Goal: Connect with others: Connect with others

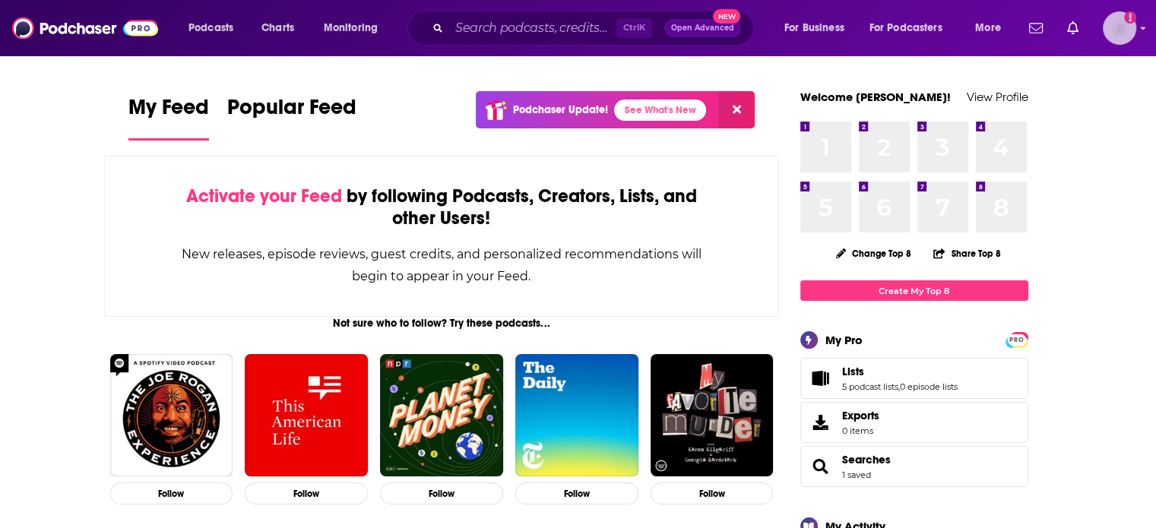
click at [1124, 29] on img "Logged in as ColinMcA" at bounding box center [1119, 27] width 33 height 33
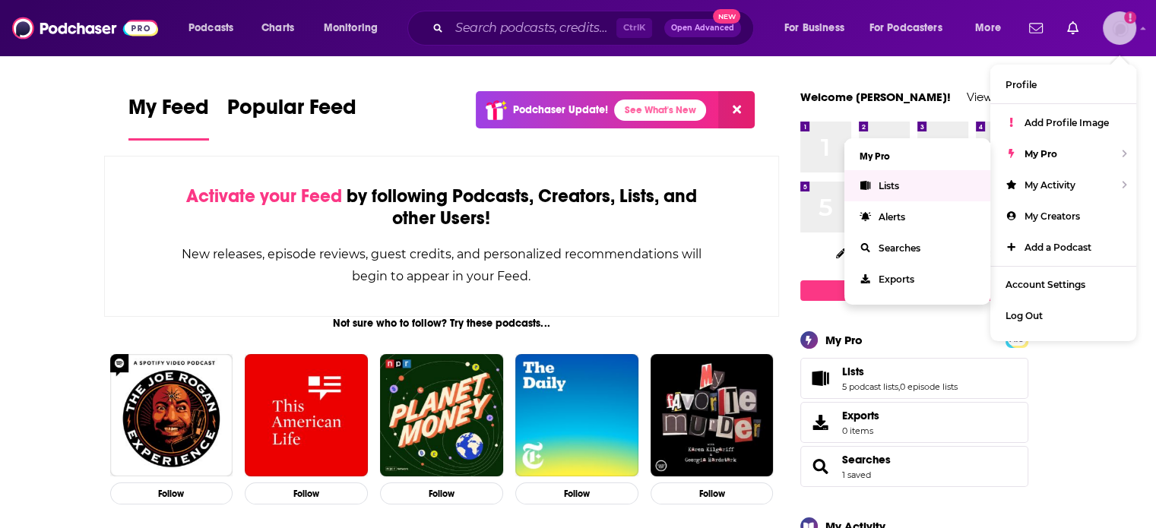
click at [906, 179] on link "Lists" at bounding box center [917, 185] width 146 height 31
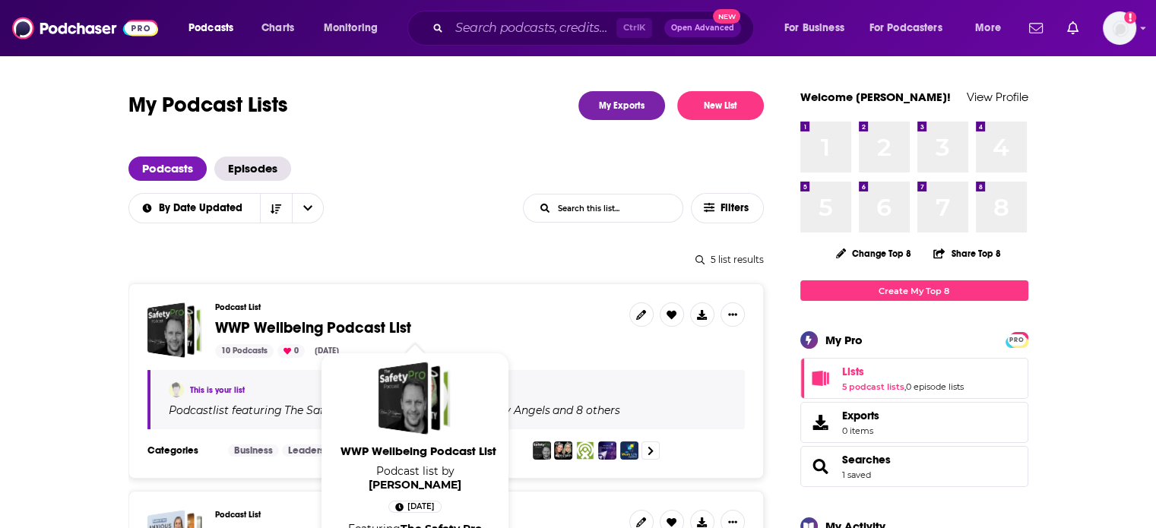
click at [261, 331] on span "WWP Wellbeing Podcast List" at bounding box center [313, 327] width 196 height 19
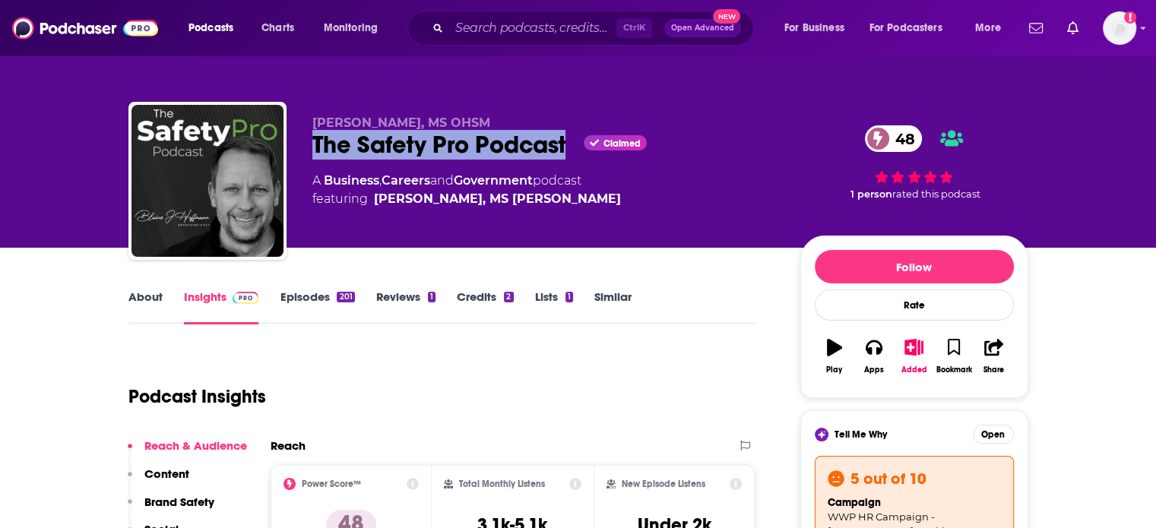
drag, startPoint x: 550, startPoint y: 148, endPoint x: 312, endPoint y: 151, distance: 238.7
click at [312, 151] on div "The Safety Pro Podcast Claimed 48" at bounding box center [544, 145] width 464 height 30
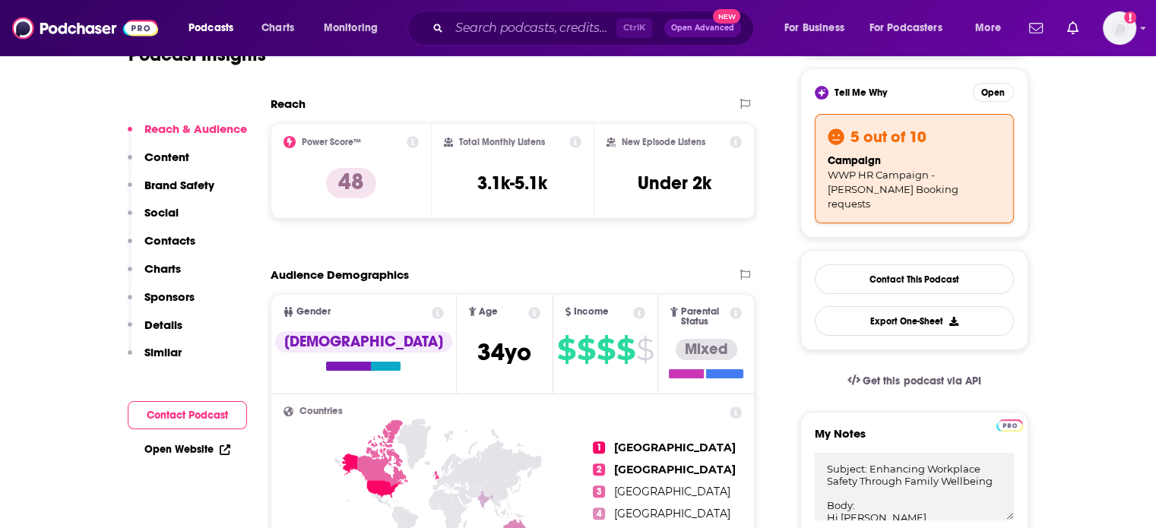
scroll to position [380, 0]
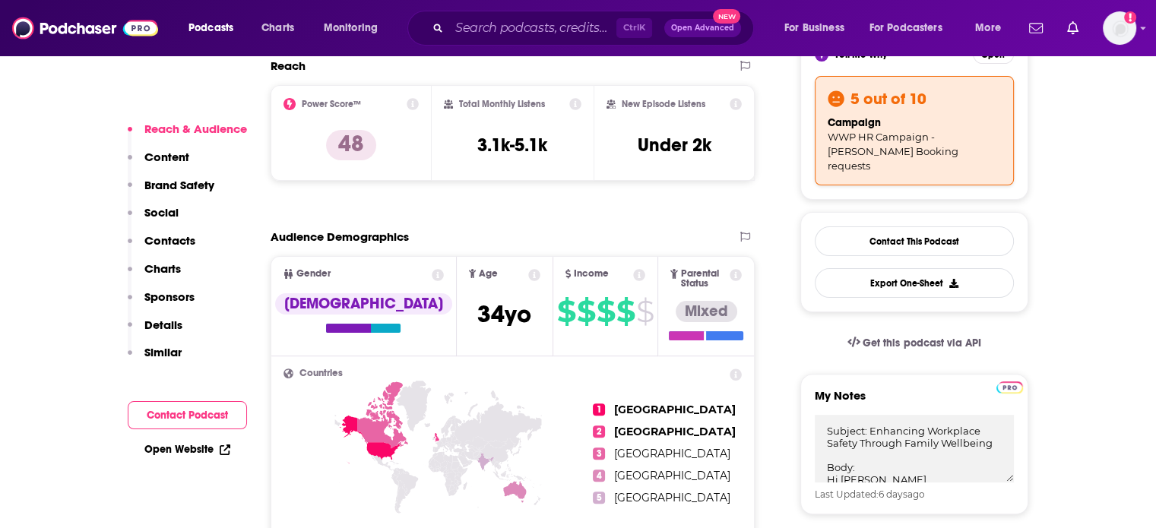
click at [174, 228] on button "Social" at bounding box center [153, 219] width 51 height 28
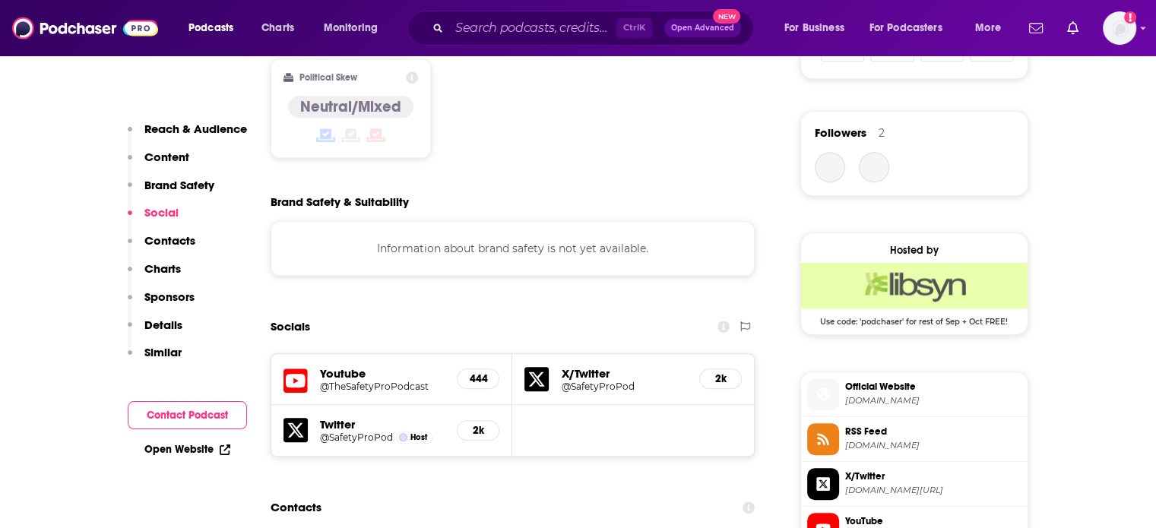
click at [176, 239] on p "Contacts" at bounding box center [169, 240] width 51 height 14
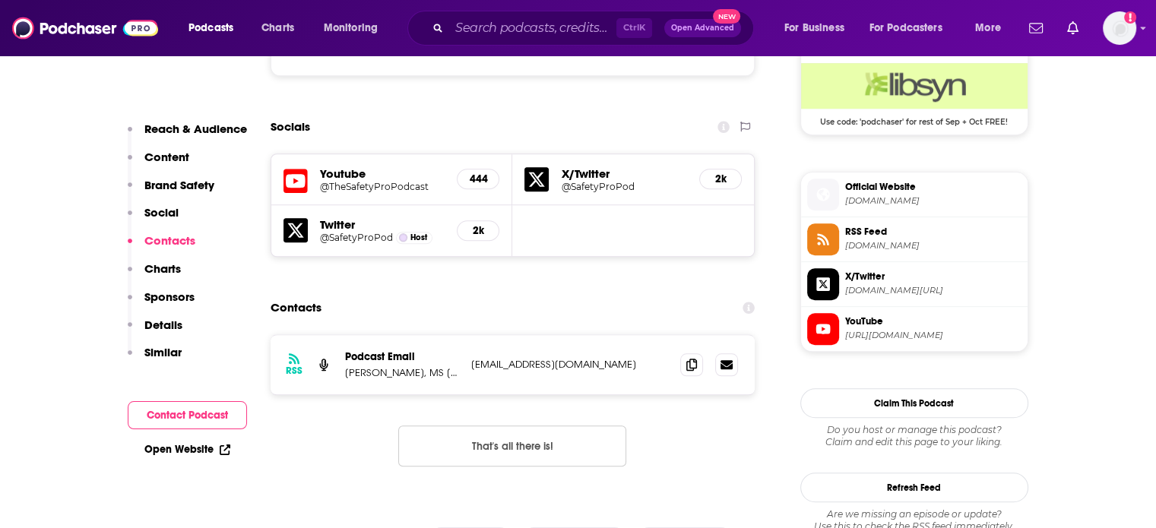
scroll to position [1430, 0]
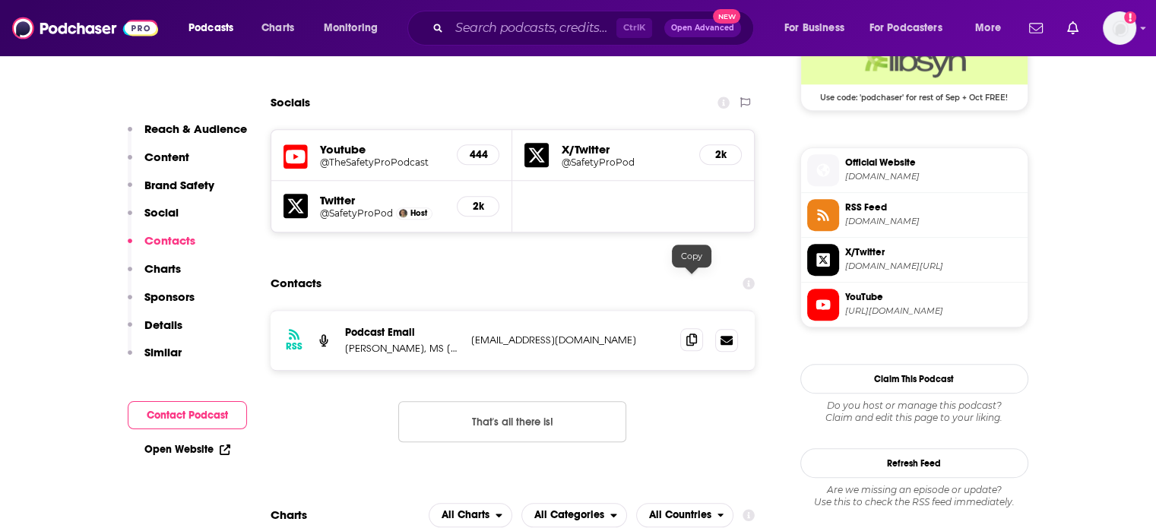
click at [688, 334] on icon at bounding box center [691, 340] width 11 height 12
drag, startPoint x: 458, startPoint y: 290, endPoint x: 344, endPoint y: 274, distance: 115.0
click at [345, 326] on div "Podcast Email [PERSON_NAME], MS [PERSON_NAME]" at bounding box center [402, 340] width 114 height 29
copy div "Podcast Email [PERSON_NAME], MS O"
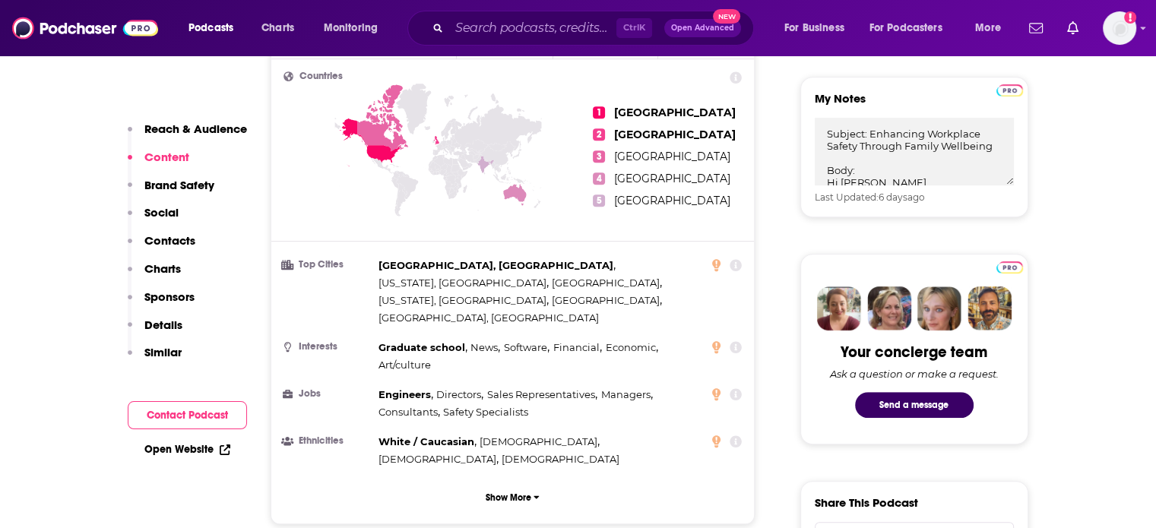
scroll to position [594, 0]
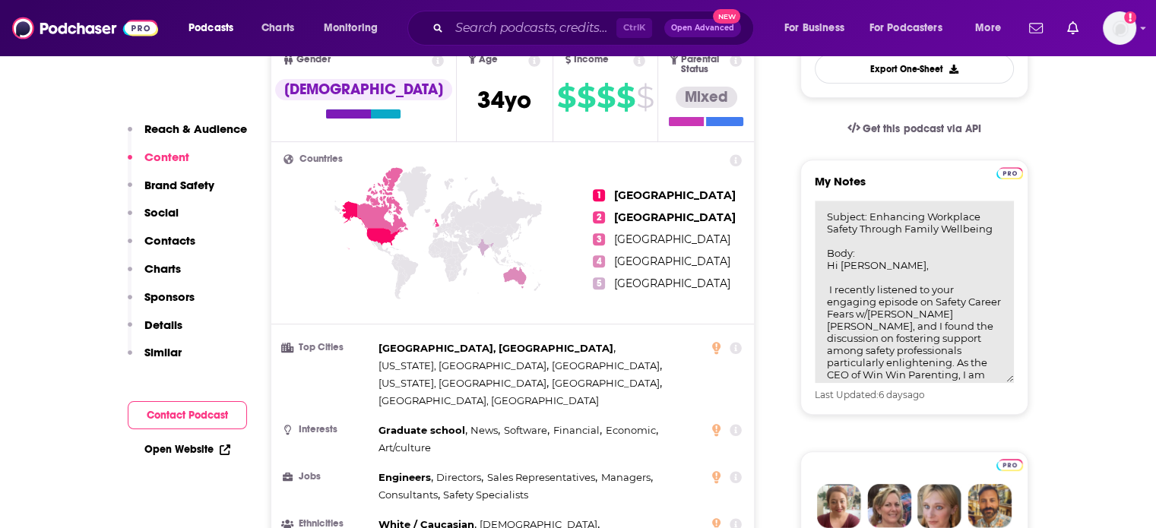
click at [906, 210] on textarea "Subject: Enhancing Workplace Safety Through Family Wellbeing Body: Hi [PERSON_N…" at bounding box center [914, 292] width 199 height 182
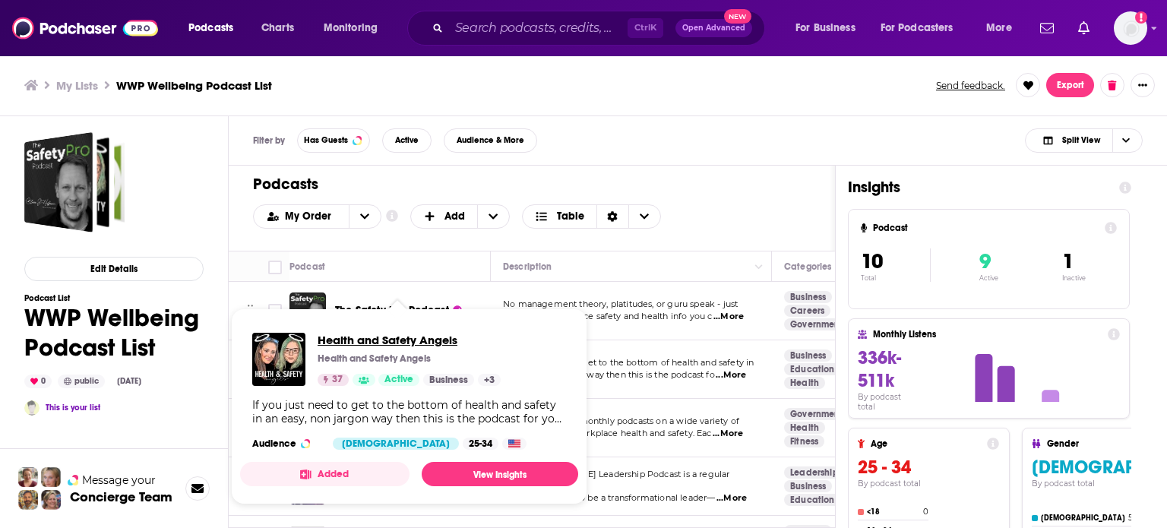
click at [407, 337] on span "Health and Safety Angels" at bounding box center [409, 340] width 183 height 14
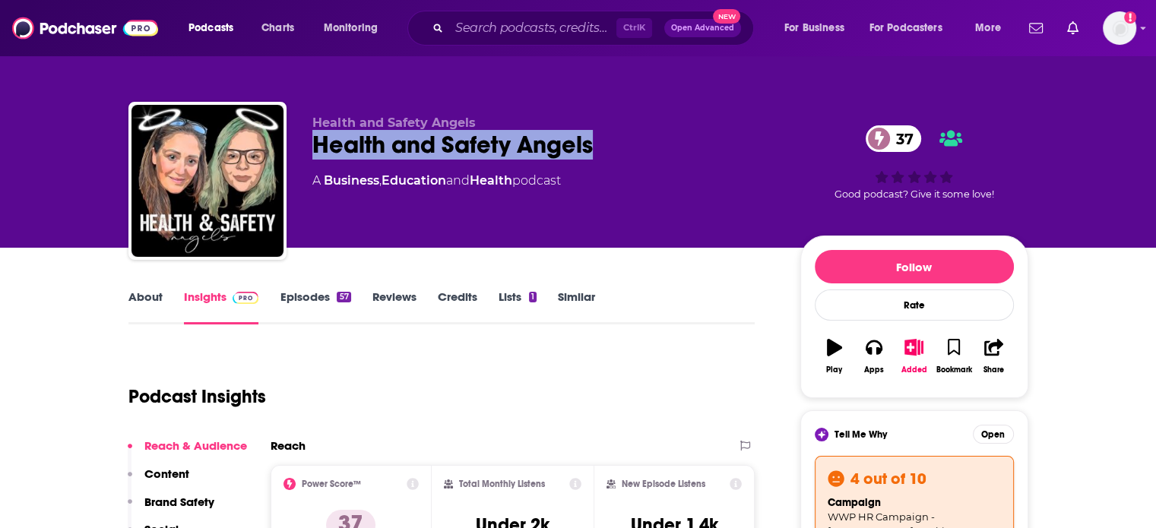
drag, startPoint x: 592, startPoint y: 145, endPoint x: 313, endPoint y: 148, distance: 278.9
click at [313, 148] on div "Health and Safety Angels 37" at bounding box center [544, 145] width 464 height 30
copy h2 "Health and Safety Angels"
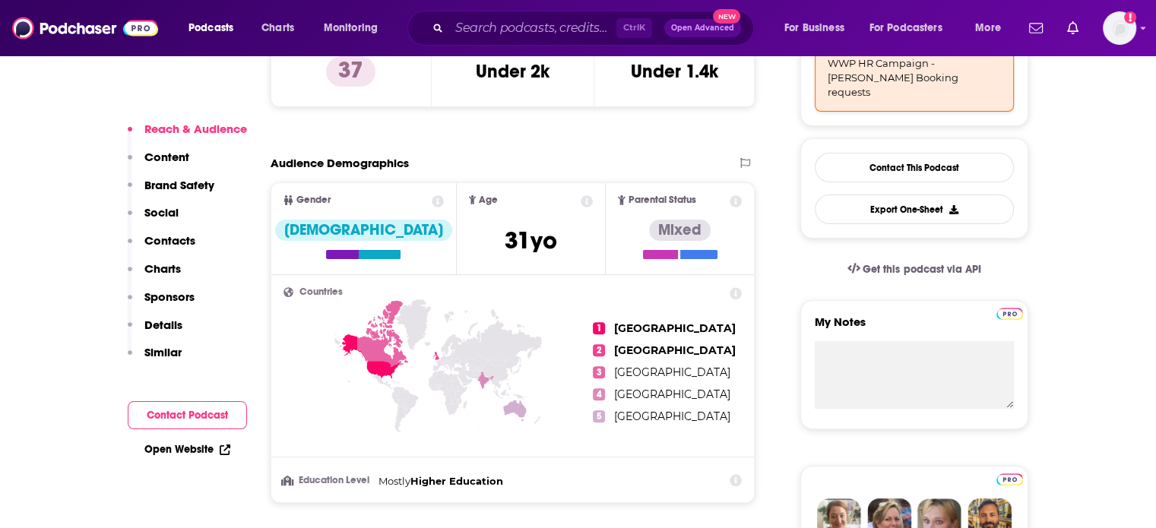
scroll to position [456, 0]
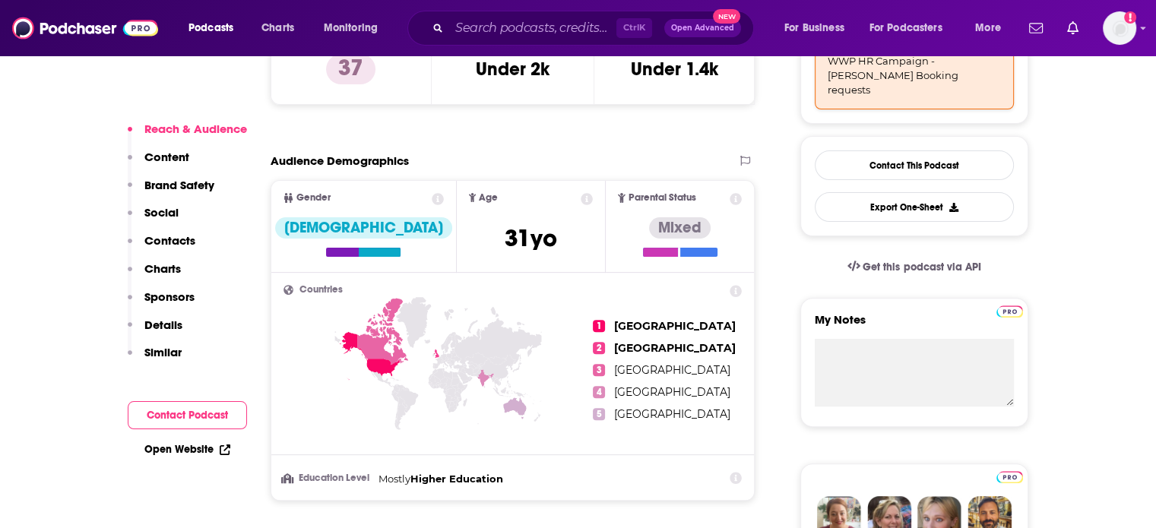
click at [179, 241] on p "Contacts" at bounding box center [169, 240] width 51 height 14
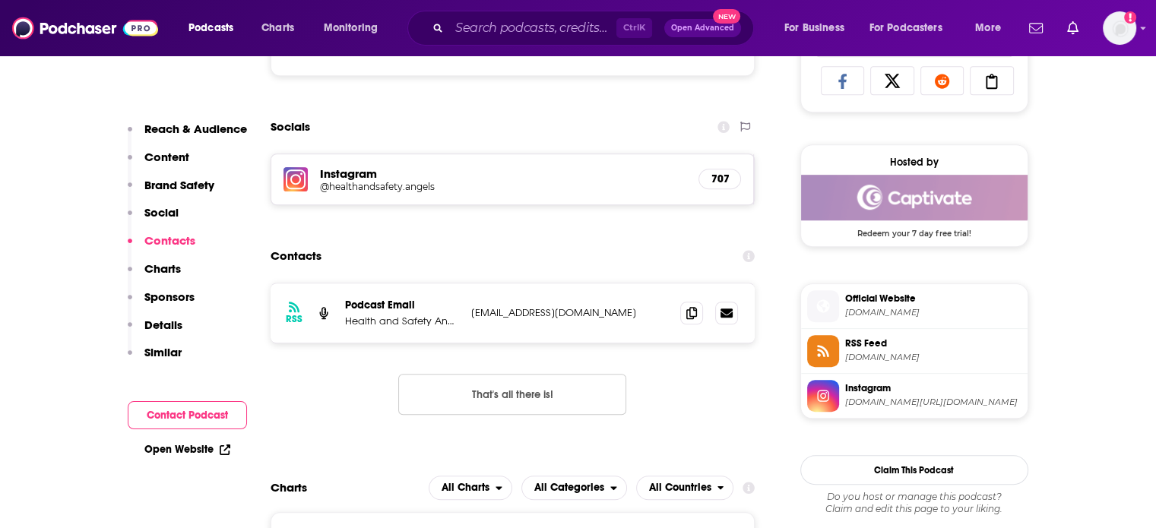
scroll to position [1192, 0]
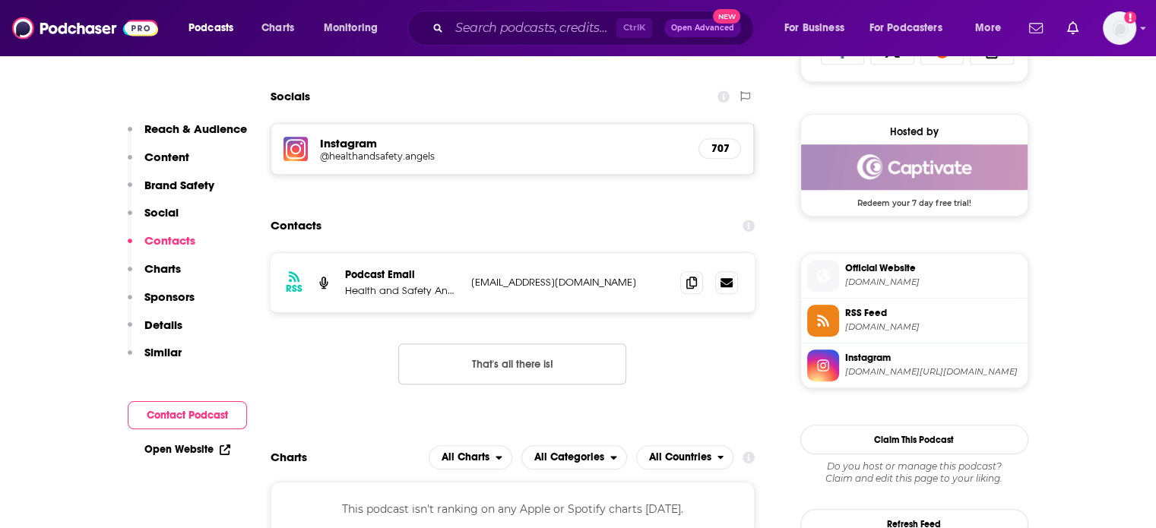
drag, startPoint x: 654, startPoint y: 282, endPoint x: 339, endPoint y: 275, distance: 314.7
click at [339, 275] on div "RSS Podcast Email Health and Safety Angels [EMAIL_ADDRESS][DOMAIN_NAME] [EMAIL_…" at bounding box center [513, 282] width 485 height 59
copy div "Podcast Email Health and Safety Angels [EMAIL_ADDRESS][DOMAIN_NAME]"
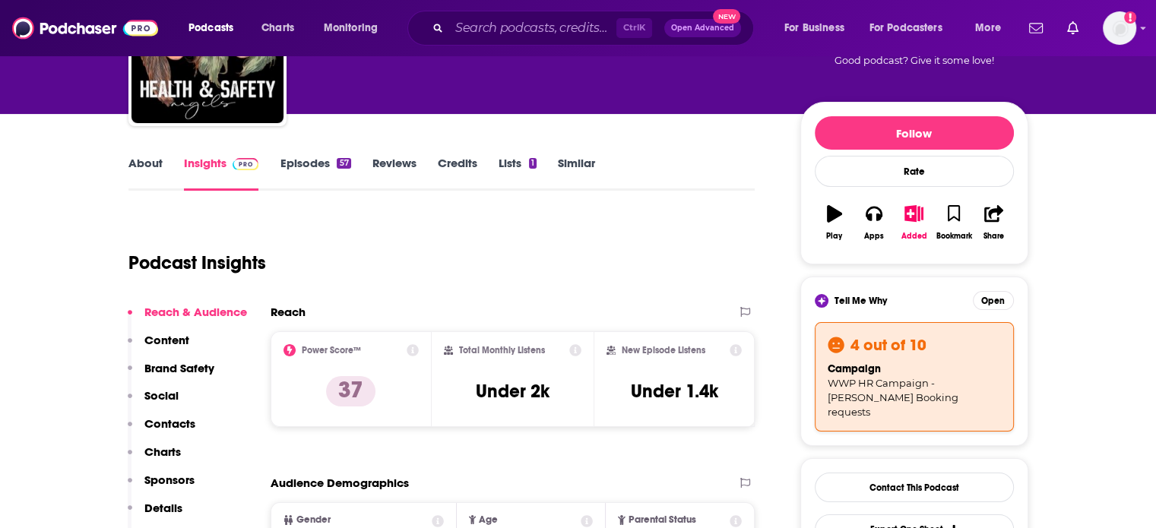
scroll to position [128, 0]
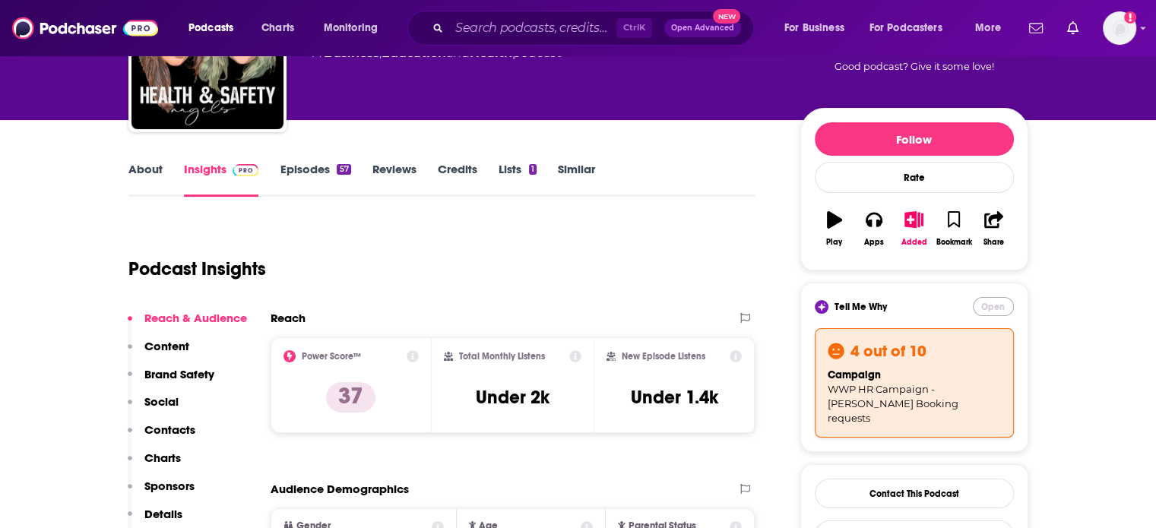
click at [997, 300] on button "Open" at bounding box center [993, 306] width 41 height 19
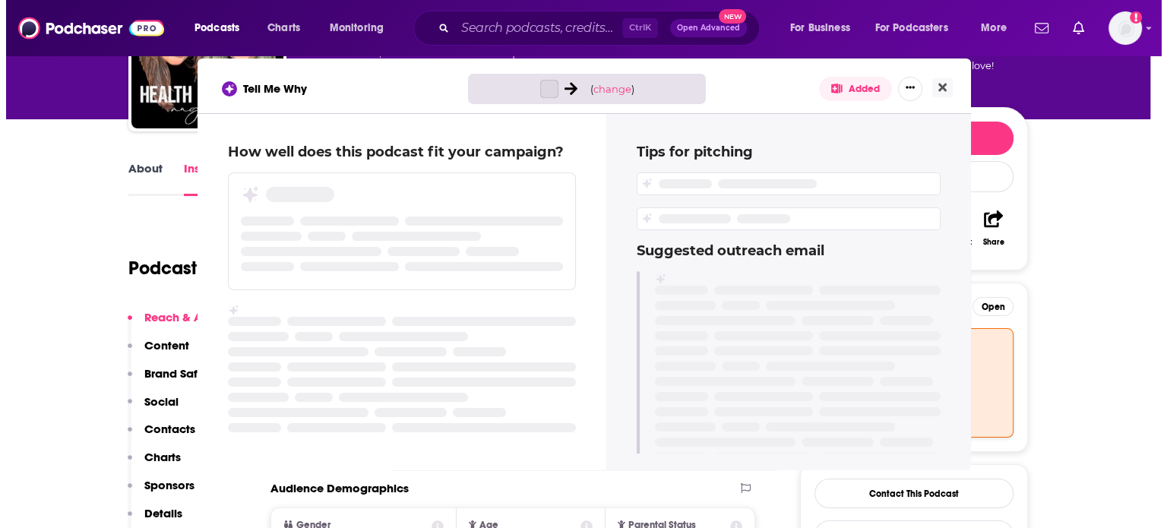
scroll to position [0, 0]
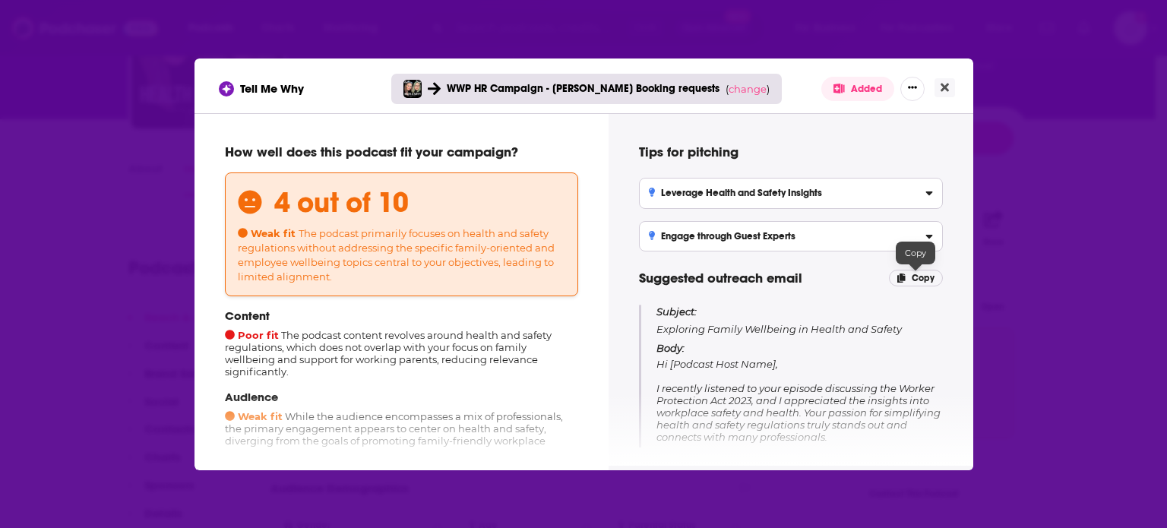
click at [926, 277] on span "Copy" at bounding box center [923, 278] width 23 height 11
click at [942, 86] on icon "Close" at bounding box center [945, 87] width 8 height 12
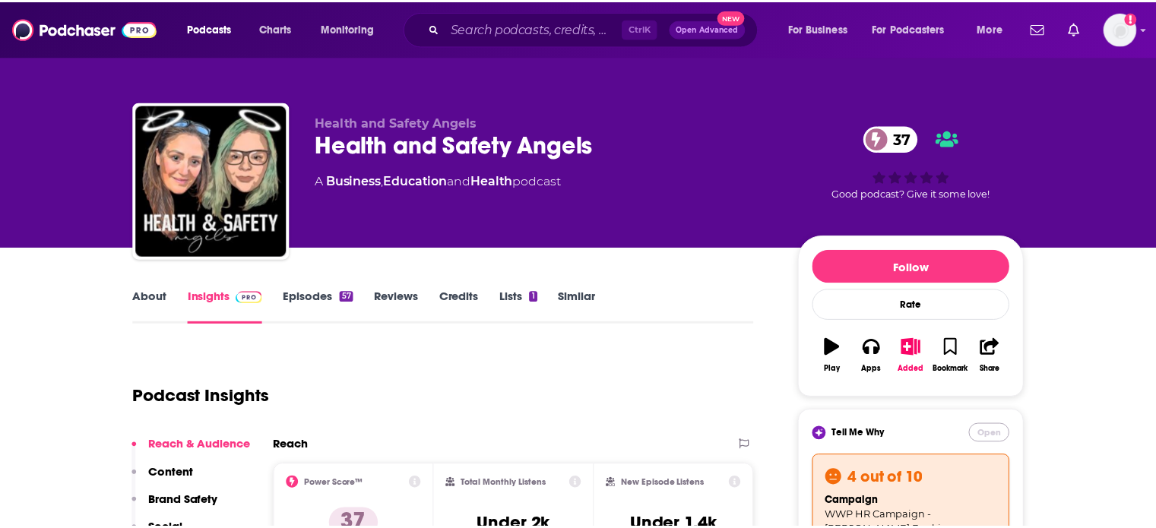
scroll to position [128, 0]
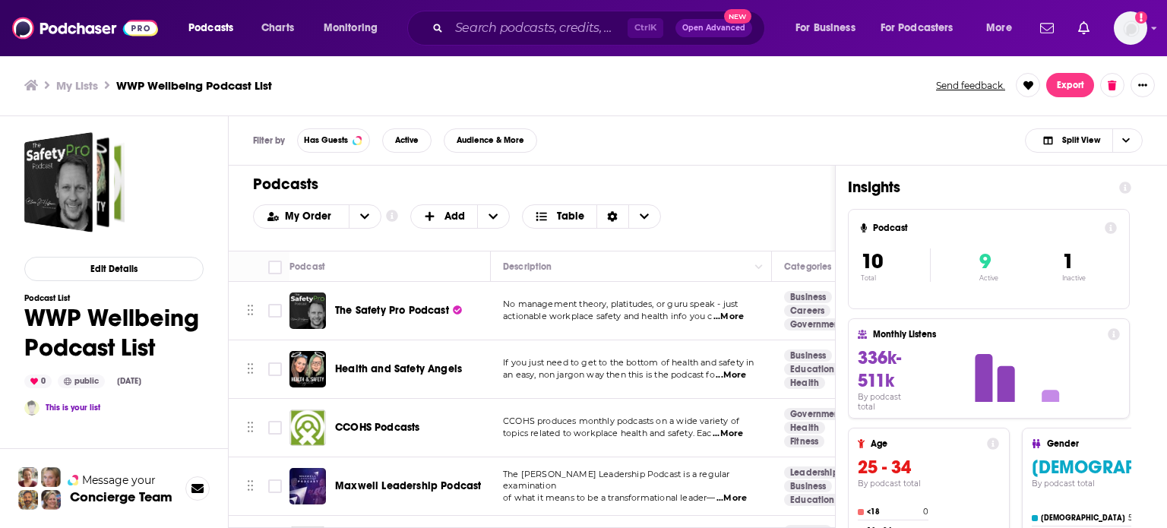
click at [365, 426] on span "CCOHS Podcasts" at bounding box center [377, 427] width 84 height 13
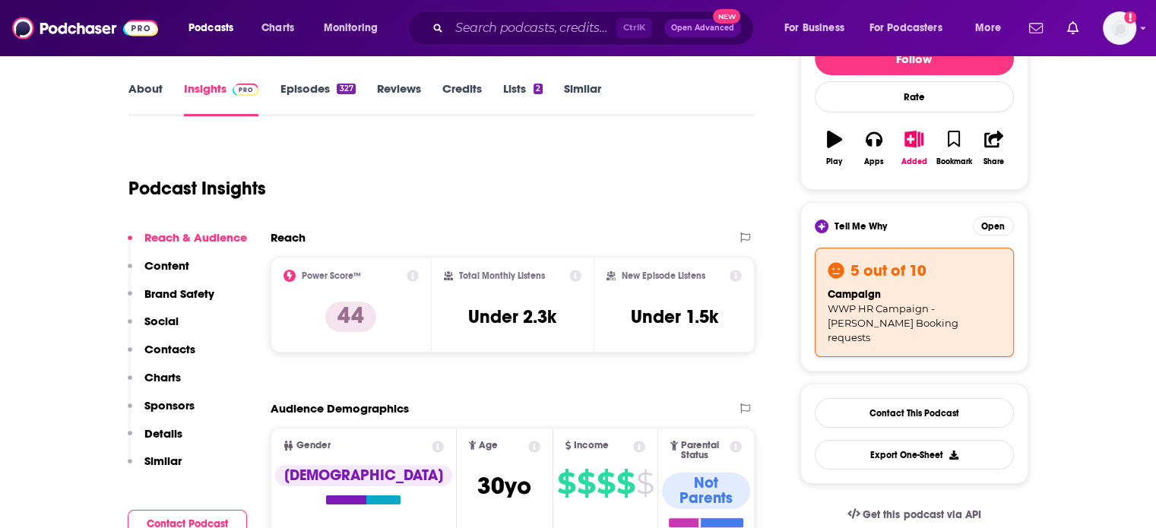
scroll to position [228, 0]
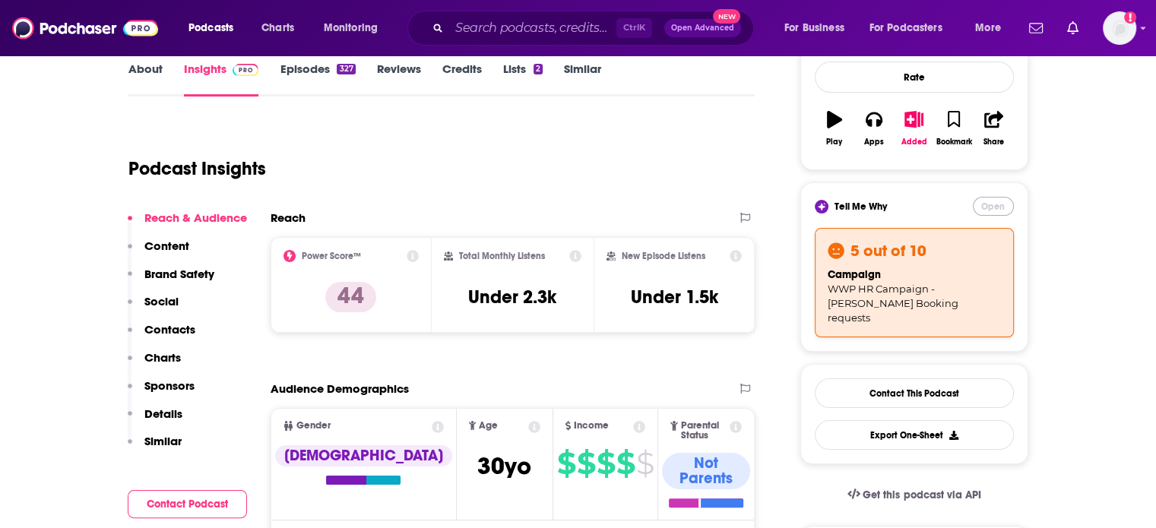
click at [984, 202] on button "Open" at bounding box center [993, 206] width 41 height 19
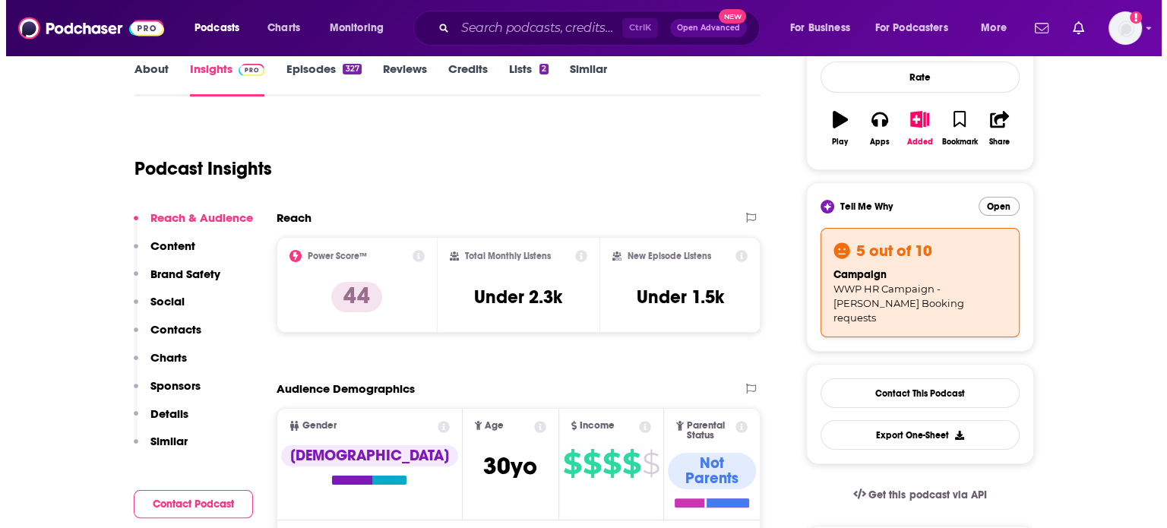
scroll to position [0, 0]
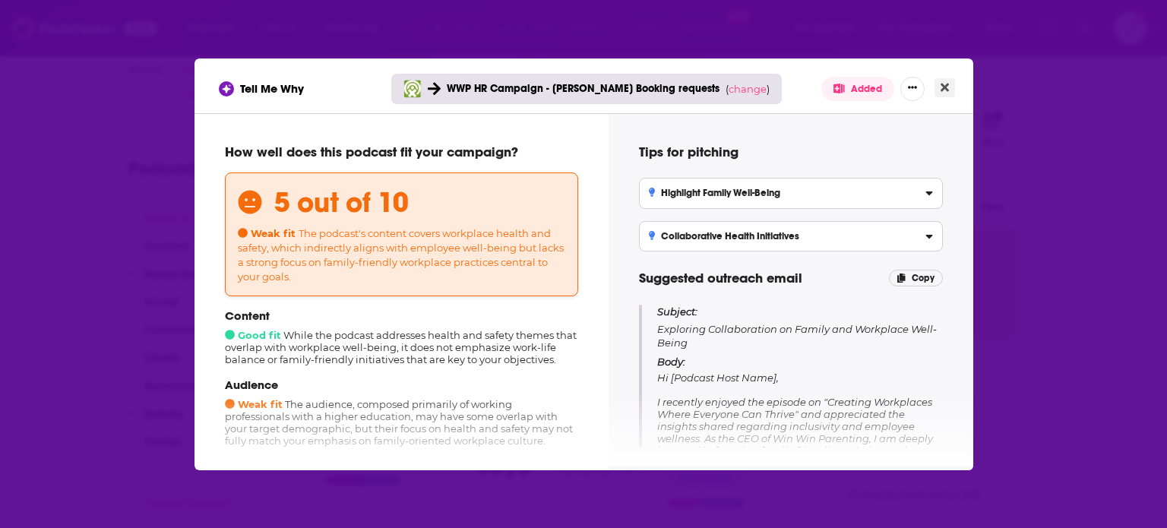
click at [945, 89] on icon "Close" at bounding box center [945, 87] width 8 height 8
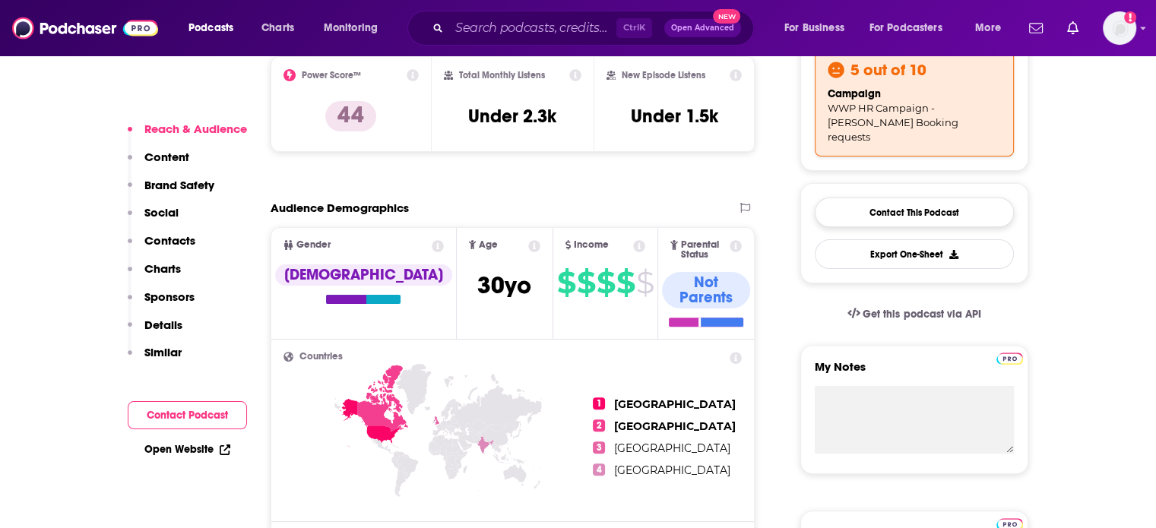
scroll to position [304, 0]
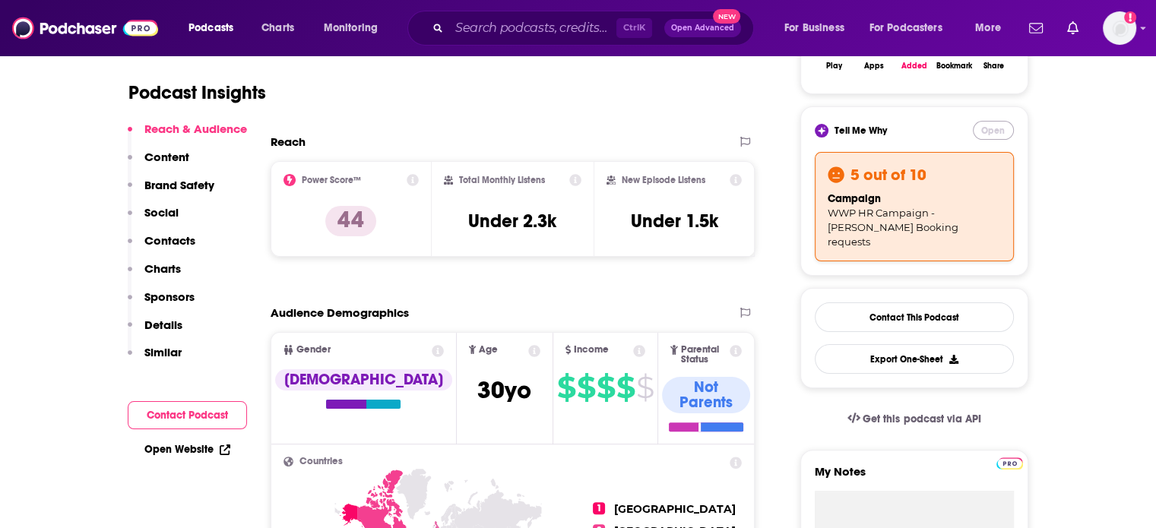
click at [991, 127] on button "Open" at bounding box center [993, 130] width 41 height 19
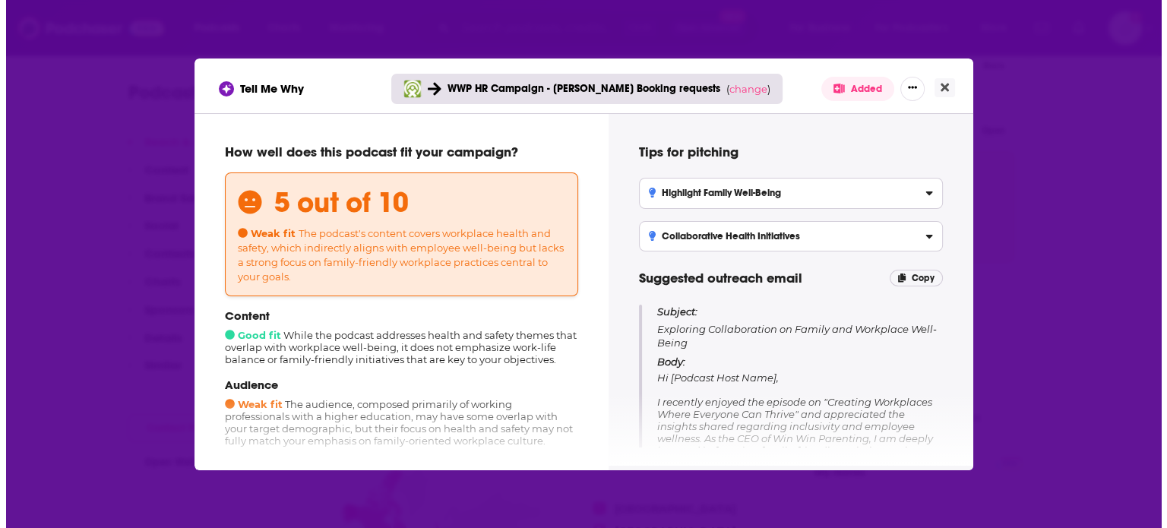
scroll to position [0, 0]
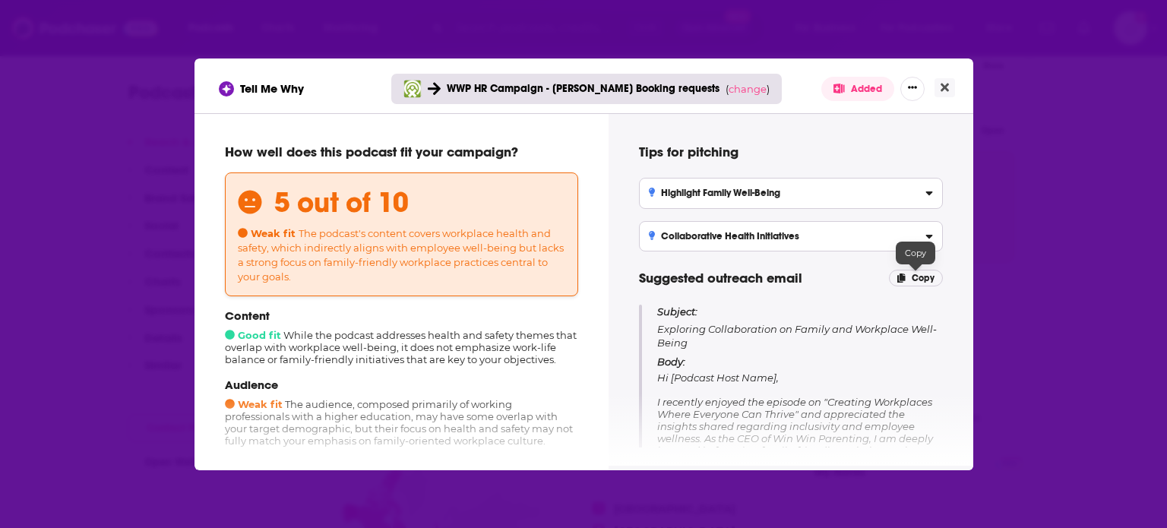
click at [916, 277] on span "Copy" at bounding box center [923, 278] width 23 height 11
click at [945, 87] on icon "Close" at bounding box center [945, 87] width 8 height 8
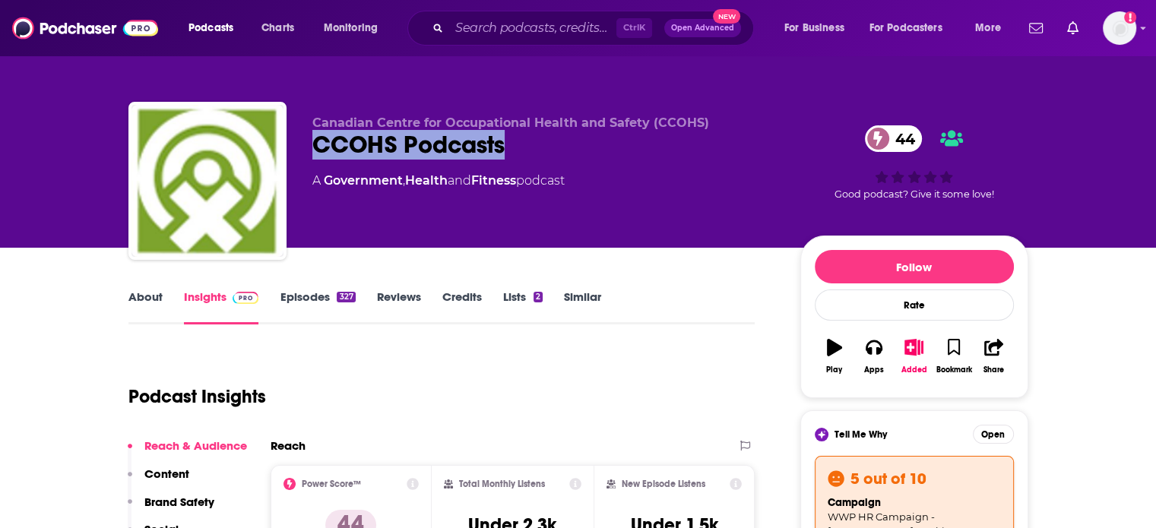
drag, startPoint x: 516, startPoint y: 147, endPoint x: 295, endPoint y: 141, distance: 221.2
click at [295, 141] on div "Canadian Centre for Occupational Health and Safety (CCOHS) CCOHS Podcasts 44 A …" at bounding box center [578, 184] width 900 height 164
copy h2 "CCOHS Podcasts"
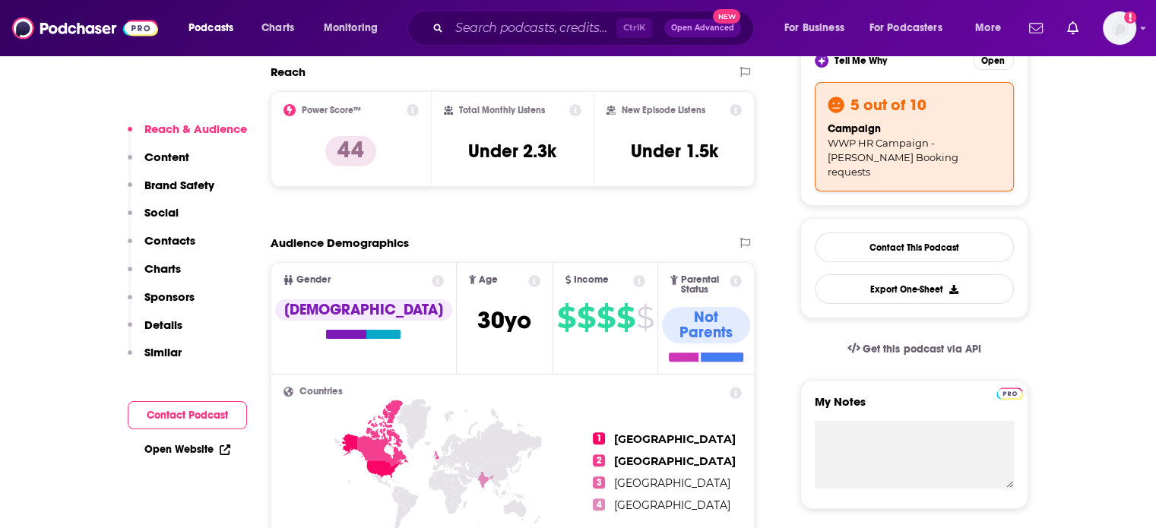
scroll to position [380, 0]
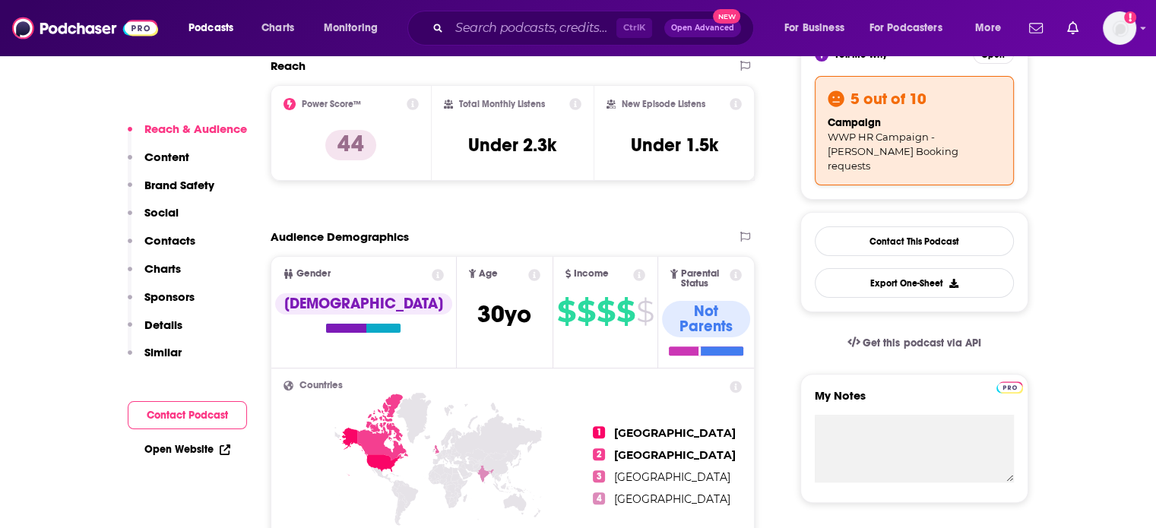
click at [163, 241] on p "Contacts" at bounding box center [169, 240] width 51 height 14
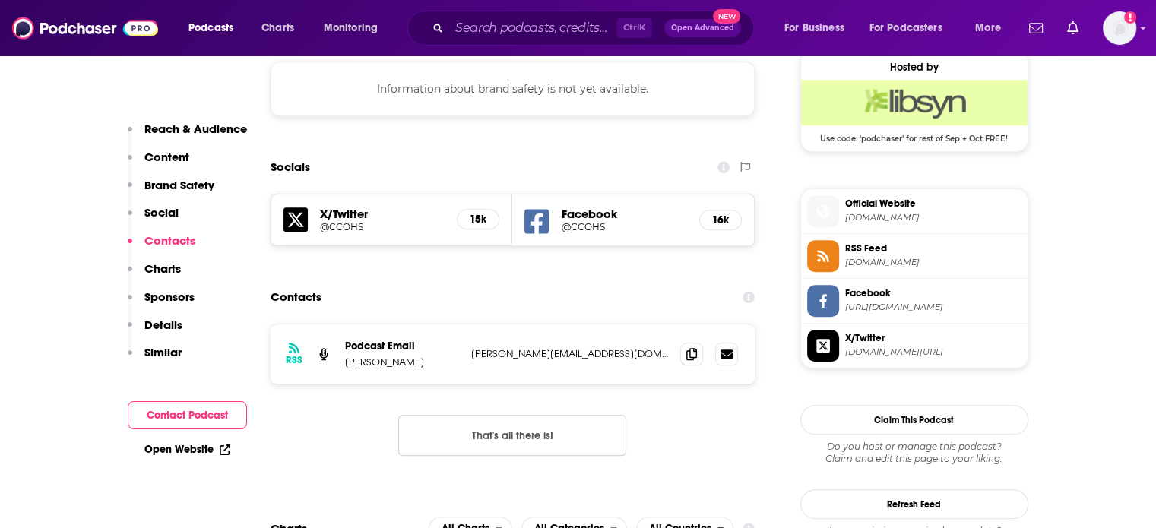
scroll to position [1379, 0]
drag, startPoint x: 573, startPoint y: 287, endPoint x: 347, endPoint y: 276, distance: 226.8
click at [0, 0] on div "Podcast Email [PERSON_NAME] [PERSON_NAME][EMAIL_ADDRESS][DOMAIN_NAME] [DOMAIN_N…" at bounding box center [0, 0] width 0 height 0
copy div "Podcast Email [PERSON_NAME] [PERSON_NAME][EMAIL_ADDRESS][DOMAIN_NAME]"
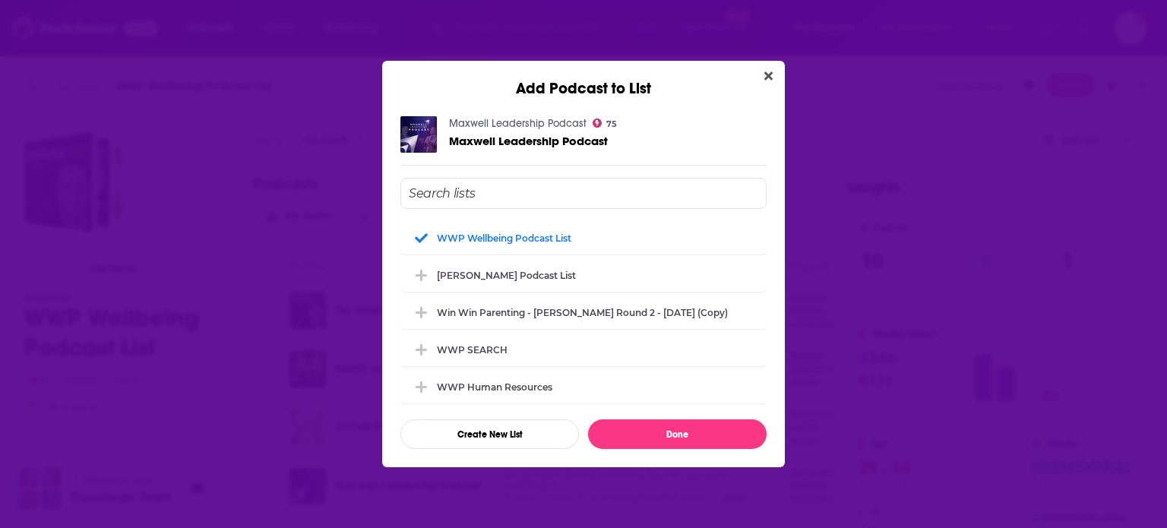
click at [772, 144] on div "[PERSON_NAME] Leadership Podcast 75 [PERSON_NAME] Leadership Podcast WWP Wellbe…" at bounding box center [583, 282] width 403 height 369
click at [766, 77] on icon "Close" at bounding box center [769, 76] width 8 height 12
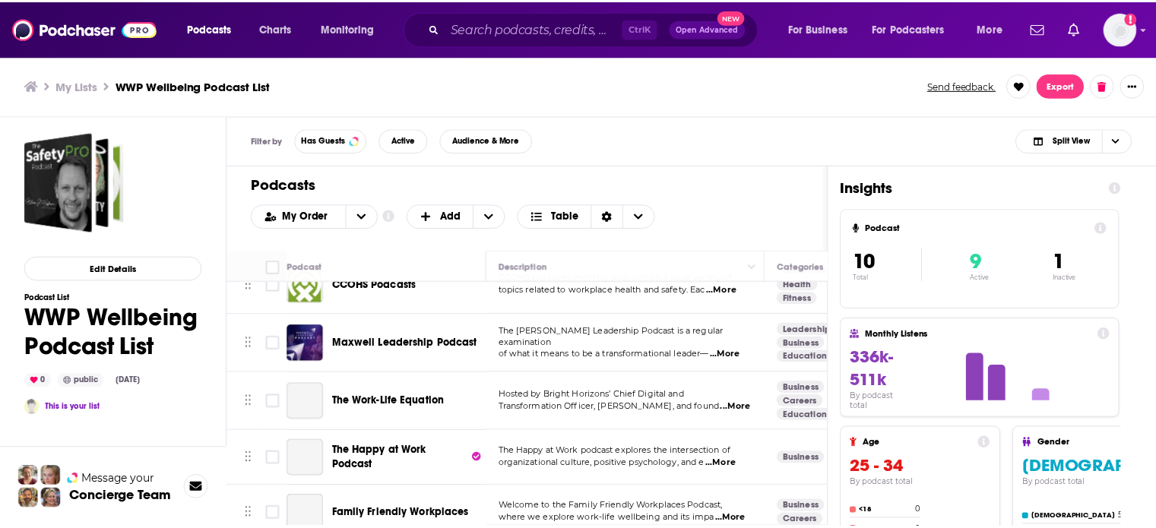
scroll to position [152, 0]
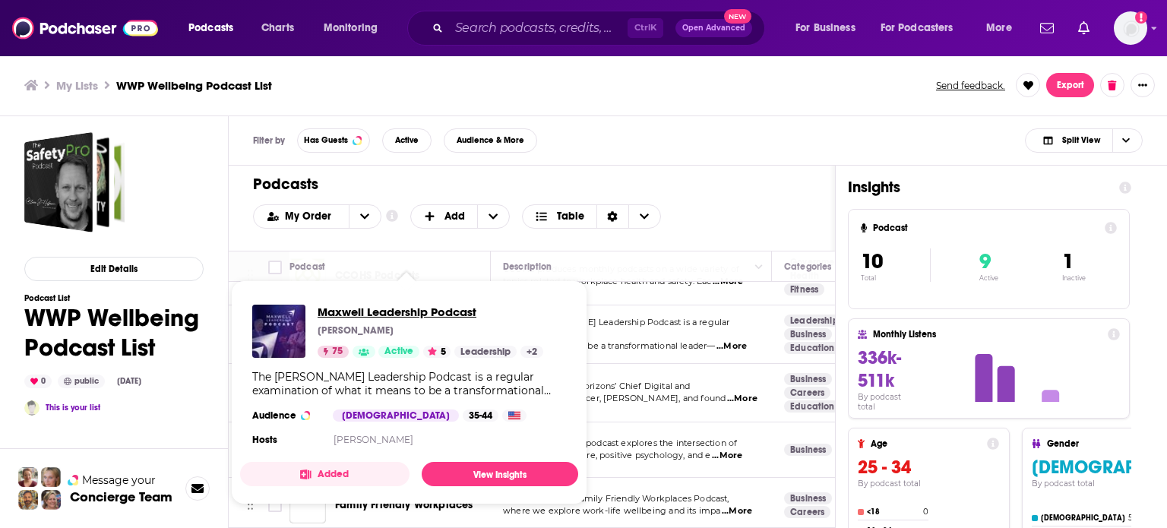
click at [413, 309] on span "Maxwell Leadership Podcast" at bounding box center [431, 312] width 226 height 14
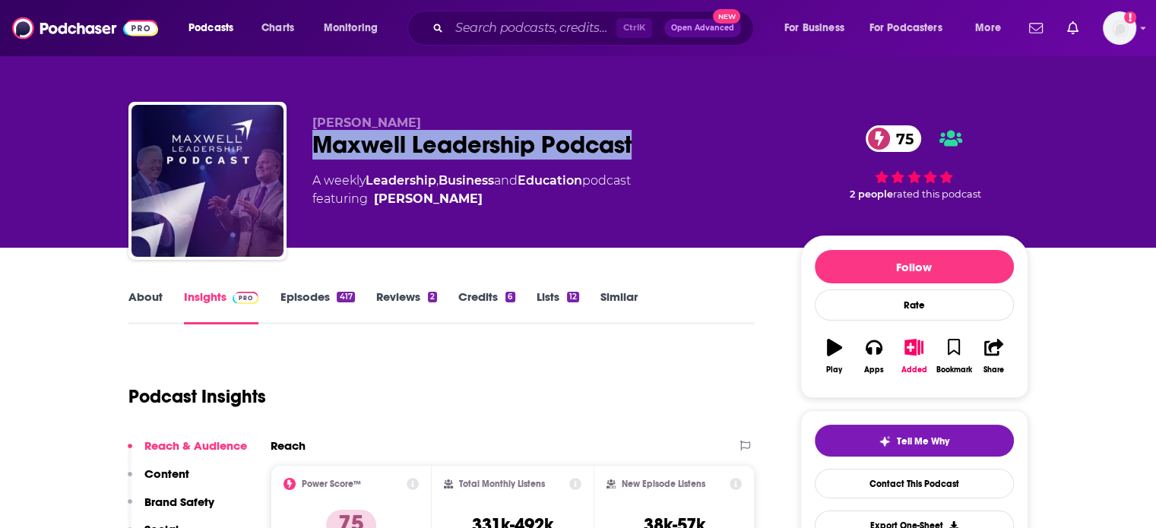
drag, startPoint x: 641, startPoint y: 136, endPoint x: 314, endPoint y: 146, distance: 327.7
click at [314, 146] on div "[PERSON_NAME] Leadership Podcast 75" at bounding box center [544, 145] width 464 height 30
copy h2 "Maxwell Leadership Podcast"
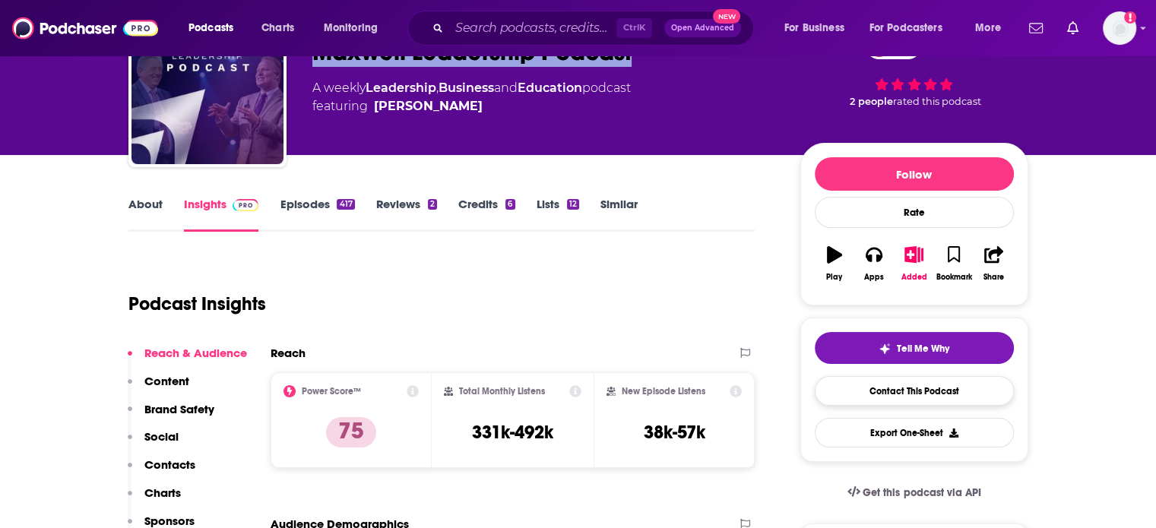
scroll to position [76, 0]
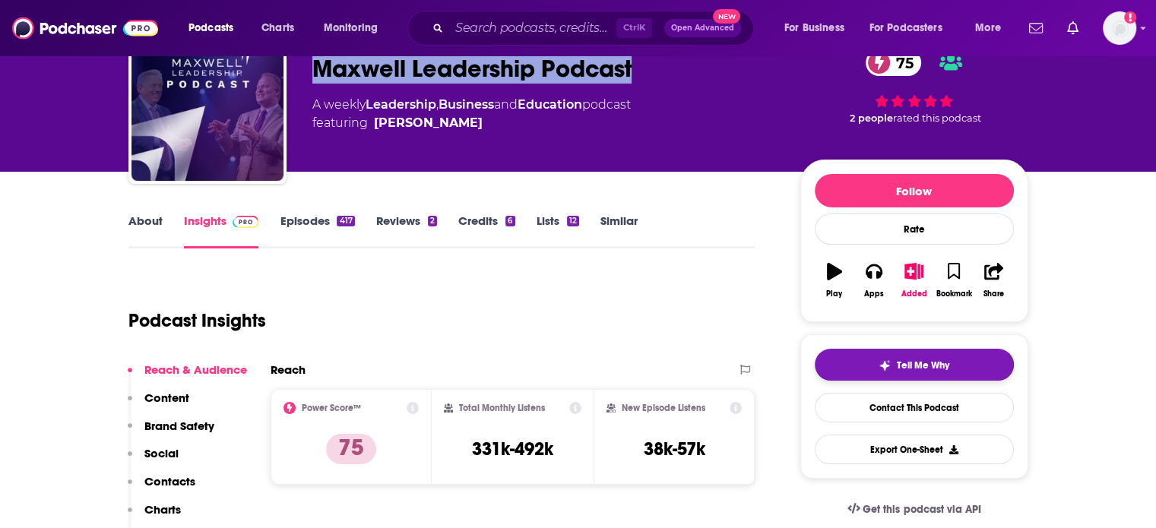
click at [950, 369] on button "Tell Me Why" at bounding box center [914, 365] width 199 height 32
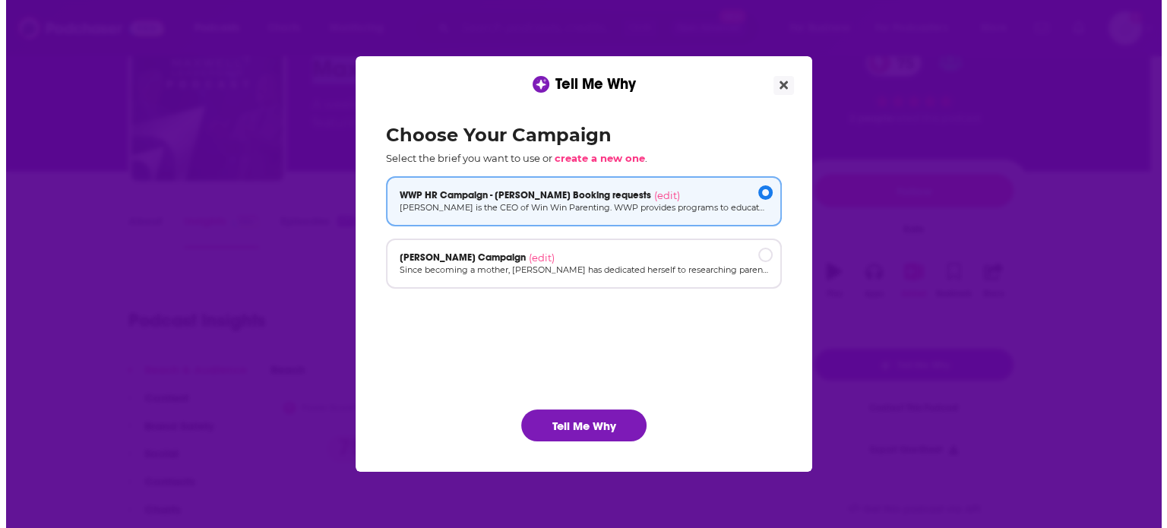
scroll to position [0, 0]
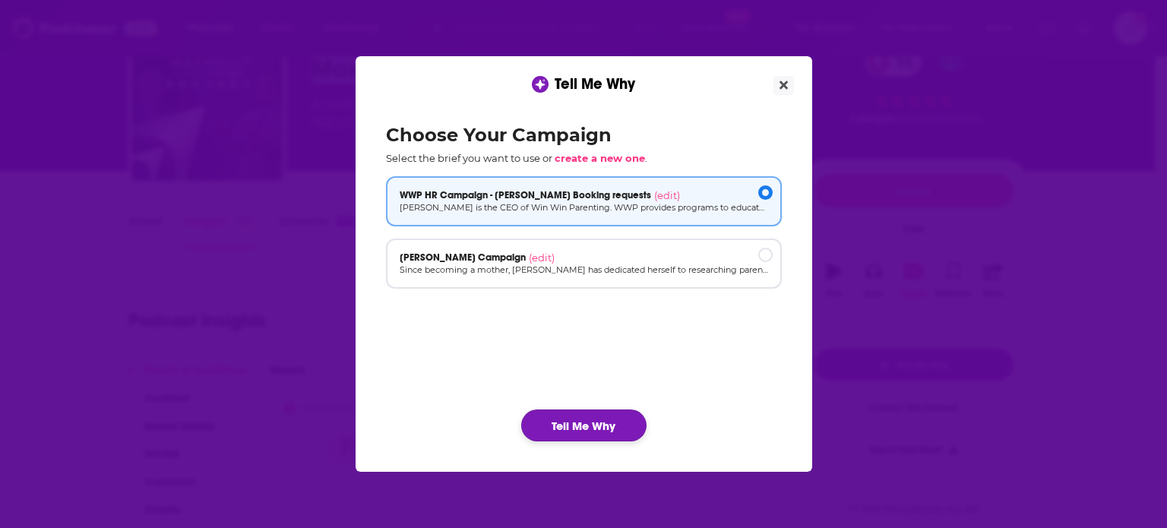
click at [573, 425] on button "Tell Me Why" at bounding box center [583, 426] width 125 height 32
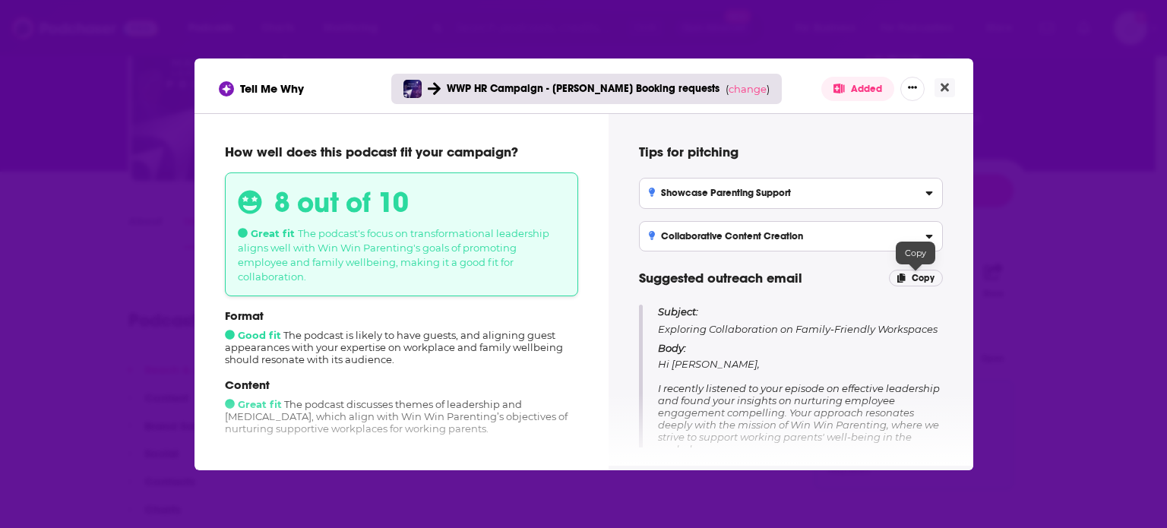
click at [913, 276] on span "Copy" at bounding box center [923, 278] width 23 height 11
click at [948, 88] on button "Close" at bounding box center [945, 87] width 21 height 19
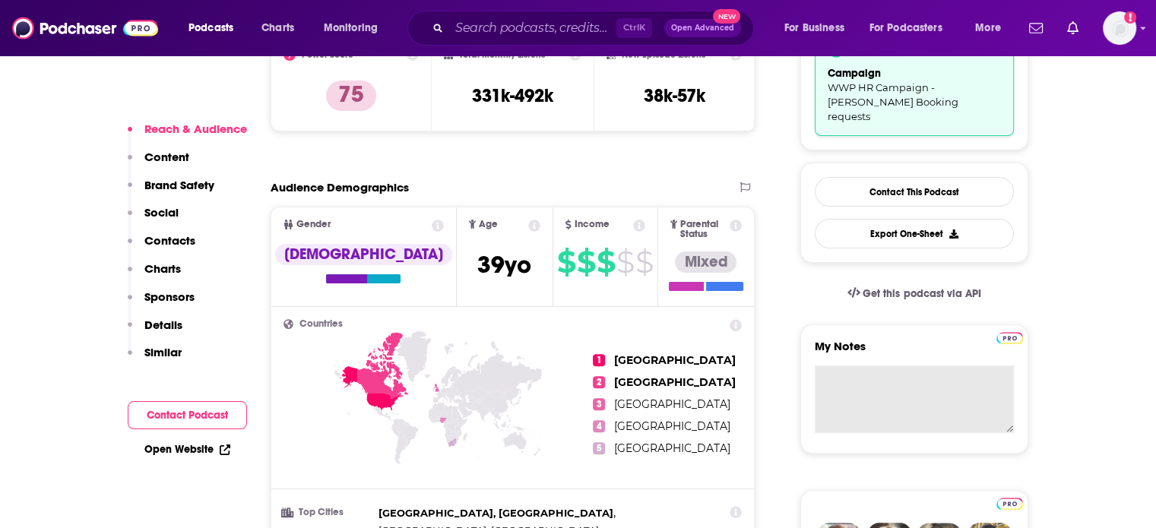
scroll to position [456, 0]
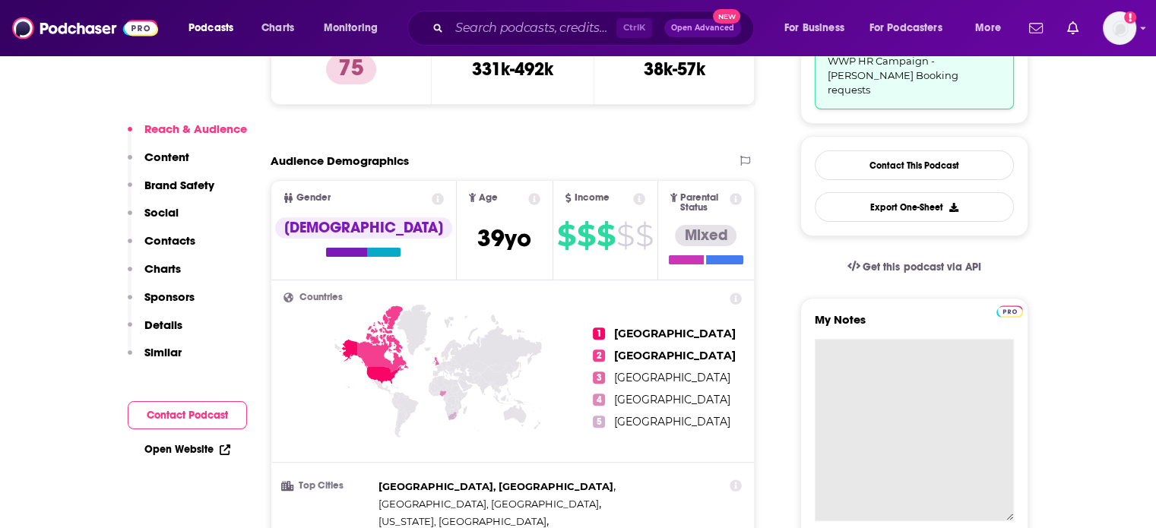
click at [925, 357] on textarea "My Notes" at bounding box center [914, 430] width 199 height 182
paste textarea "Subject: Exploring Collaboration on Family-Friendly Workspaces Body: Hi [PERSON…"
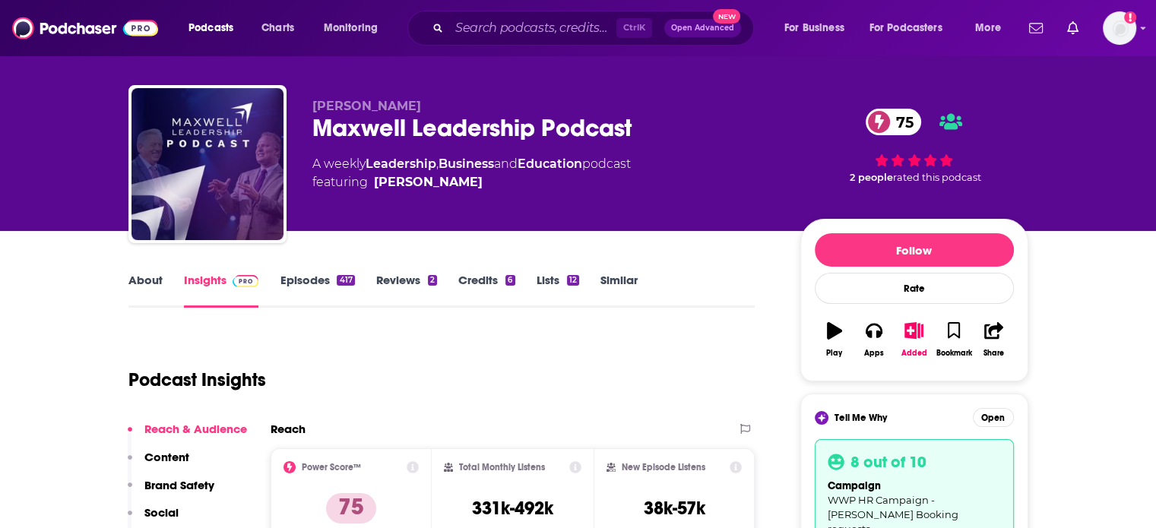
scroll to position [0, 0]
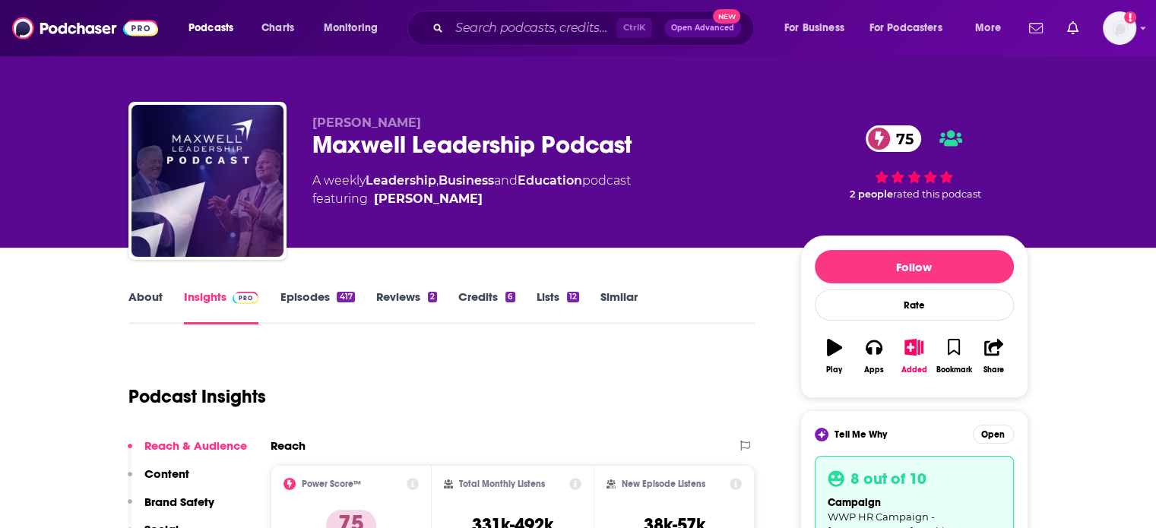
type textarea "Subject: Exploring Collaboration on Family-Friendly Workspaces Body: Hi [PERSON…"
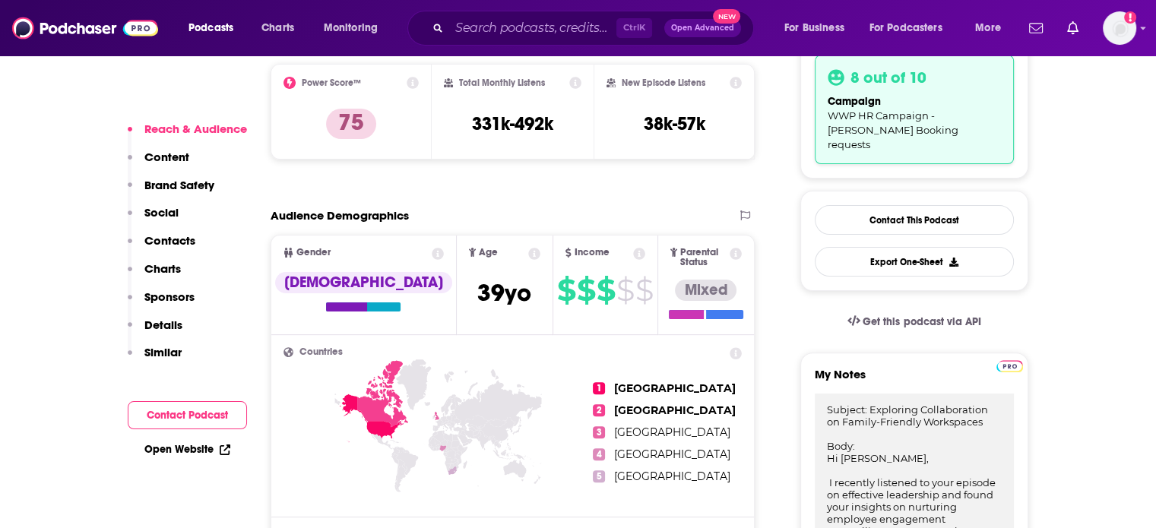
scroll to position [456, 0]
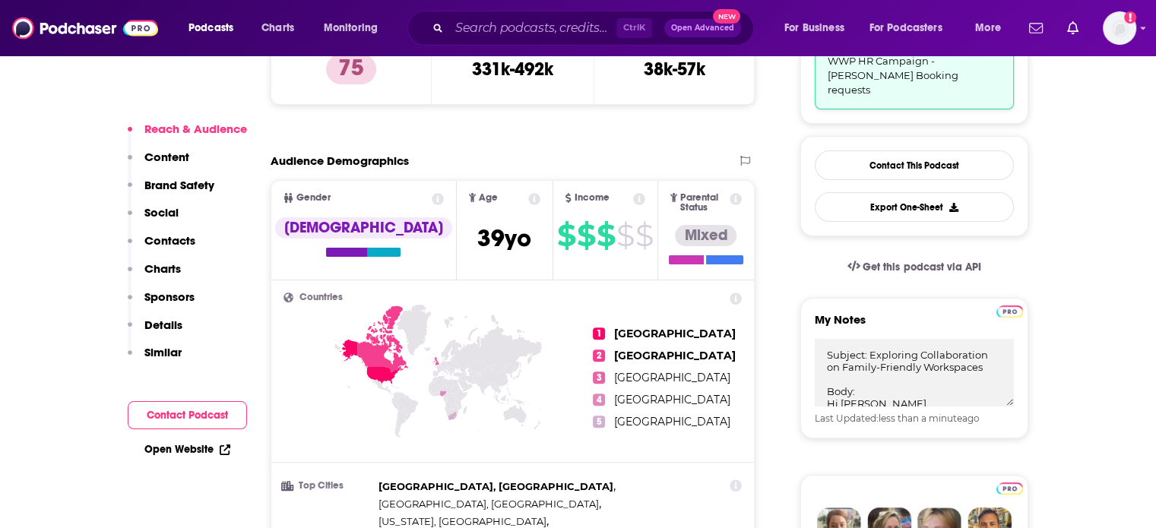
click at [170, 239] on p "Contacts" at bounding box center [169, 240] width 51 height 14
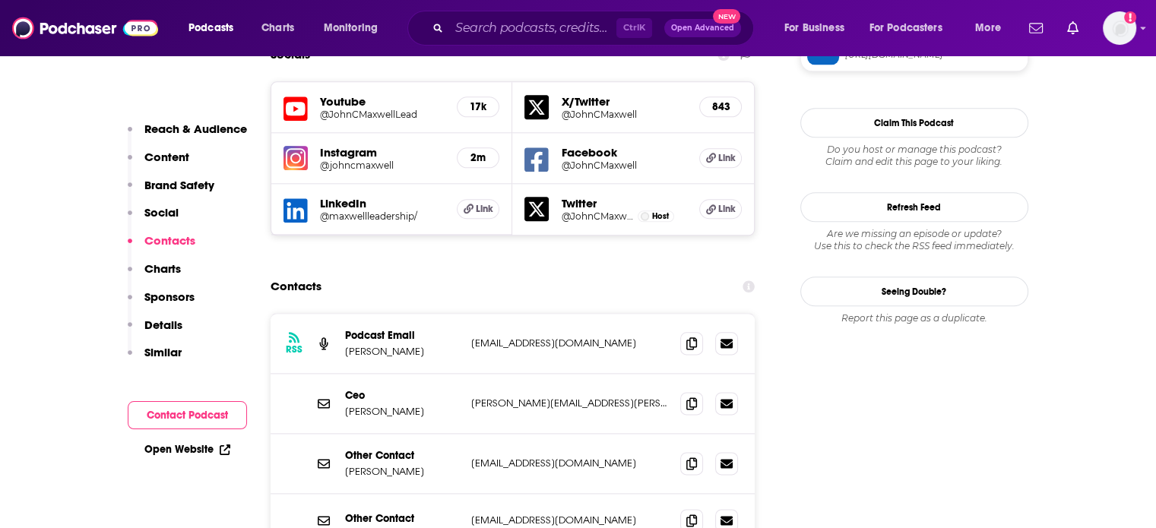
scroll to position [1830, 0]
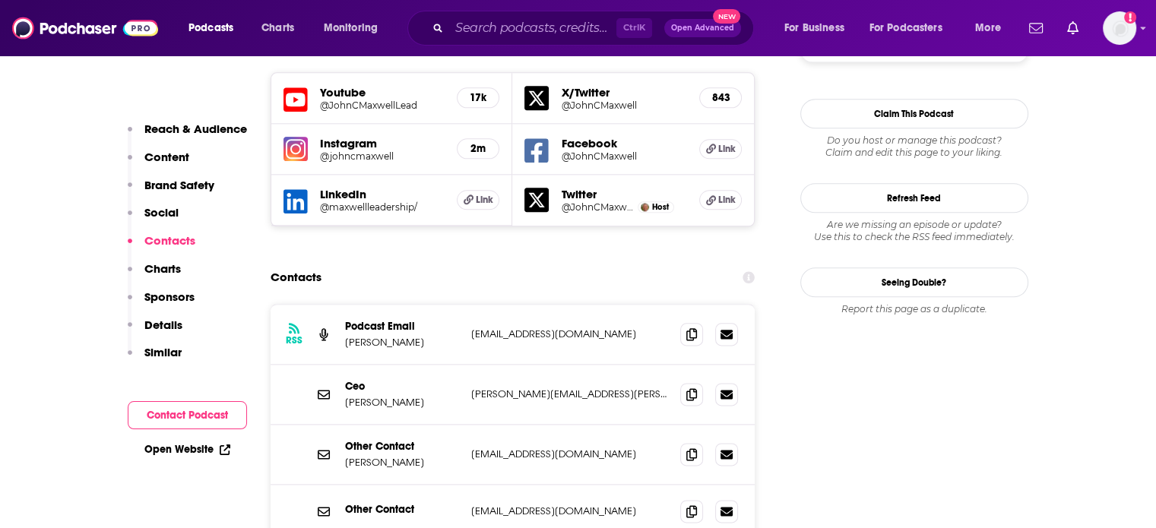
drag, startPoint x: 652, startPoint y: 444, endPoint x: 343, endPoint y: 201, distance: 393.5
click at [343, 305] on div "RSS Podcast Email [PERSON_NAME] [EMAIL_ADDRESS][DOMAIN_NAME] [EMAIL_ADDRESS][DO…" at bounding box center [513, 448] width 485 height 287
copy div "Podcast Email [PERSON_NAME] [EMAIL_ADDRESS][DOMAIN_NAME] [EMAIL_ADDRESS][DOMAIN…"
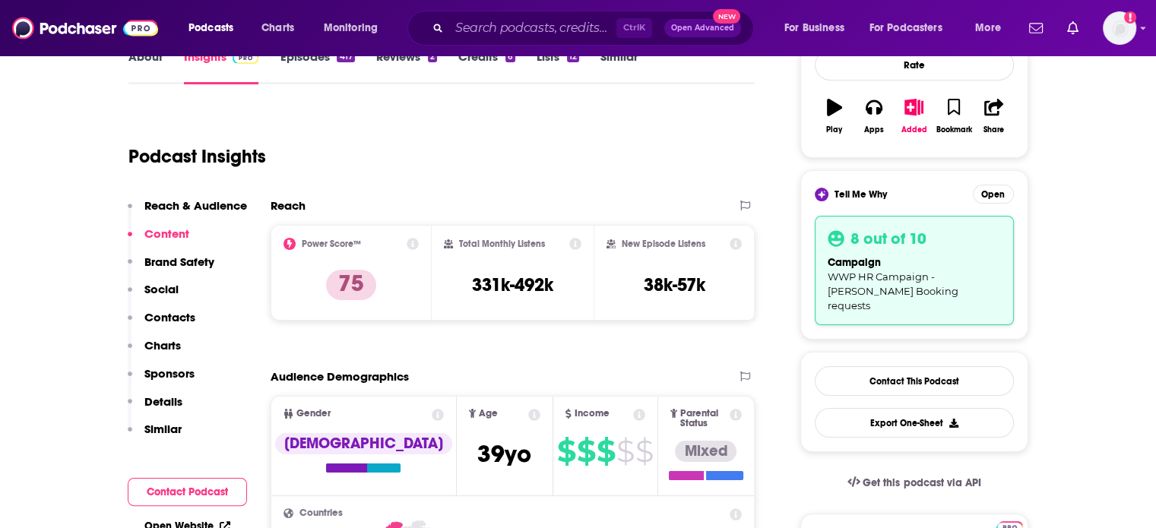
scroll to position [234, 0]
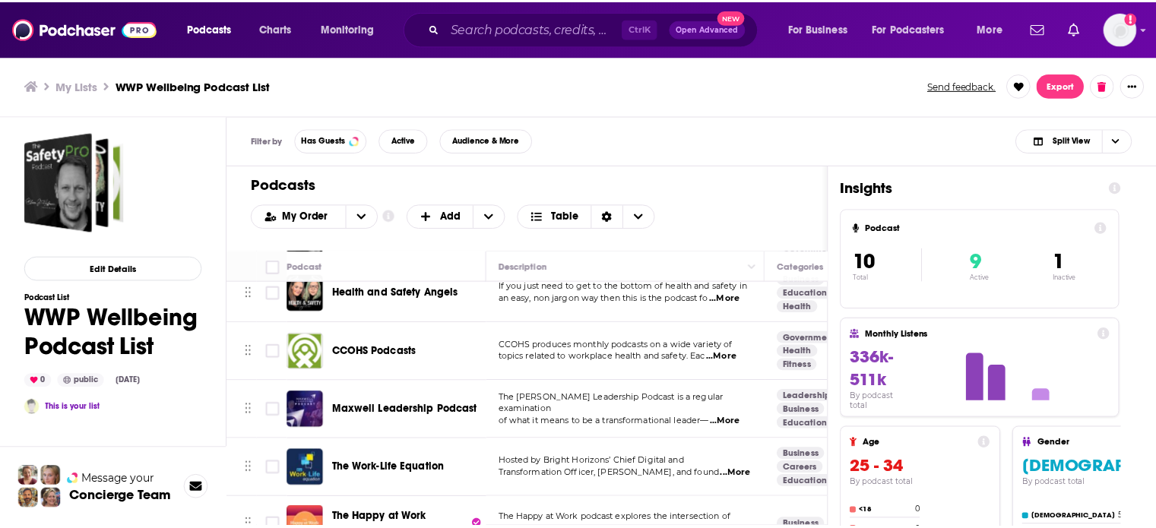
scroll to position [152, 0]
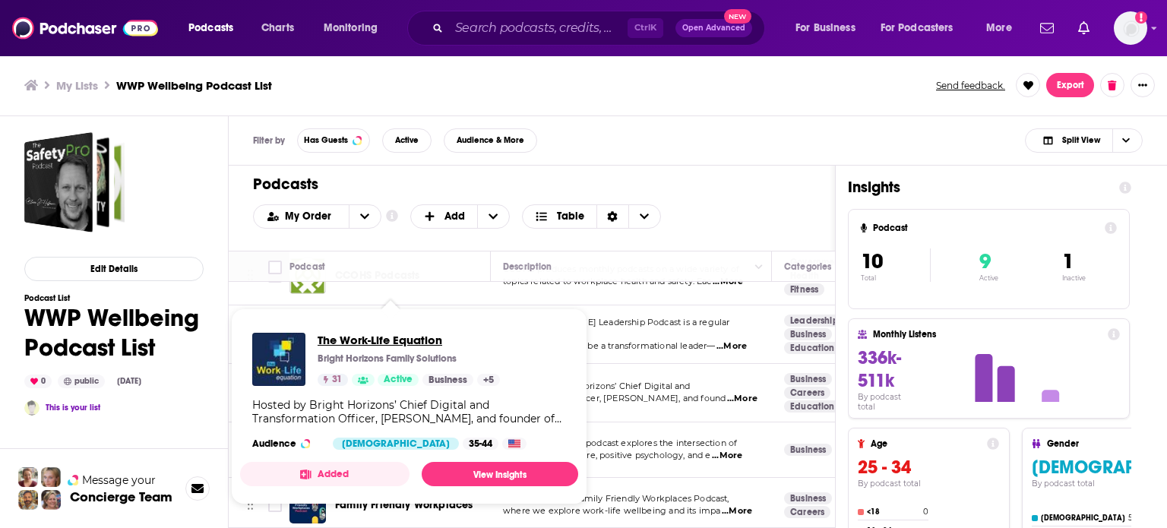
click at [403, 336] on span "The Work-Life Equation" at bounding box center [409, 340] width 182 height 14
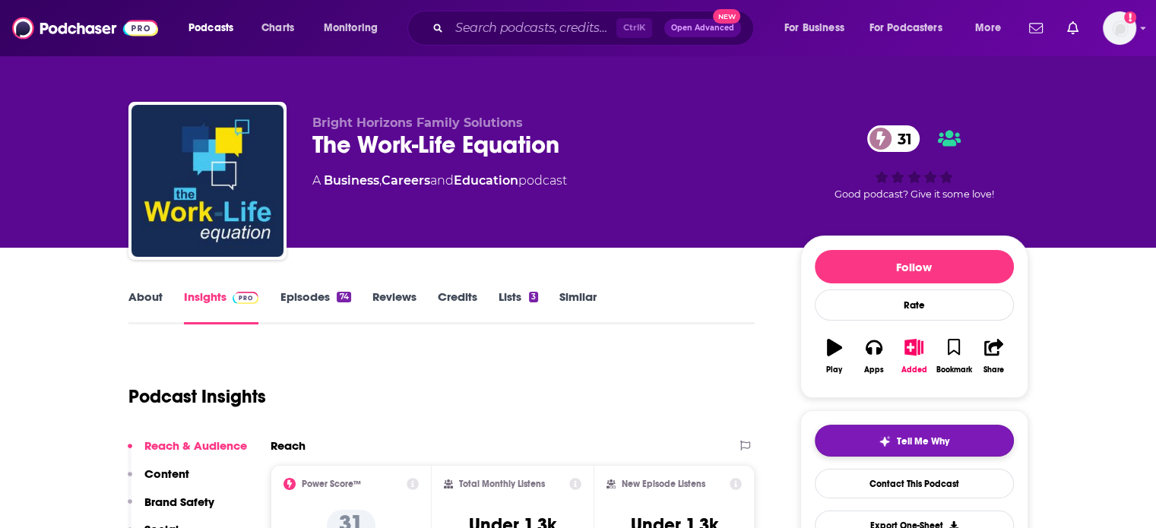
click at [869, 442] on button "Tell Me Why" at bounding box center [914, 441] width 199 height 32
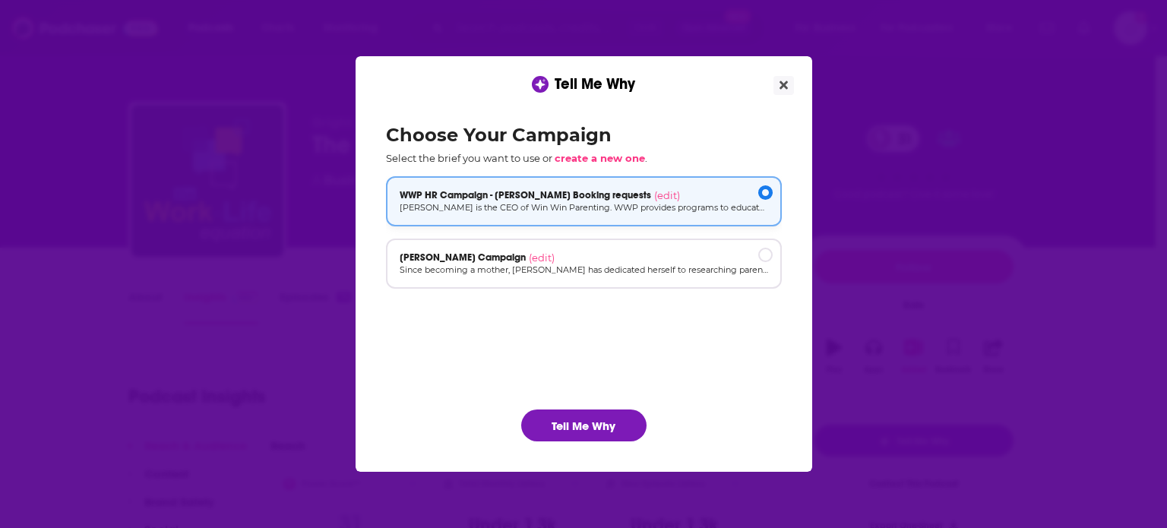
click at [651, 194] on div "WWP HR Campaign - [PERSON_NAME] Booking requests (edit)" at bounding box center [584, 195] width 369 height 12
click at [591, 437] on button "Tell Me Why" at bounding box center [583, 426] width 125 height 32
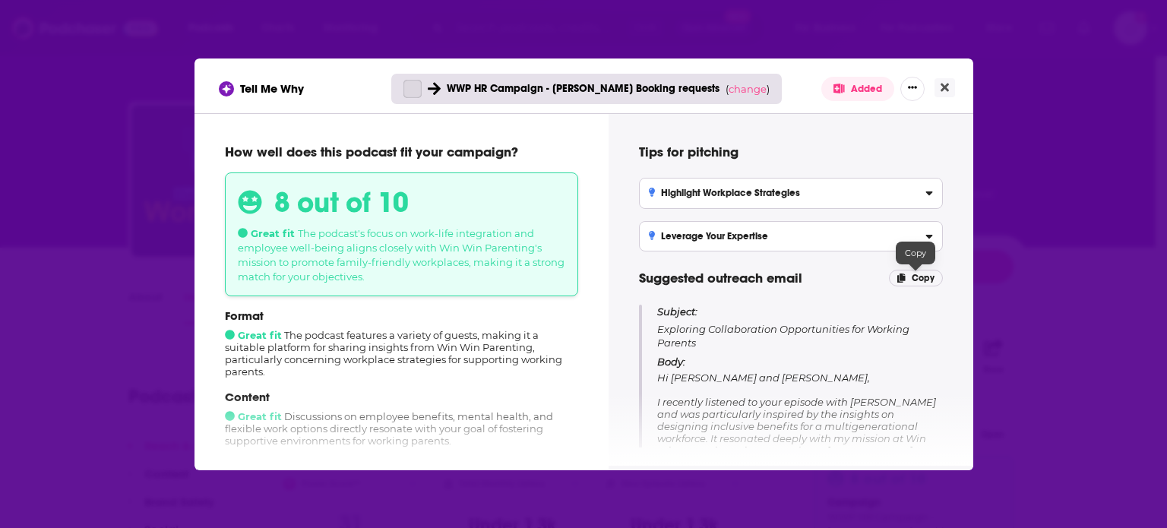
click at [922, 277] on span "Copy" at bounding box center [923, 278] width 23 height 11
click at [945, 84] on icon "Close" at bounding box center [945, 87] width 8 height 12
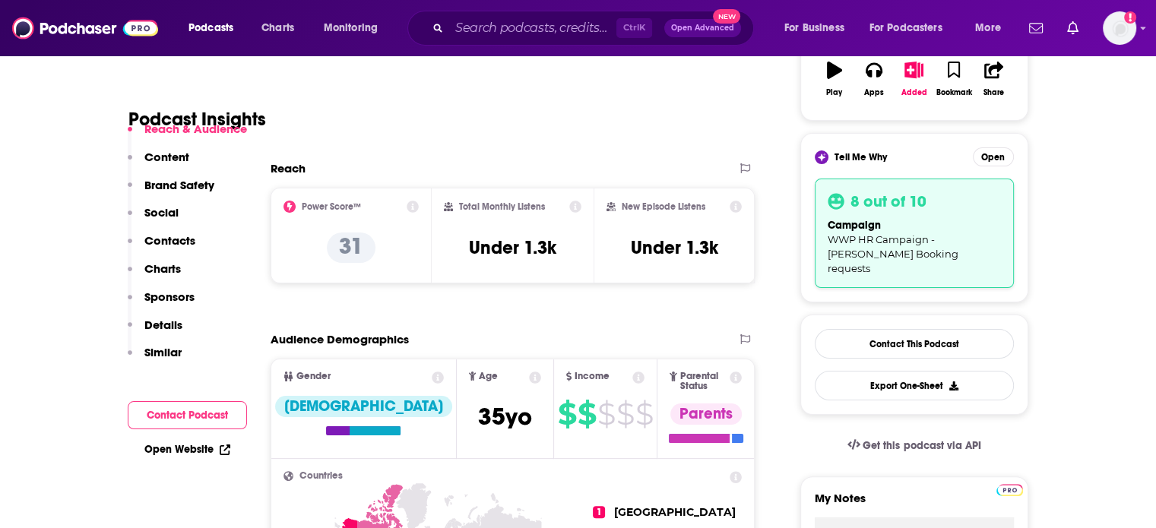
scroll to position [304, 0]
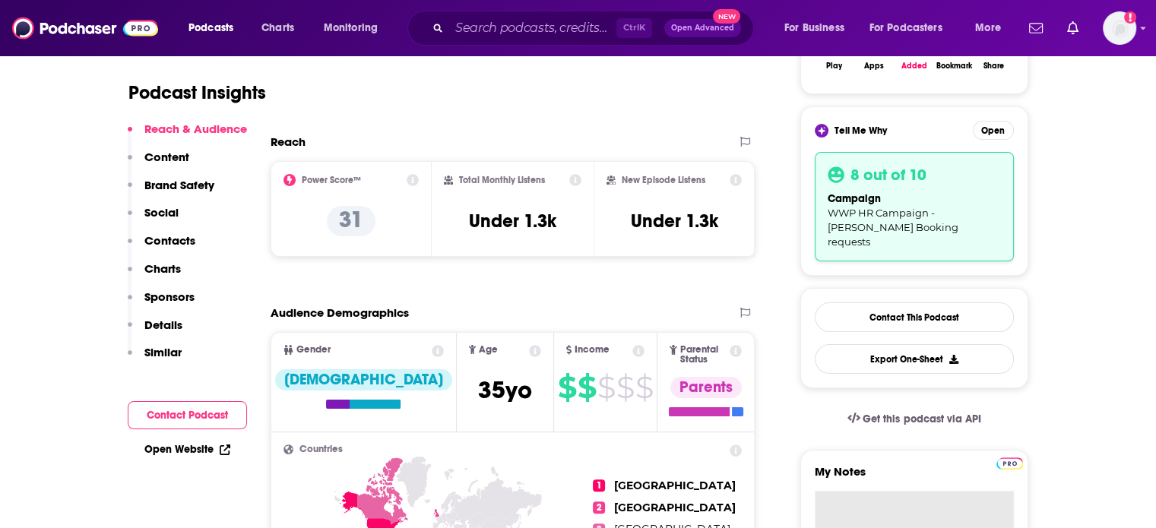
paste textarea "Subject: Exploring Collaboration Opportunities for Working Parents Body: Hi [PE…"
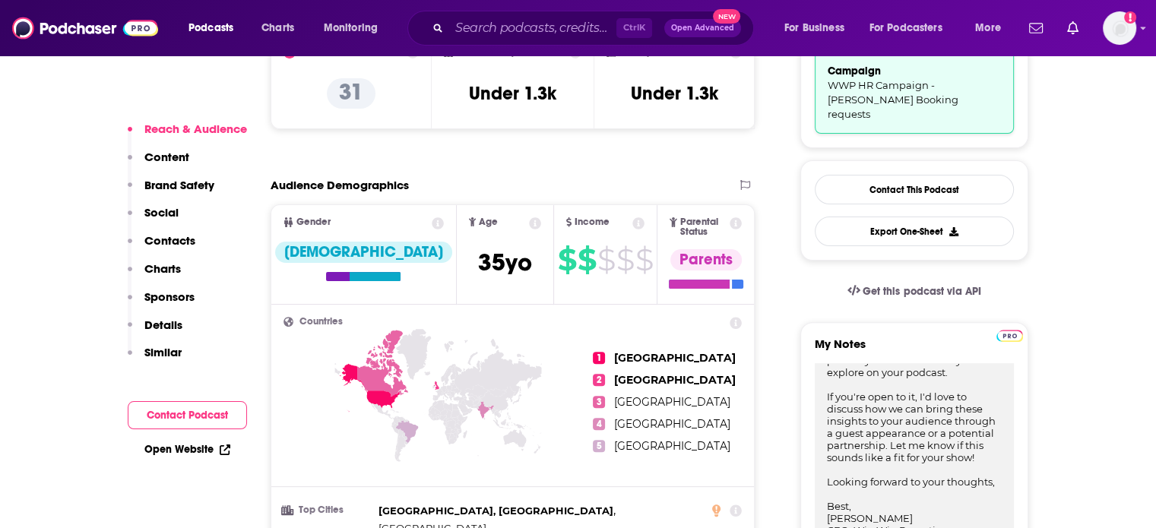
type textarea "Subject: Exploring Collaboration Opportunities for Working Parents Body: Hi [PE…"
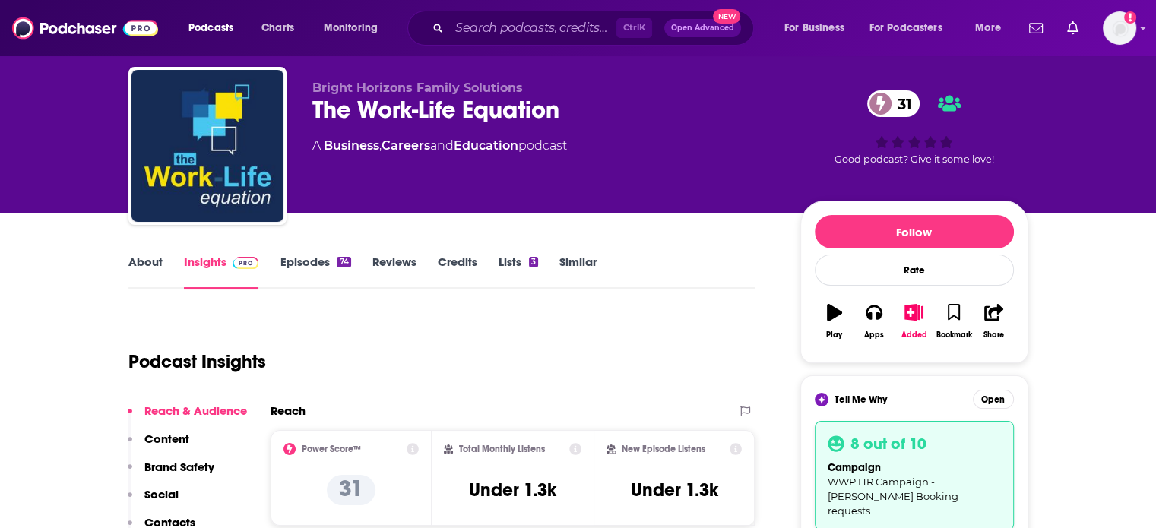
scroll to position [0, 0]
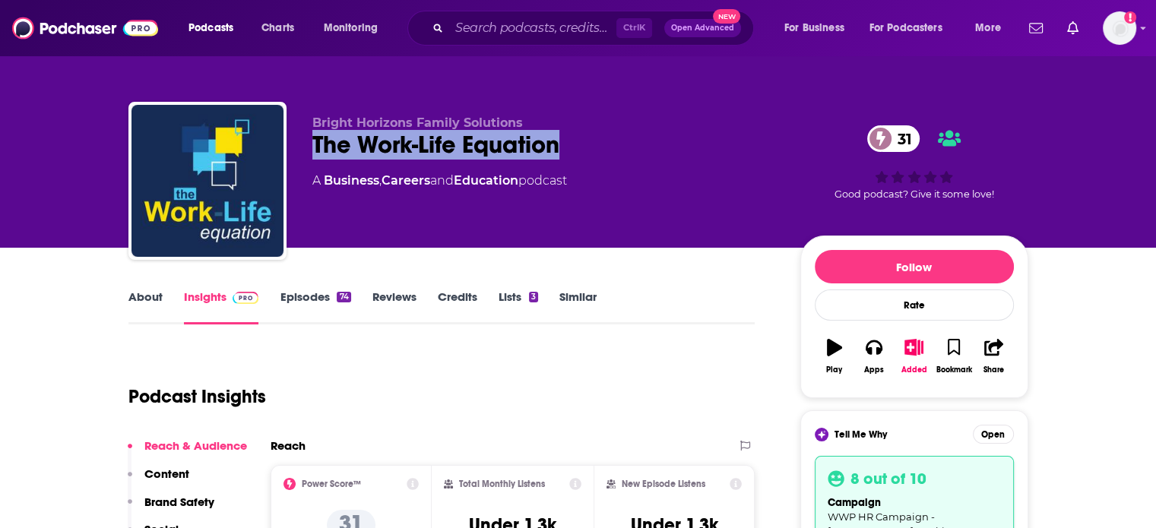
drag, startPoint x: 568, startPoint y: 151, endPoint x: 314, endPoint y: 151, distance: 254.6
click at [314, 151] on div "The Work-Life Equation 31" at bounding box center [544, 145] width 464 height 30
copy h2 "The Work-Life Equation"
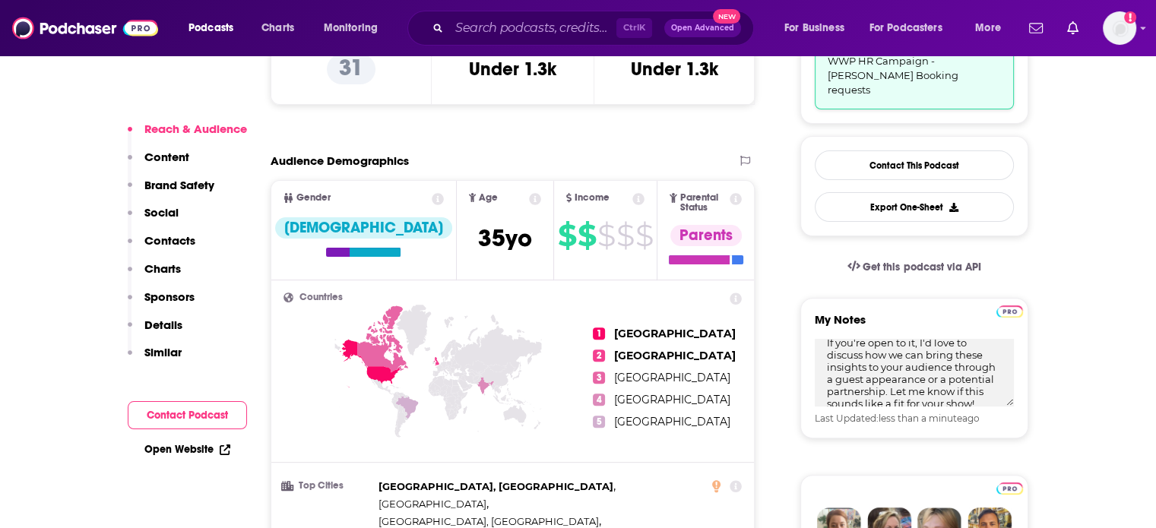
scroll to position [608, 0]
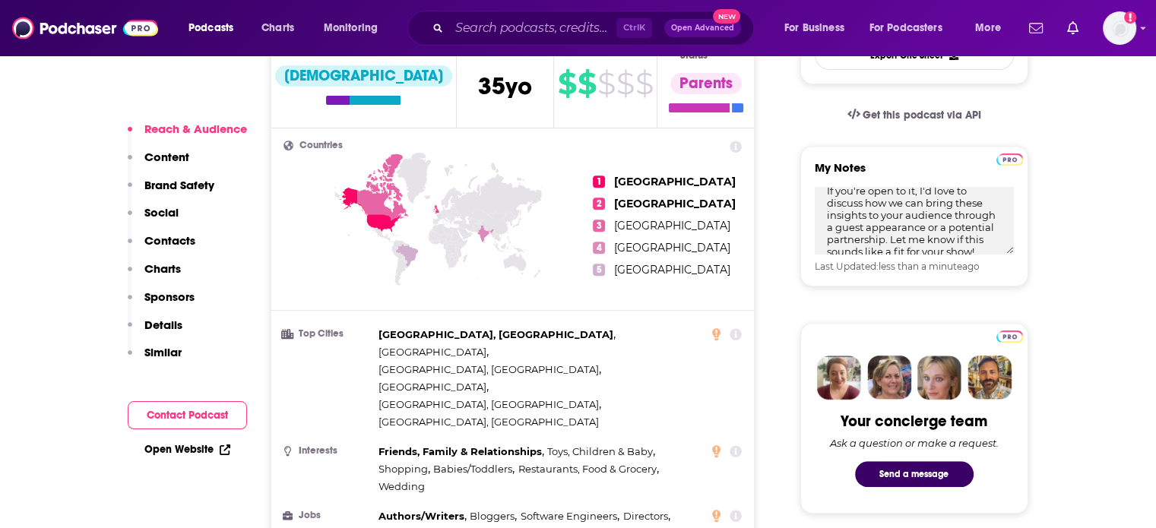
click at [166, 264] on p "Charts" at bounding box center [162, 268] width 36 height 14
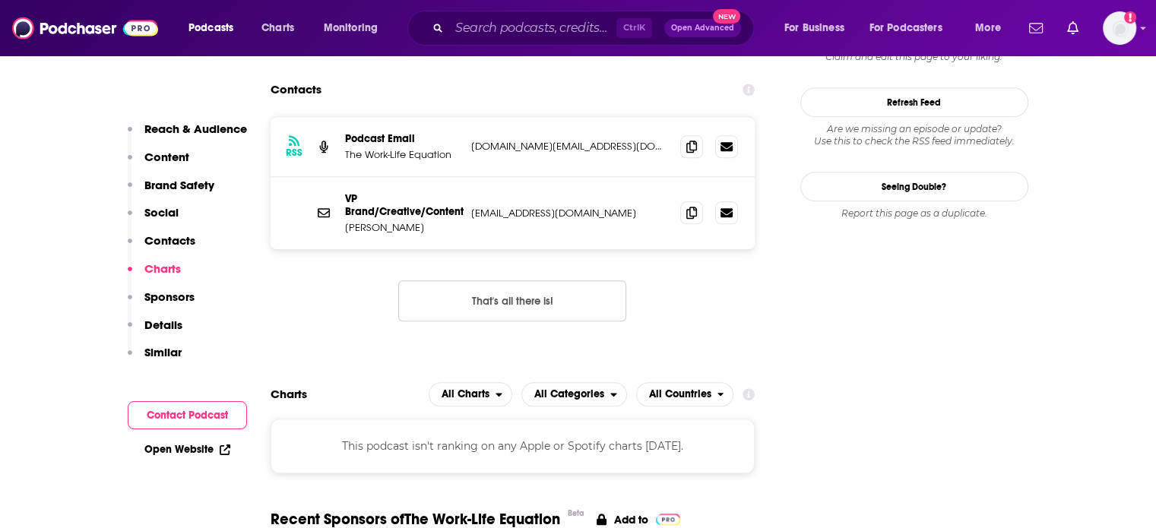
click at [171, 244] on p "Contacts" at bounding box center [169, 240] width 51 height 14
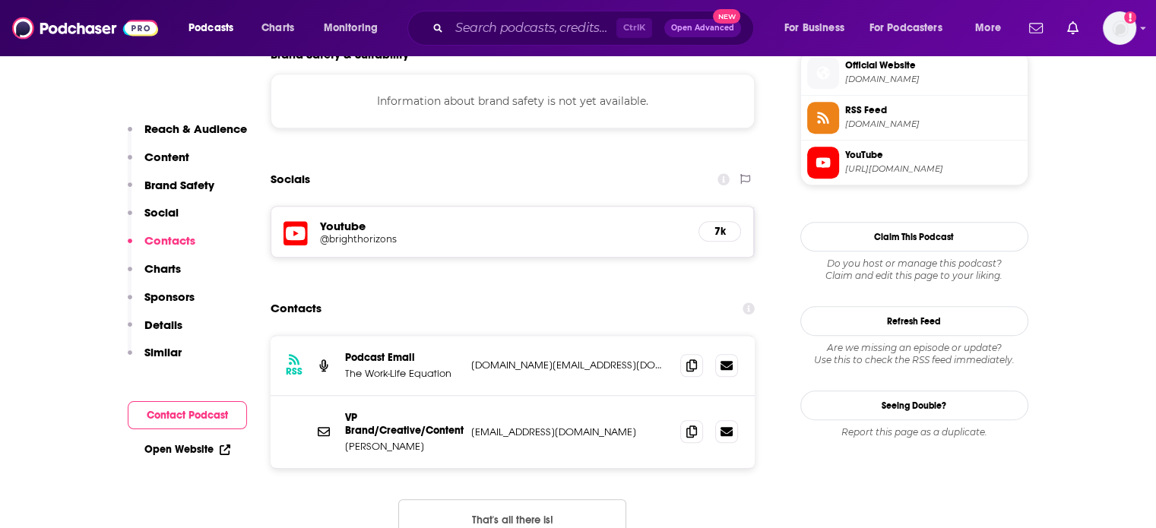
scroll to position [1395, 0]
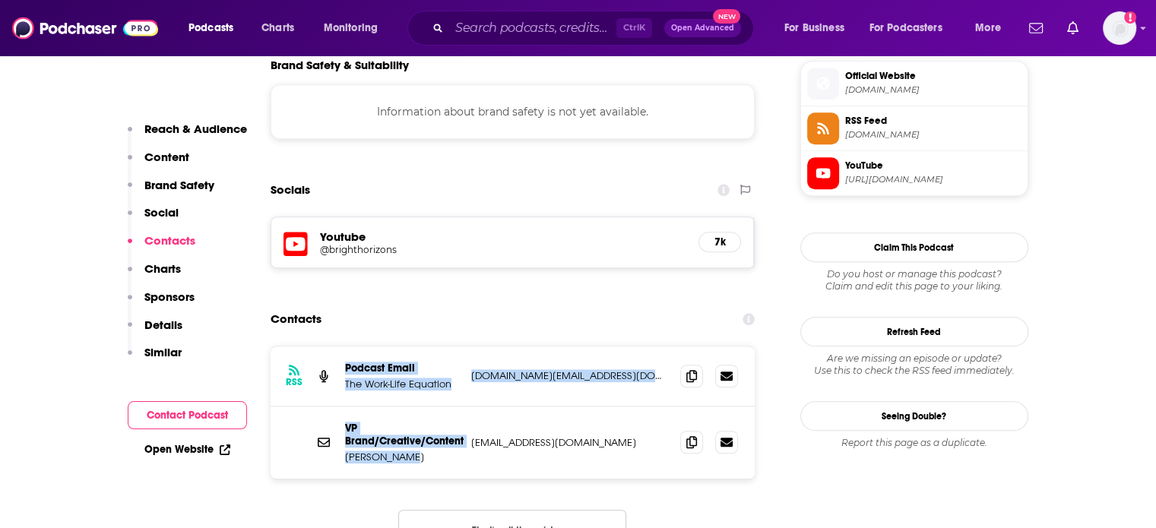
drag, startPoint x: 448, startPoint y: 364, endPoint x: 344, endPoint y: 272, distance: 138.9
click at [344, 347] on div "RSS Podcast Email The Work-Life Equation [DOMAIN_NAME][EMAIL_ADDRESS][DOMAIN_NA…" at bounding box center [513, 413] width 485 height 132
copy div "Podcast Email The Work-Life Equation [DOMAIN_NAME][EMAIL_ADDRESS][DOMAIN_NAME] …"
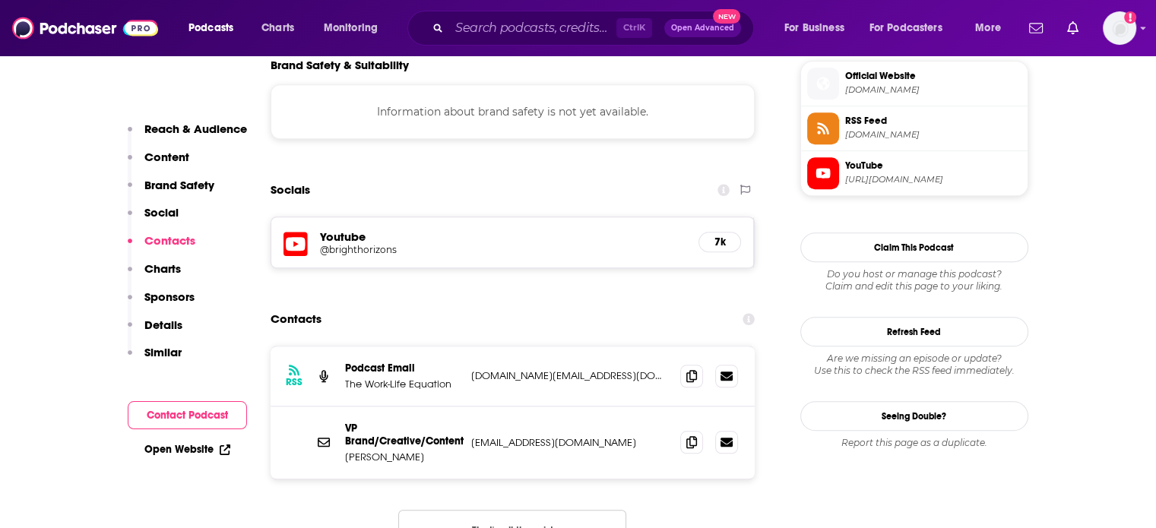
click at [587, 436] on p "[EMAIL_ADDRESS][DOMAIN_NAME]" at bounding box center [570, 442] width 198 height 13
drag, startPoint x: 597, startPoint y: 349, endPoint x: 468, endPoint y: 348, distance: 129.2
click at [468, 407] on div "VP Brand/Creative/Content [PERSON_NAME] [EMAIL_ADDRESS][DOMAIN_NAME] [EMAIL_ADD…" at bounding box center [513, 443] width 485 height 72
copy p "[EMAIL_ADDRESS][DOMAIN_NAME]"
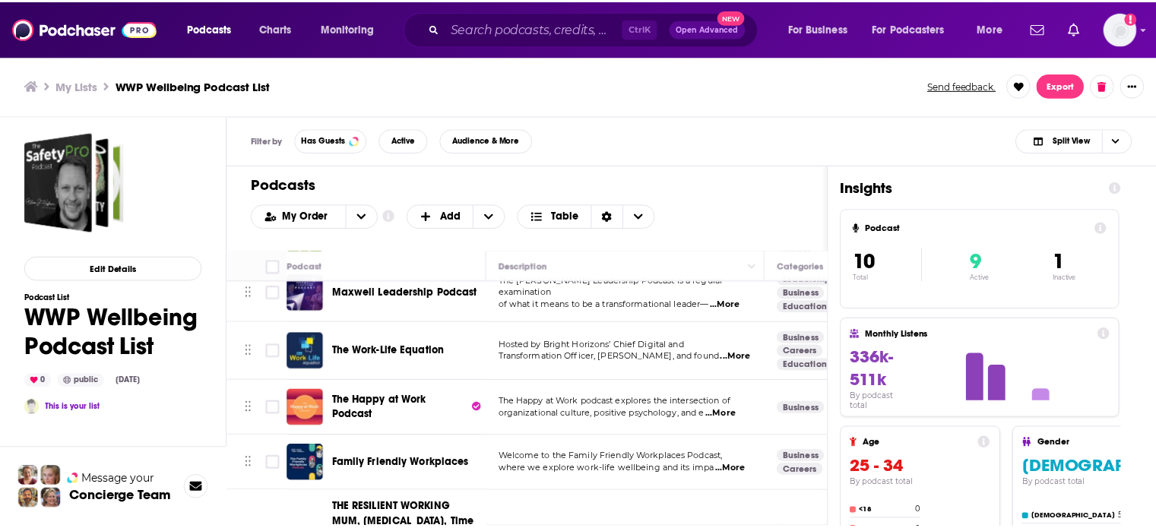
scroll to position [228, 0]
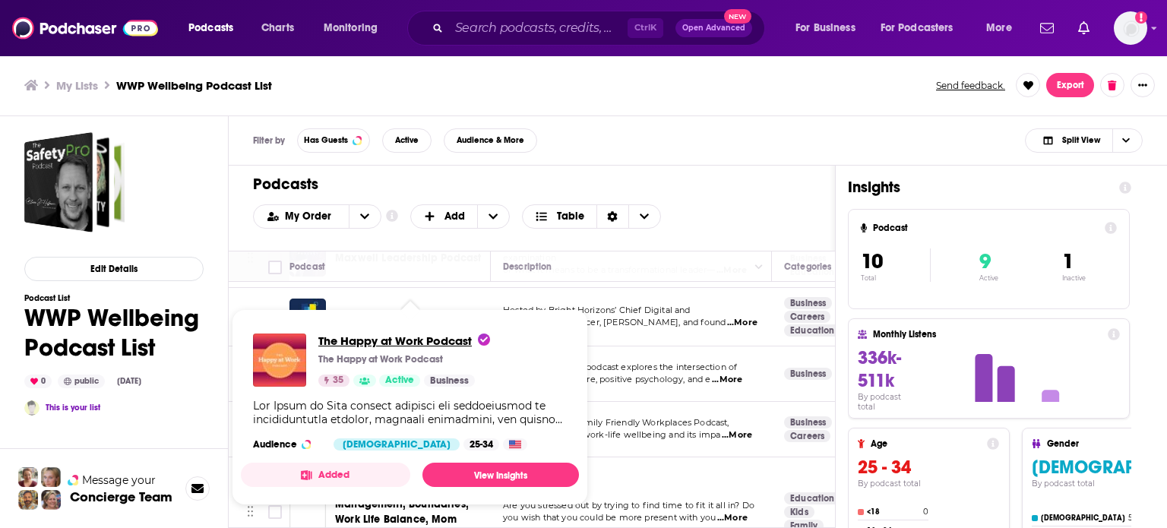
click at [392, 337] on span "The Happy at Work Podcast" at bounding box center [404, 341] width 172 height 14
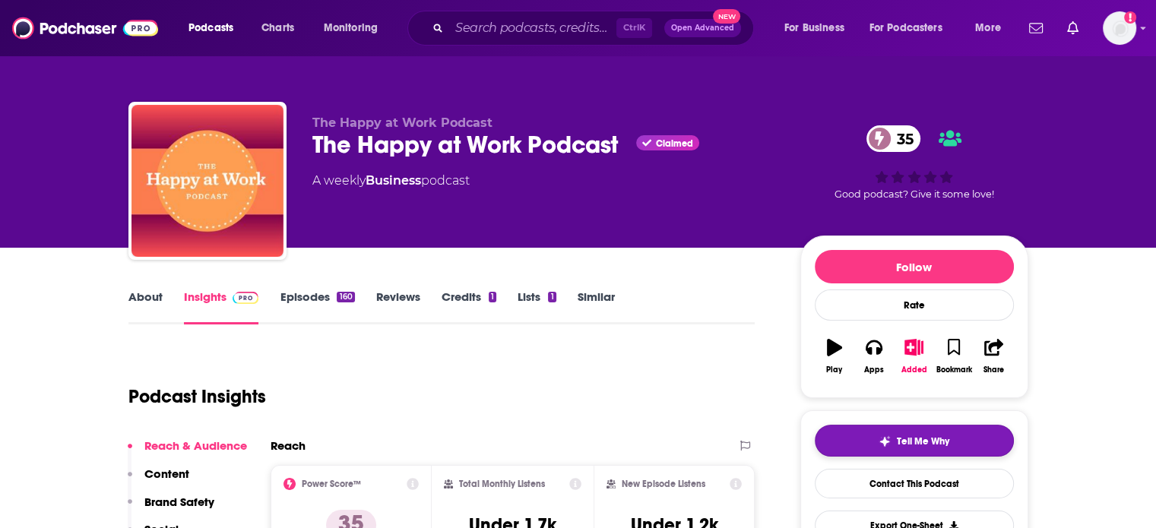
click at [913, 435] on span "Tell Me Why" at bounding box center [923, 441] width 52 height 12
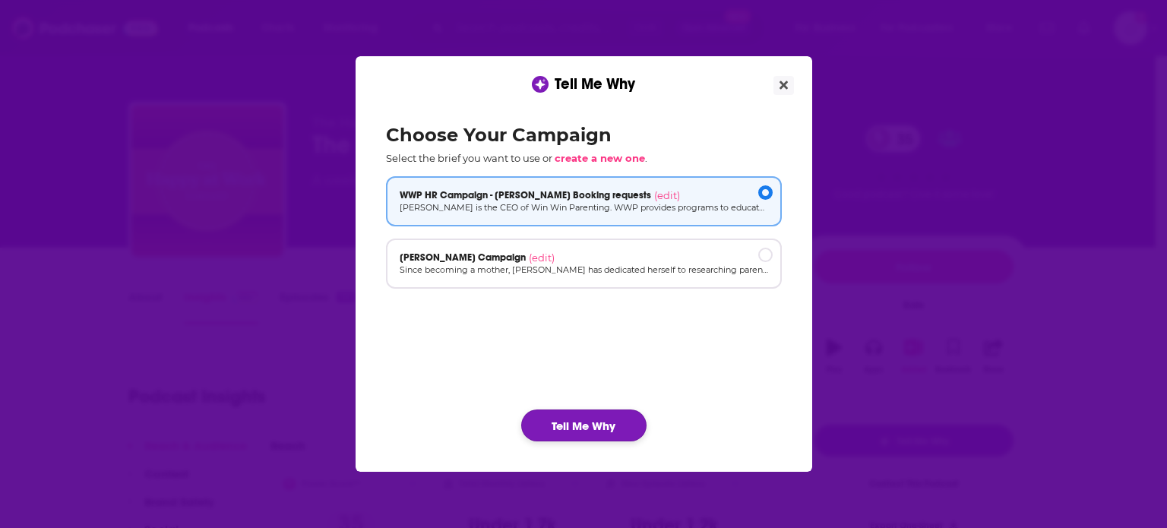
click at [572, 425] on button "Tell Me Why" at bounding box center [583, 426] width 125 height 32
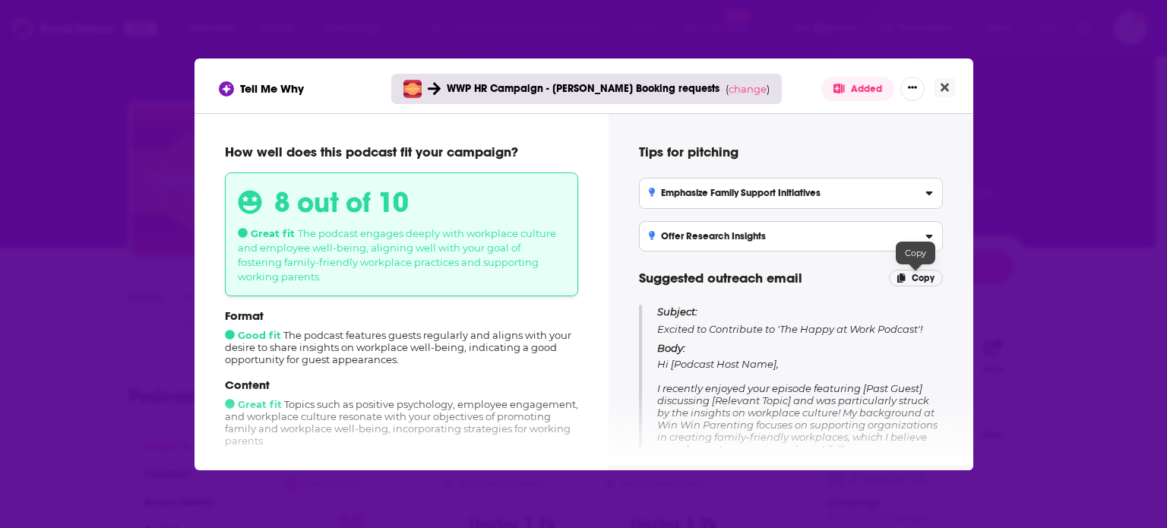
click at [921, 273] on span "Copy" at bounding box center [923, 278] width 23 height 11
click at [943, 87] on icon "Close" at bounding box center [945, 87] width 8 height 8
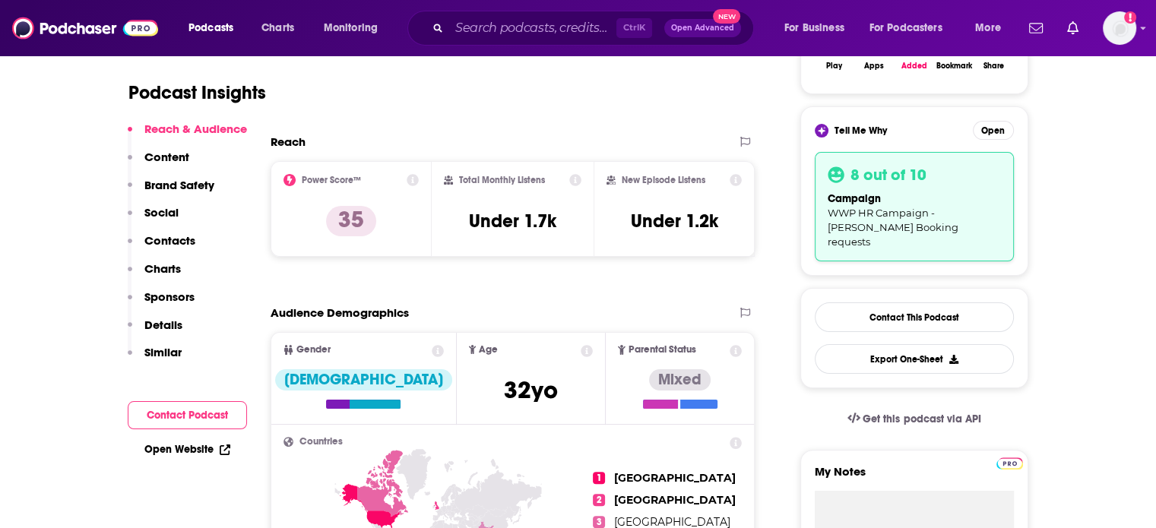
scroll to position [456, 0]
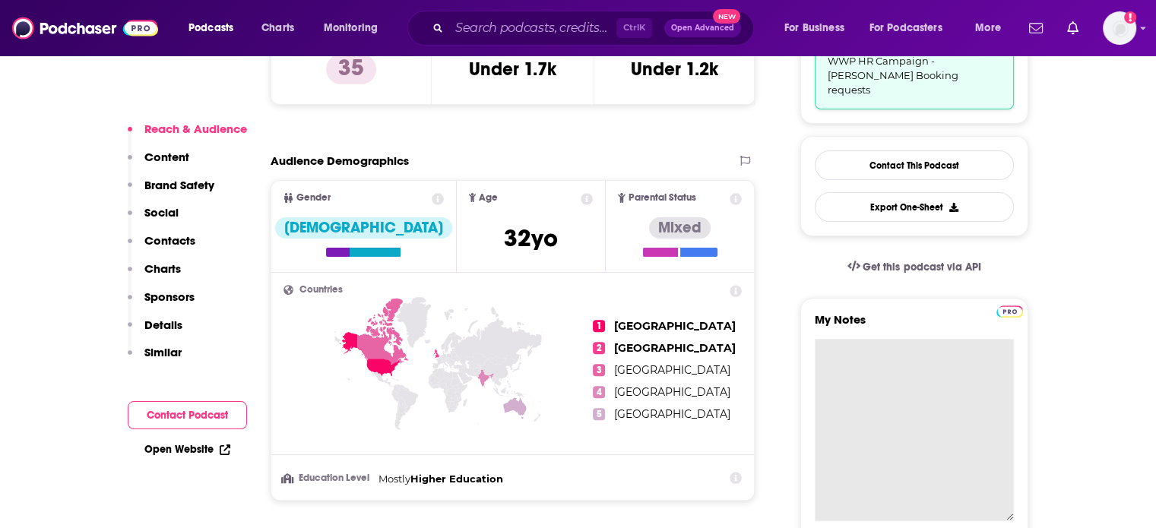
click at [891, 356] on textarea "My Notes" at bounding box center [914, 430] width 199 height 182
paste textarea "Subject: Excited to Contribute to 'The Happy at Work Podcast'! Body: Hi [Podcas…"
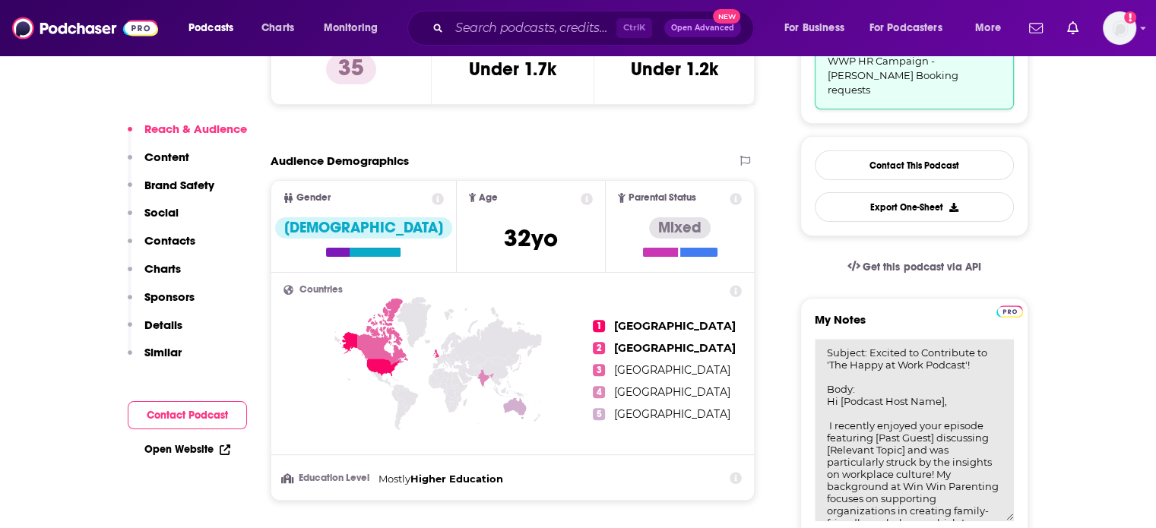
scroll to position [0, 0]
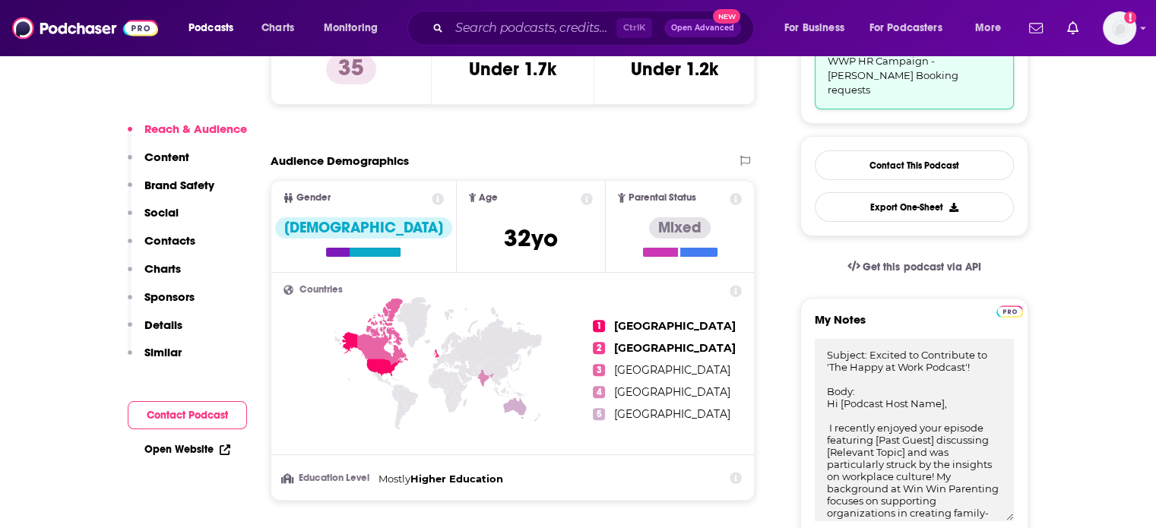
type textarea "Subject: Excited to Contribute to 'The Happy at Work Podcast'! Body: Hi [Podcas…"
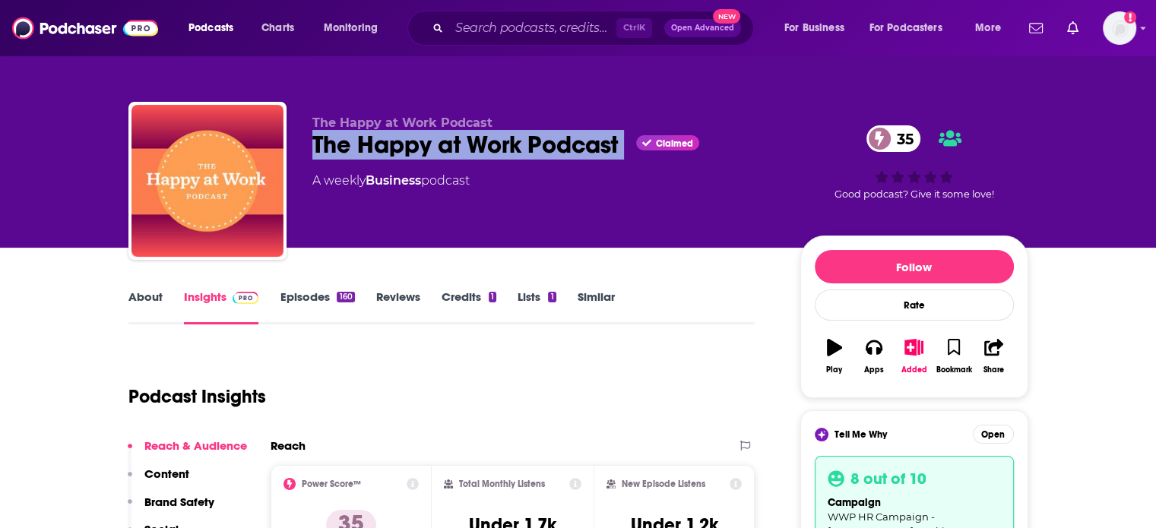
drag, startPoint x: 607, startPoint y: 145, endPoint x: 306, endPoint y: 154, distance: 301.1
click at [306, 154] on div "The Happy at Work Podcast The Happy at Work Podcast Claimed 35 A weekly Busines…" at bounding box center [578, 184] width 900 height 164
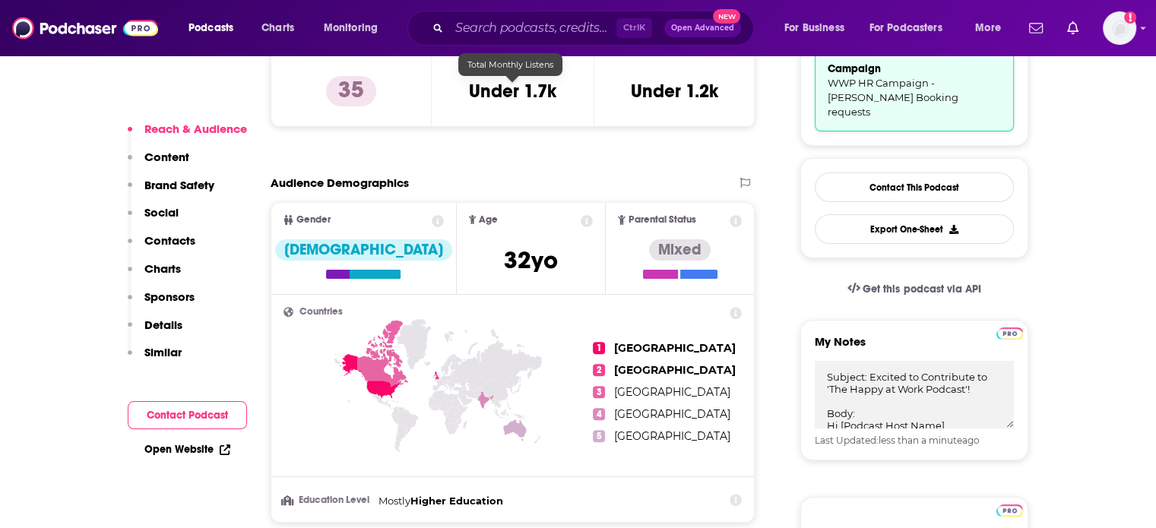
scroll to position [456, 0]
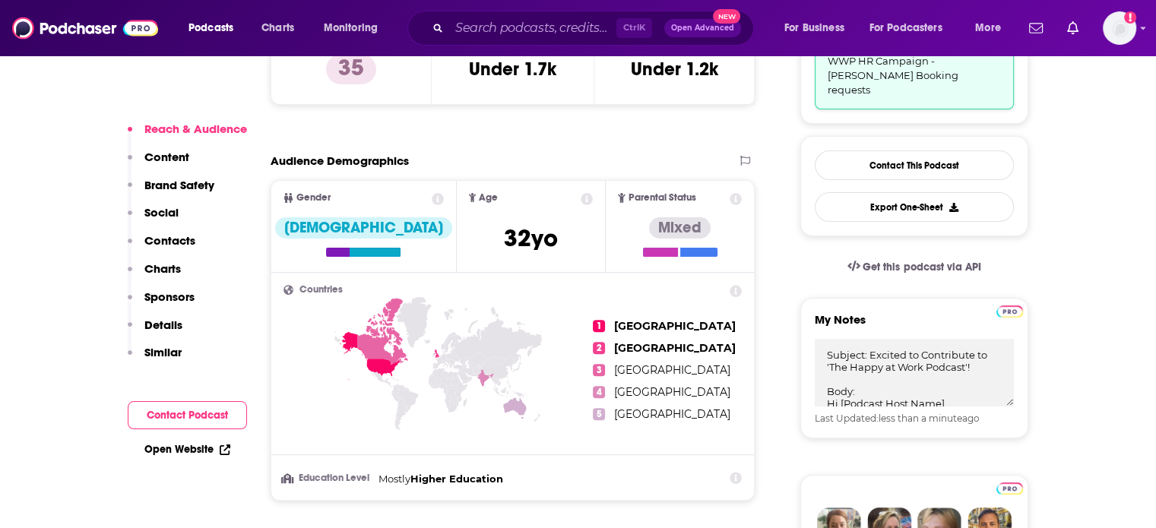
click at [175, 236] on p "Contacts" at bounding box center [169, 240] width 51 height 14
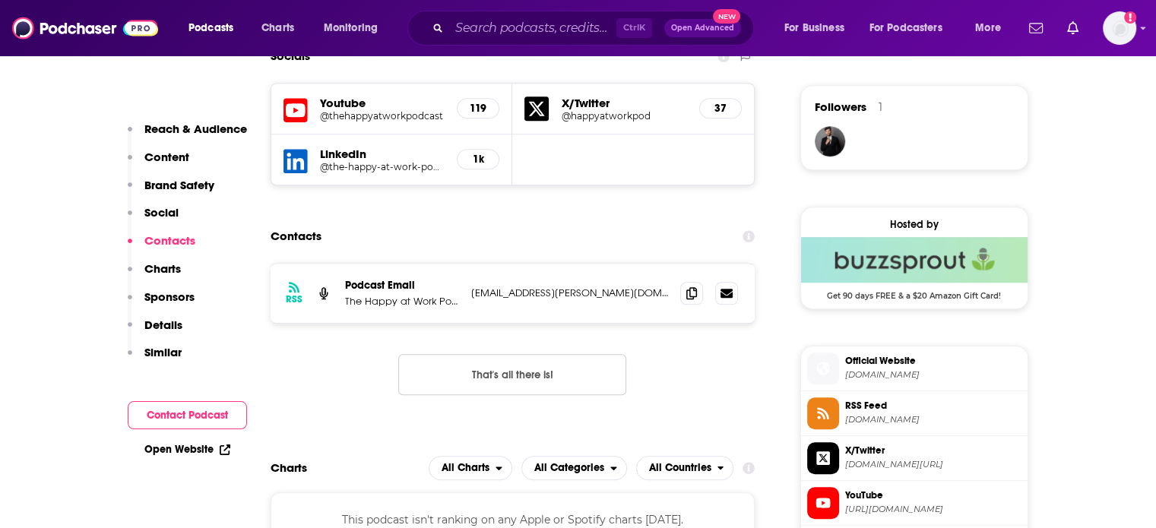
scroll to position [1243, 0]
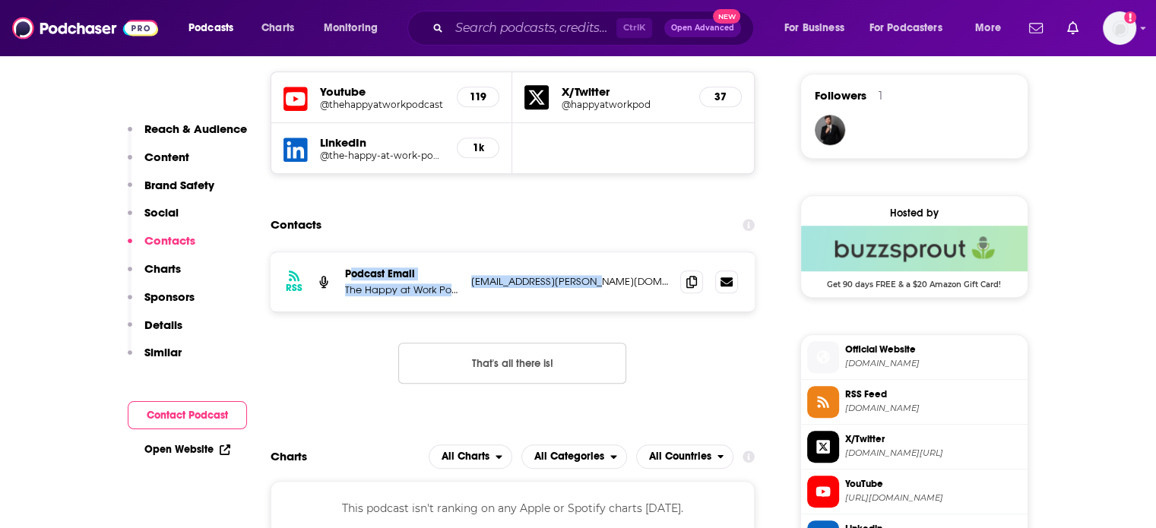
drag, startPoint x: 572, startPoint y: 304, endPoint x: 350, endPoint y: 274, distance: 223.9
click at [350, 274] on div "RSS Podcast Email The Happy at Work Podcast [EMAIL_ADDRESS][PERSON_NAME][DOMAIN…" at bounding box center [513, 281] width 485 height 59
click at [587, 303] on div "RSS Podcast Email The Happy at Work Podcast [EMAIL_ADDRESS][PERSON_NAME][DOMAIN…" at bounding box center [513, 281] width 485 height 59
drag, startPoint x: 597, startPoint y: 286, endPoint x: 347, endPoint y: 280, distance: 250.1
click at [0, 0] on div "Podcast Email The Happy at Work Podcast [EMAIL_ADDRESS][PERSON_NAME][DOMAIN_NAM…" at bounding box center [0, 0] width 0 height 0
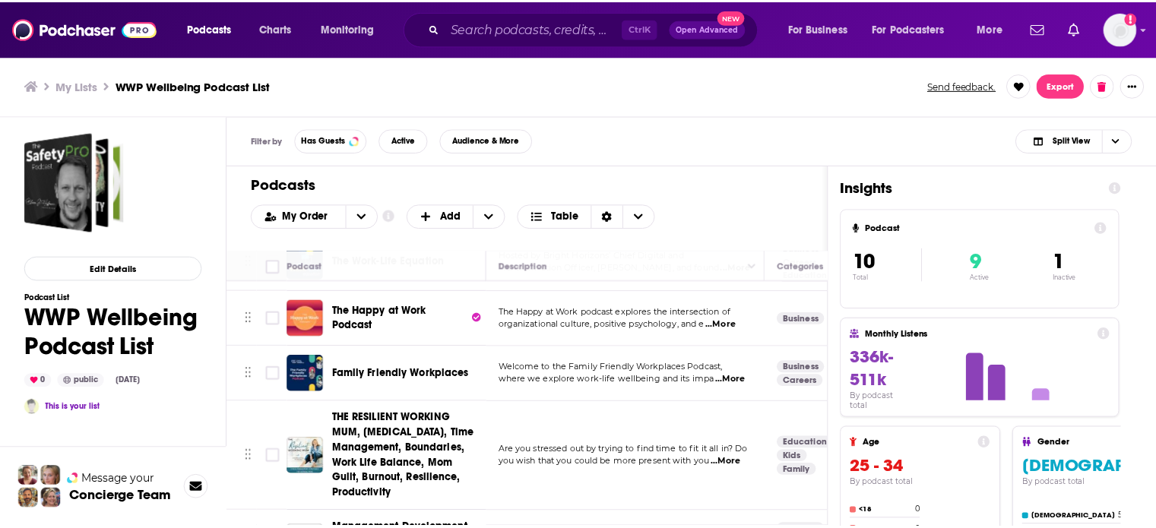
scroll to position [304, 0]
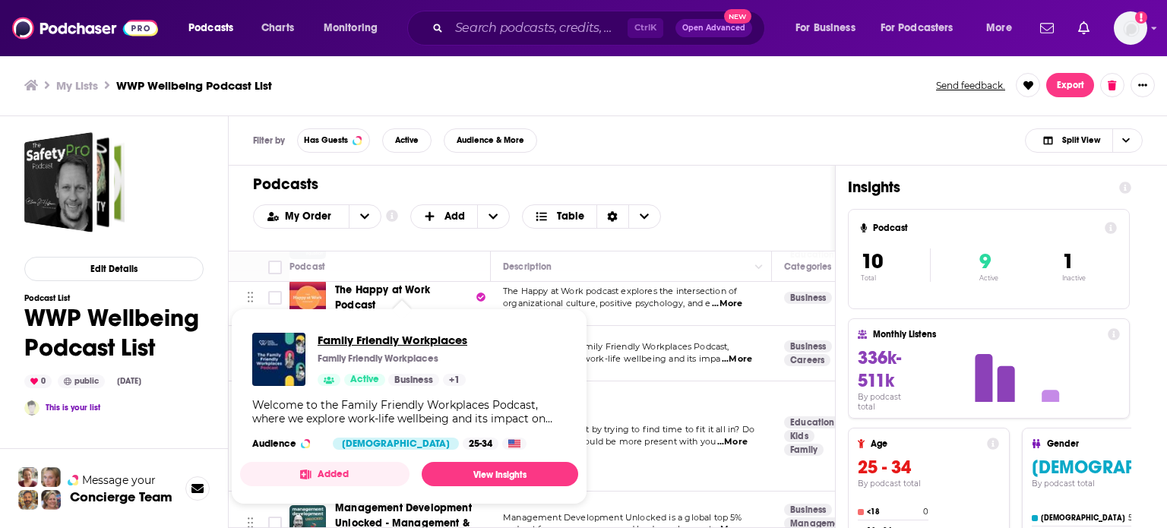
click at [429, 340] on span "Family Friendly Workplaces" at bounding box center [393, 340] width 150 height 14
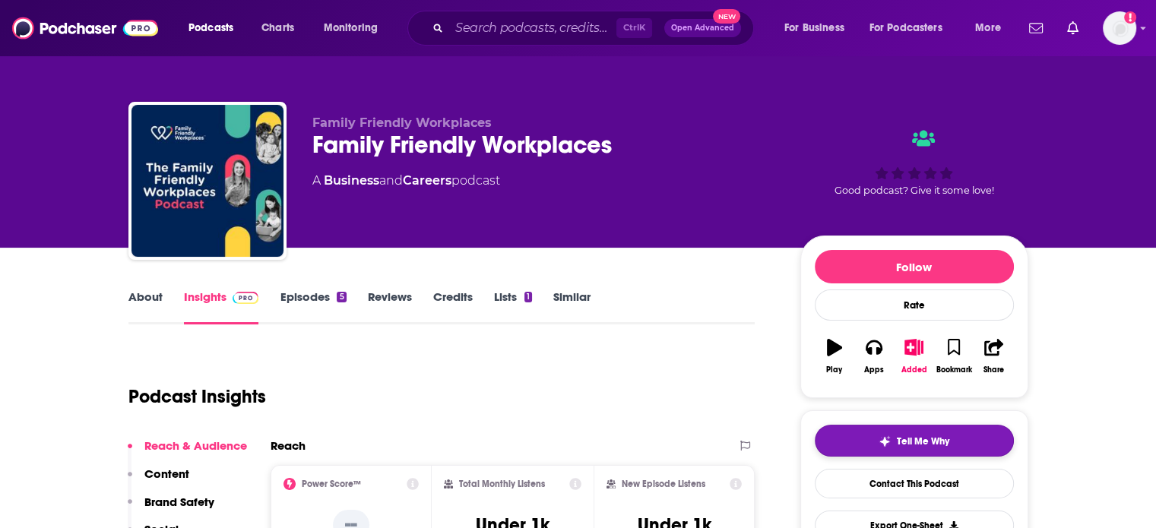
click at [918, 445] on span "Tell Me Why" at bounding box center [923, 441] width 52 height 12
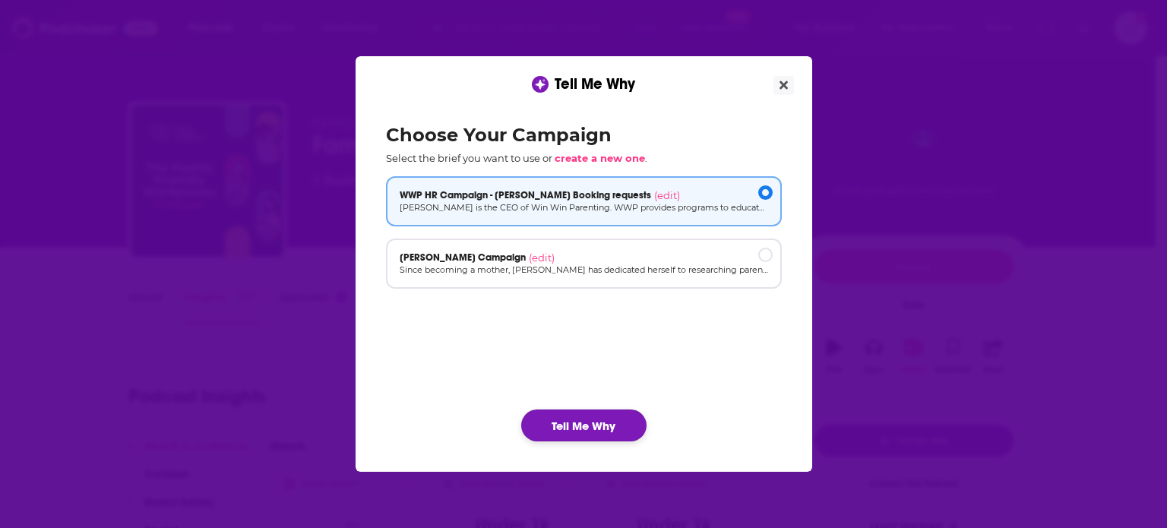
click at [570, 430] on button "Tell Me Why" at bounding box center [583, 426] width 125 height 32
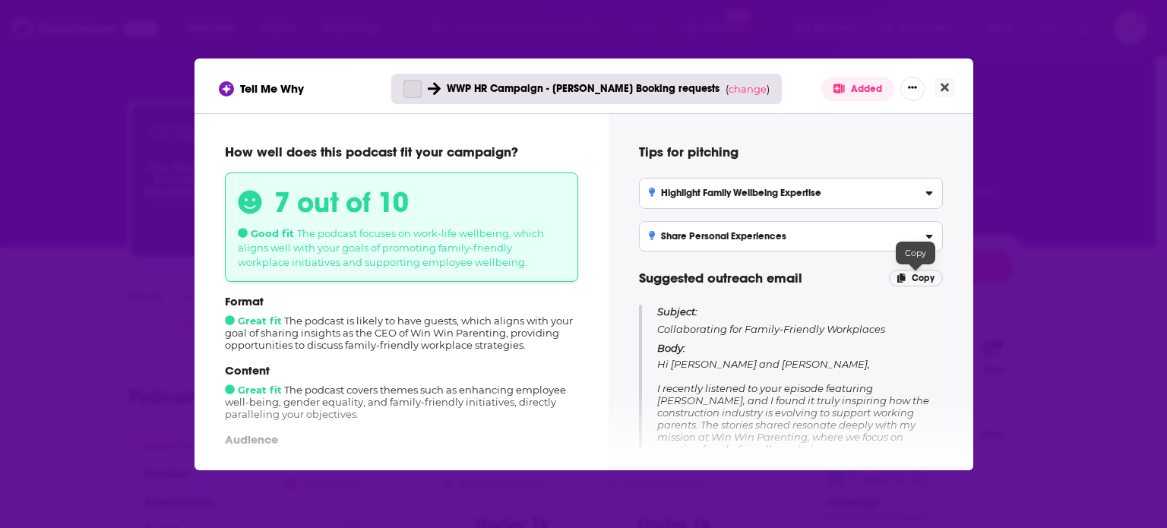
click at [920, 279] on span "Copy" at bounding box center [923, 278] width 23 height 11
click at [945, 87] on icon "Close" at bounding box center [945, 87] width 8 height 8
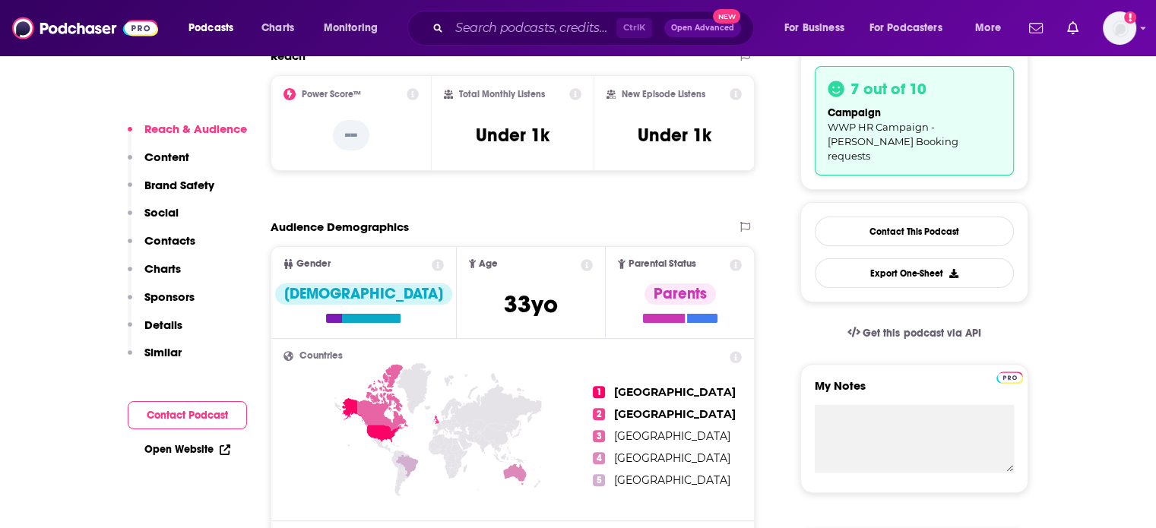
scroll to position [456, 0]
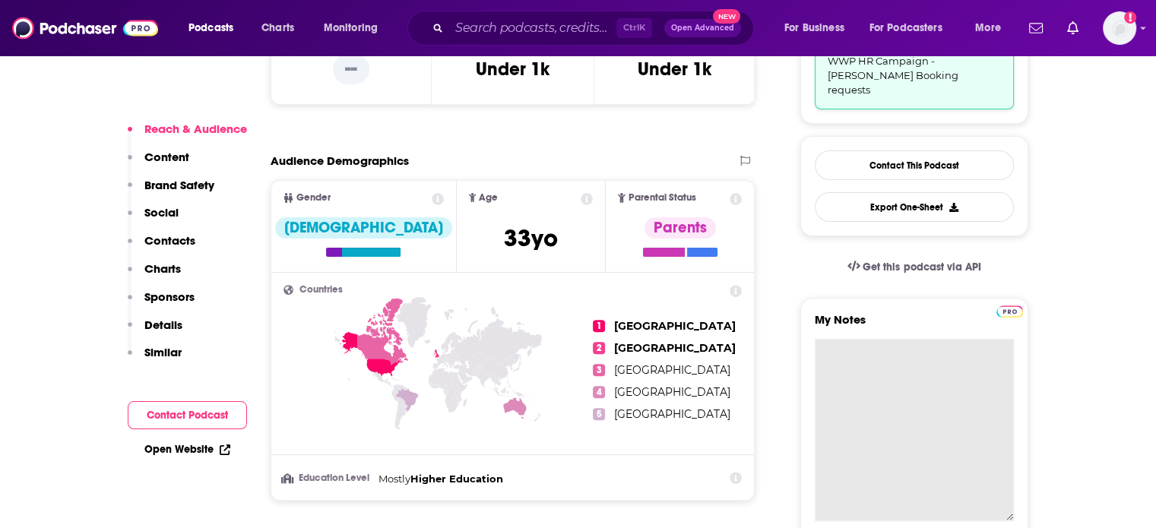
click at [879, 356] on textarea "My Notes" at bounding box center [914, 430] width 199 height 182
paste textarea "Subject: Collaborating for Family-Friendly Workplaces Body: Hi [PERSON_NAME] an…"
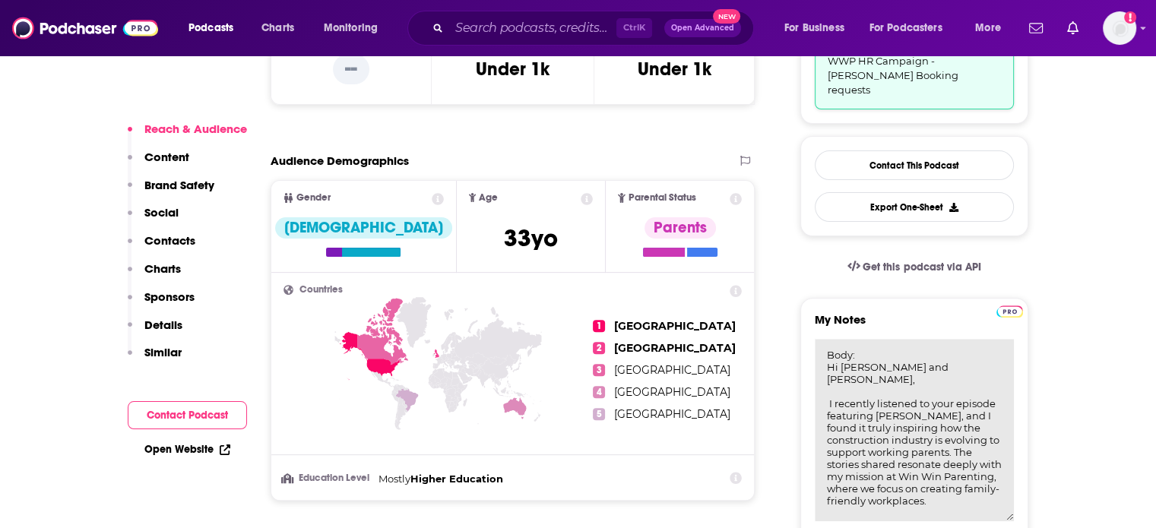
scroll to position [0, 0]
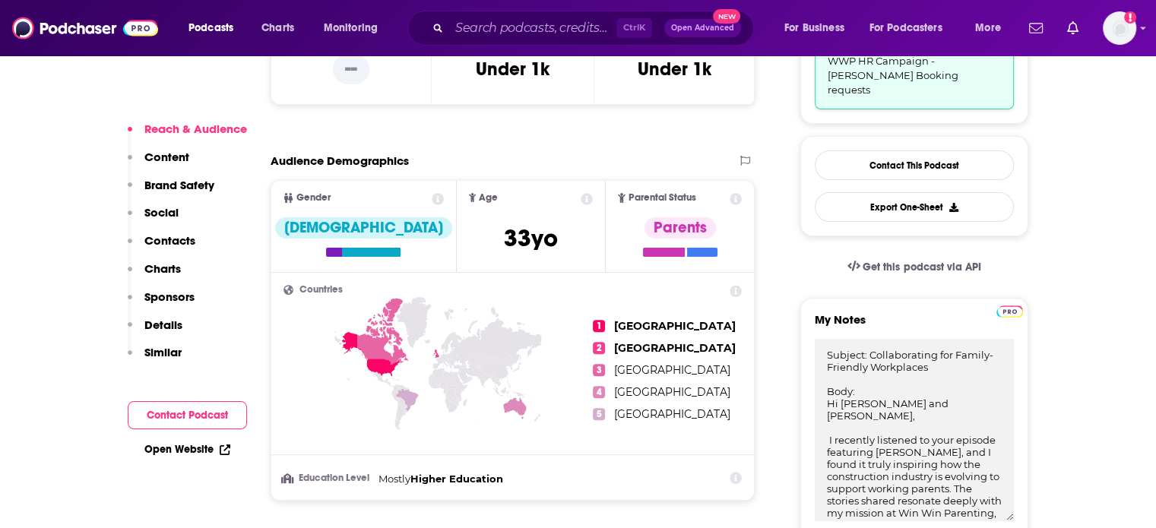
type textarea "Subject: Collaborating for Family-Friendly Workplaces Body: Hi [PERSON_NAME] an…"
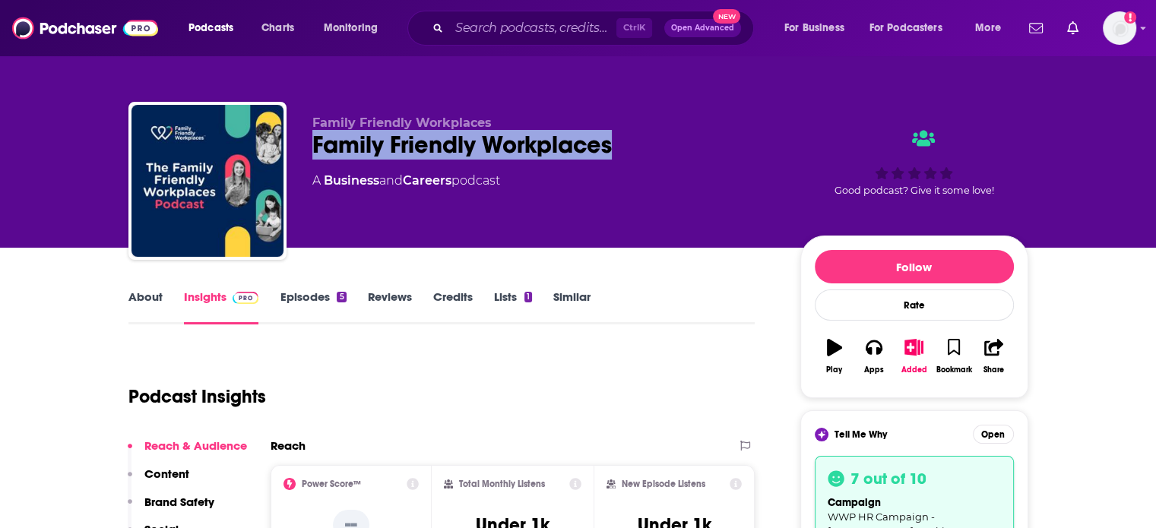
drag, startPoint x: 626, startPoint y: 145, endPoint x: 312, endPoint y: 143, distance: 313.9
click at [312, 143] on div "Family Friendly Workplaces" at bounding box center [544, 145] width 464 height 30
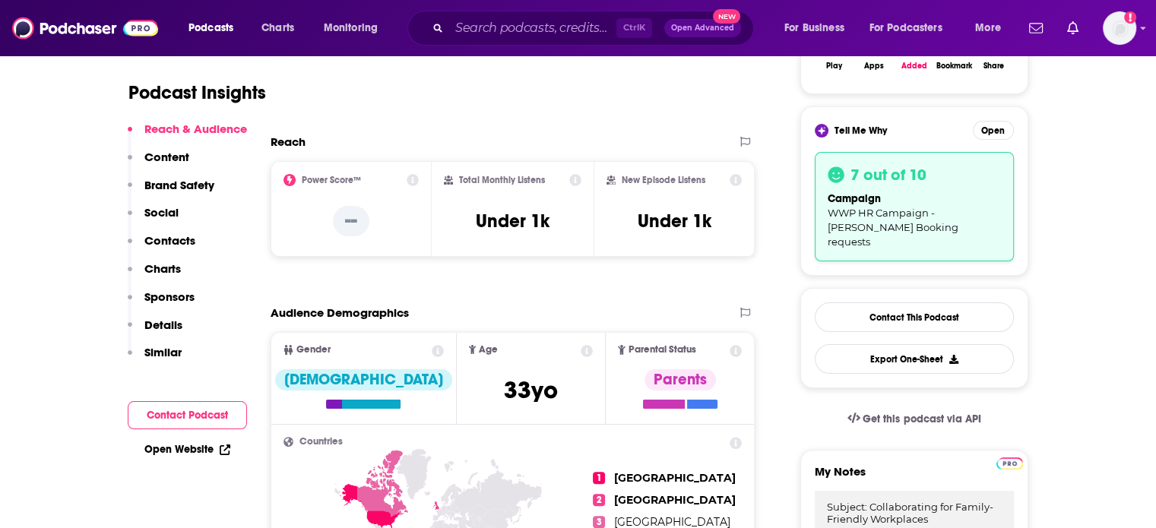
scroll to position [380, 0]
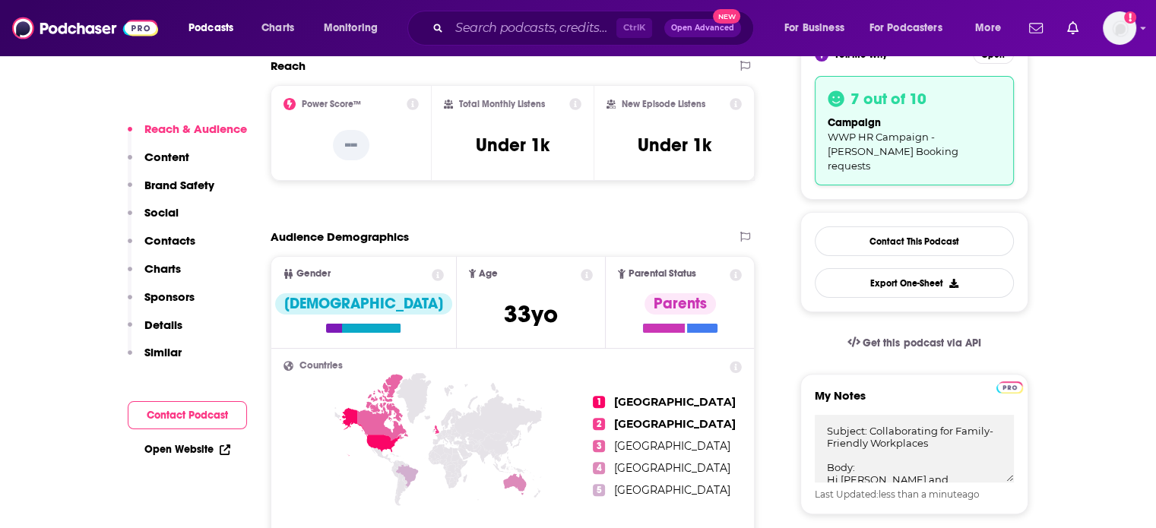
click at [179, 239] on p "Contacts" at bounding box center [169, 240] width 51 height 14
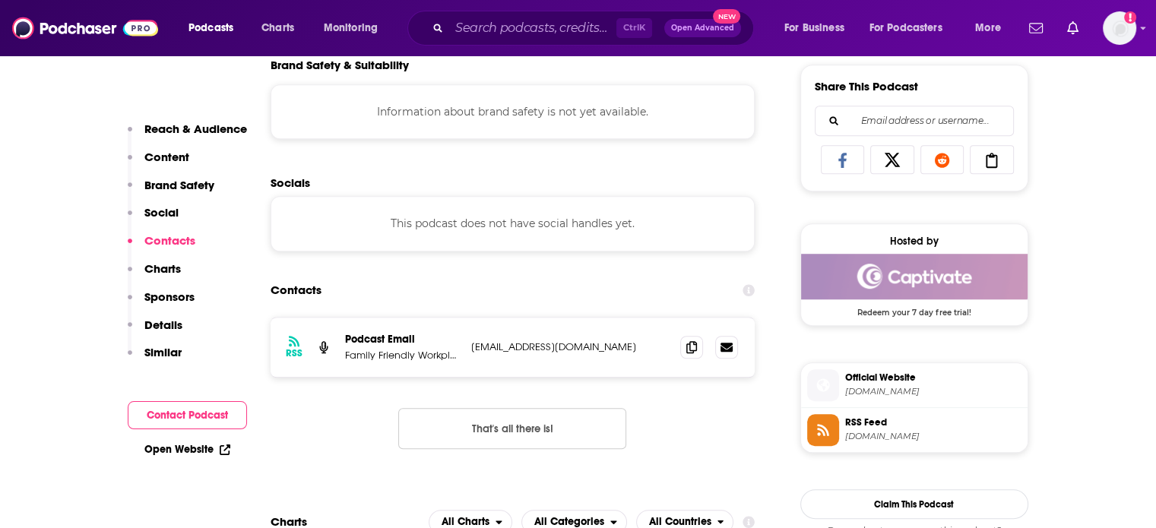
scroll to position [1158, 0]
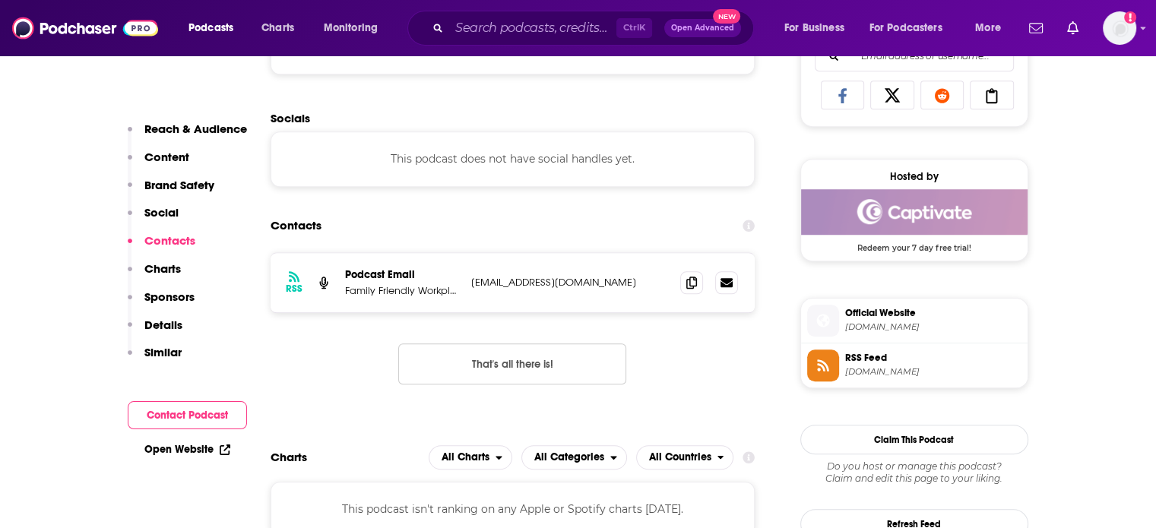
drag, startPoint x: 648, startPoint y: 280, endPoint x: 342, endPoint y: 277, distance: 305.5
click at [342, 277] on div "RSS Podcast Email Family Friendly Workplaces [EMAIL_ADDRESS][DOMAIN_NAME] [EMAI…" at bounding box center [513, 282] width 485 height 59
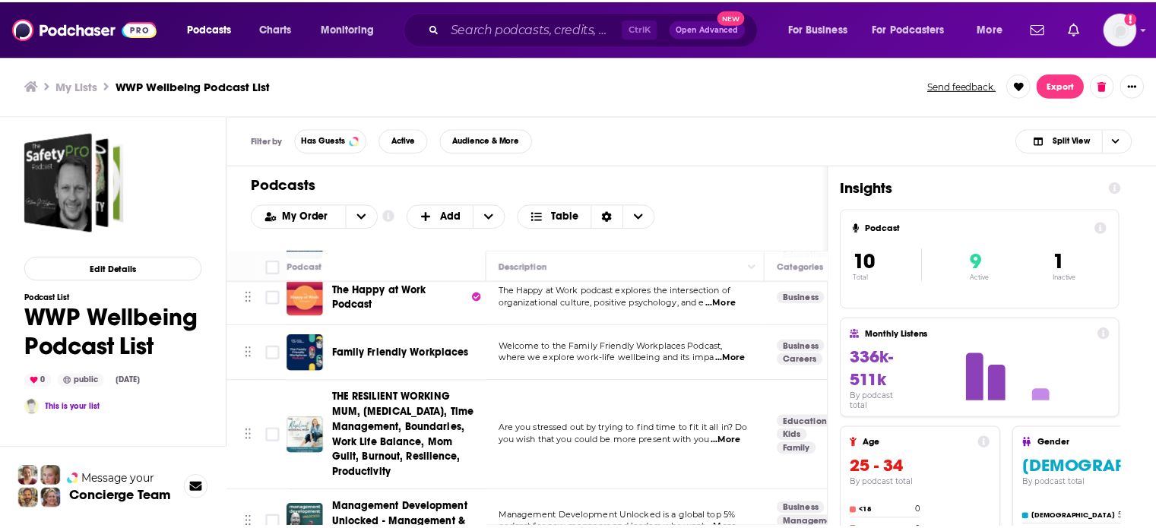
scroll to position [380, 0]
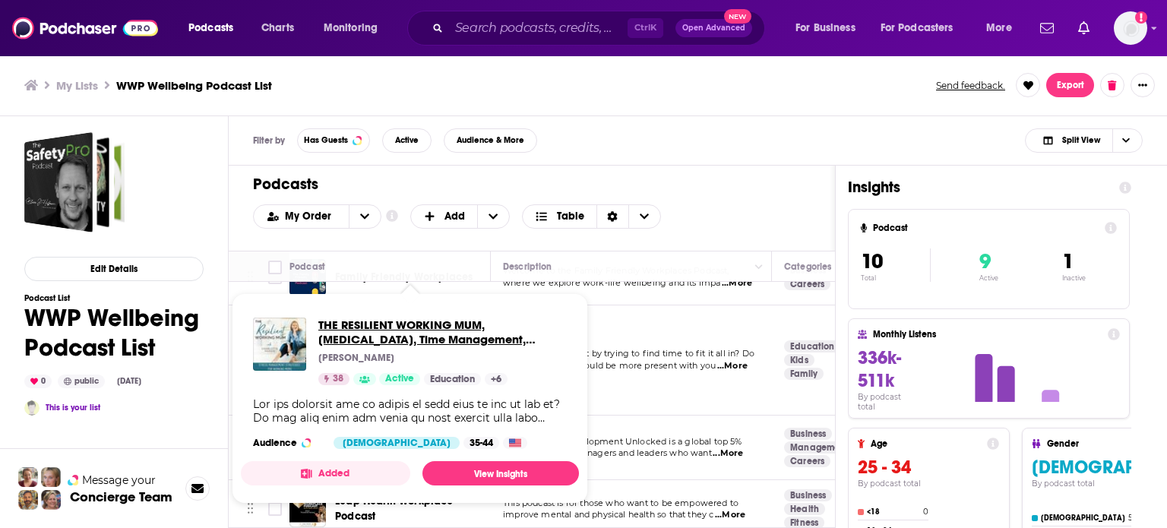
click at [435, 328] on span "THE RESILIENT WORKING MUM, [MEDICAL_DATA], Time Management, Boundaries, Work Li…" at bounding box center [442, 332] width 249 height 29
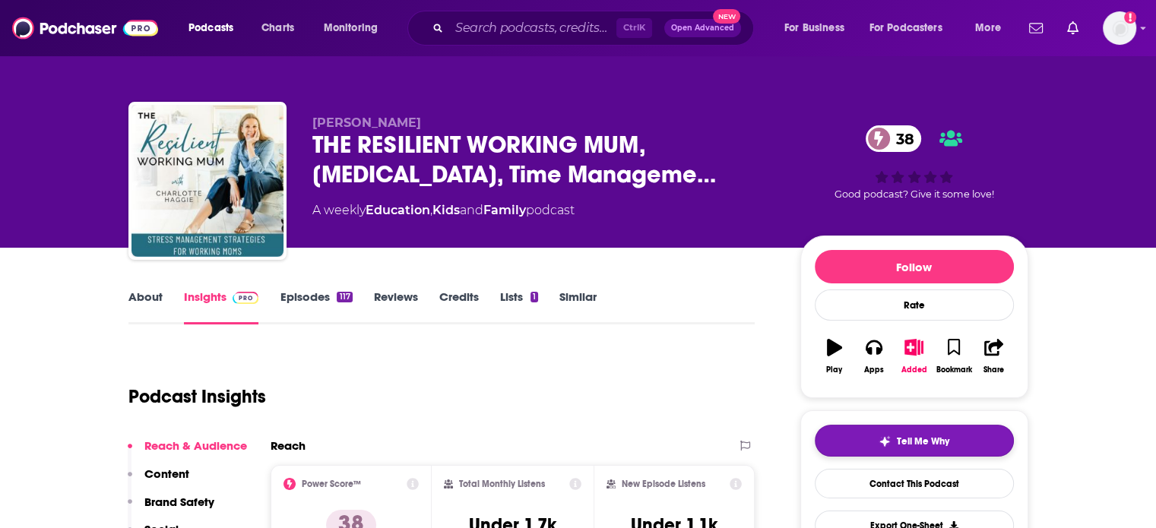
click at [875, 441] on button "Tell Me Why" at bounding box center [914, 441] width 199 height 32
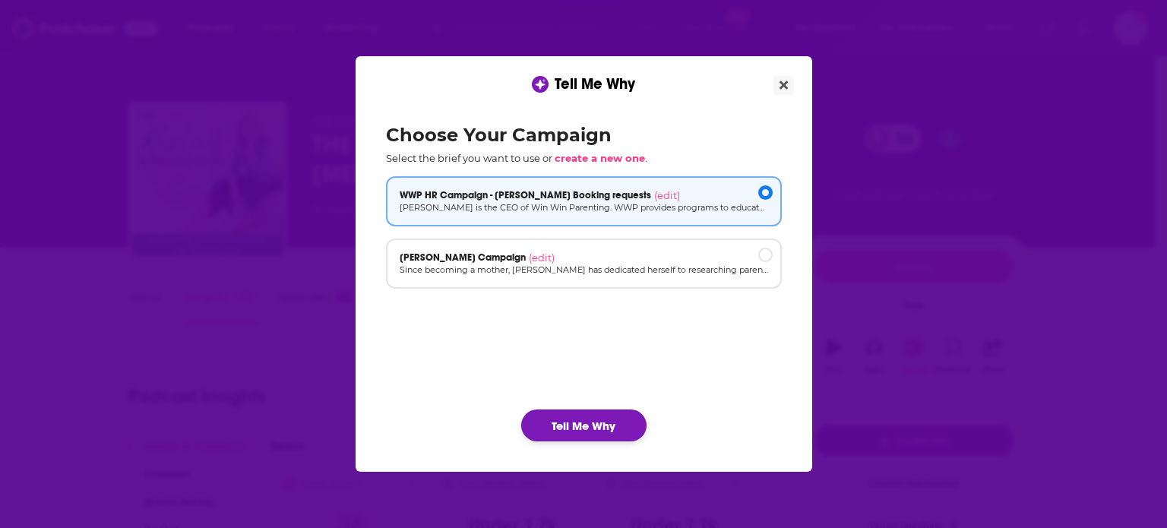
click at [587, 429] on button "Tell Me Why" at bounding box center [583, 426] width 125 height 32
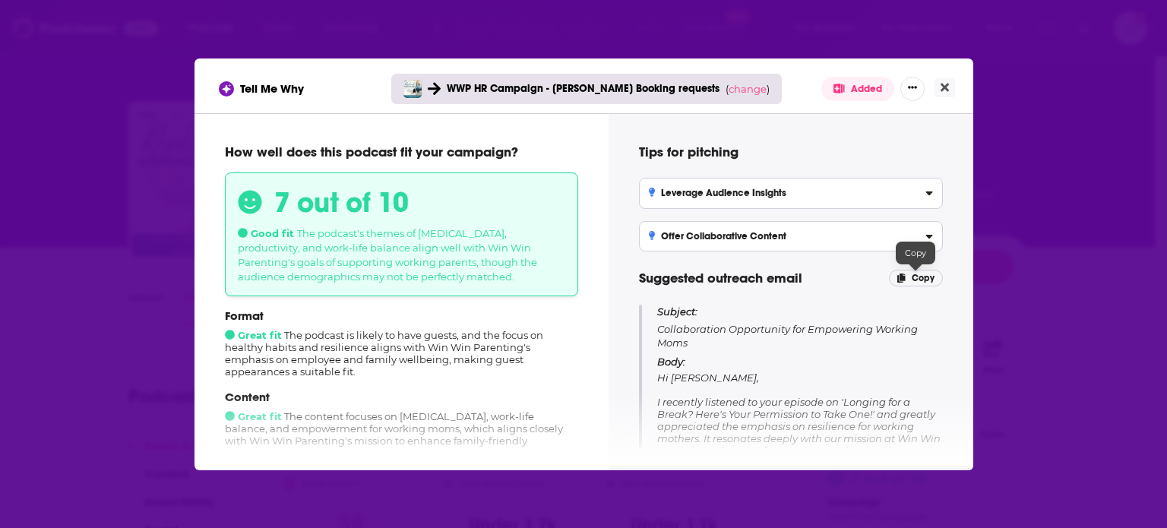
click at [923, 274] on span "Copy" at bounding box center [923, 278] width 23 height 11
click at [914, 281] on span "Copy" at bounding box center [923, 278] width 23 height 11
click at [945, 85] on icon "Close" at bounding box center [945, 87] width 8 height 12
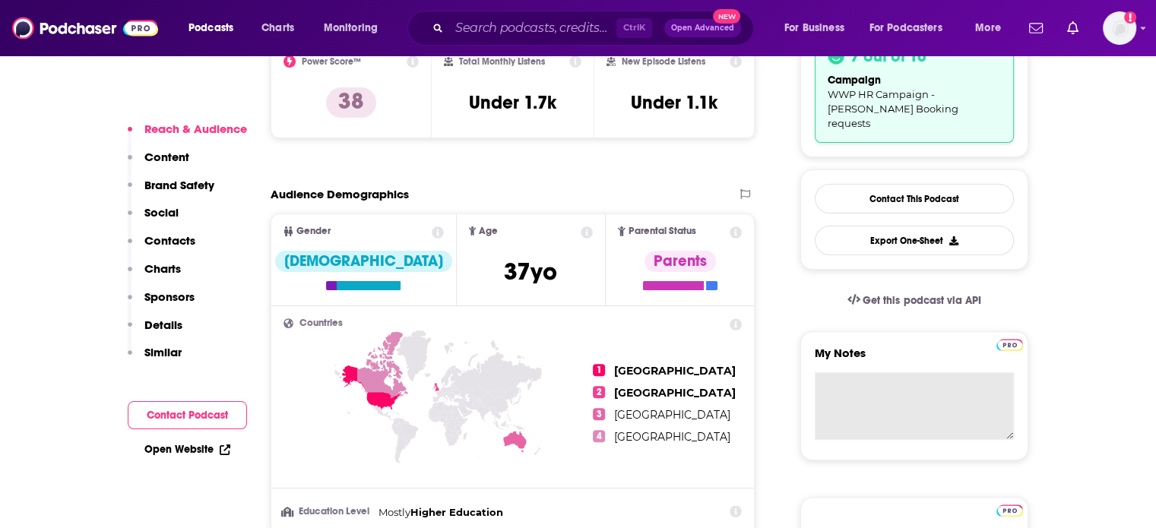
scroll to position [456, 0]
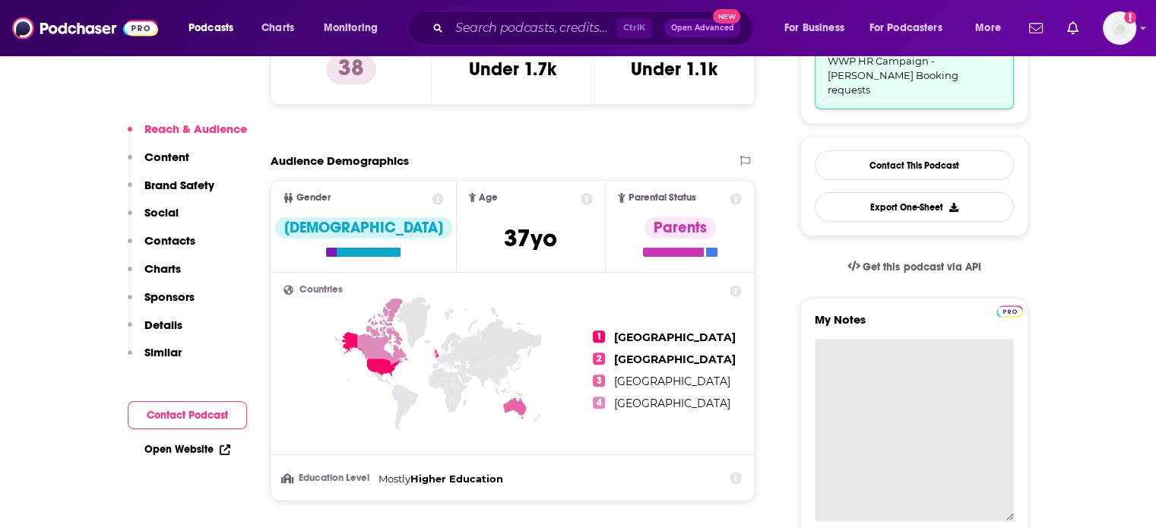
click at [902, 342] on textarea "My Notes" at bounding box center [914, 430] width 199 height 182
paste textarea "Subject: Collaboration Opportunity for Empowering Working Moms Body: Hi [PERSON…"
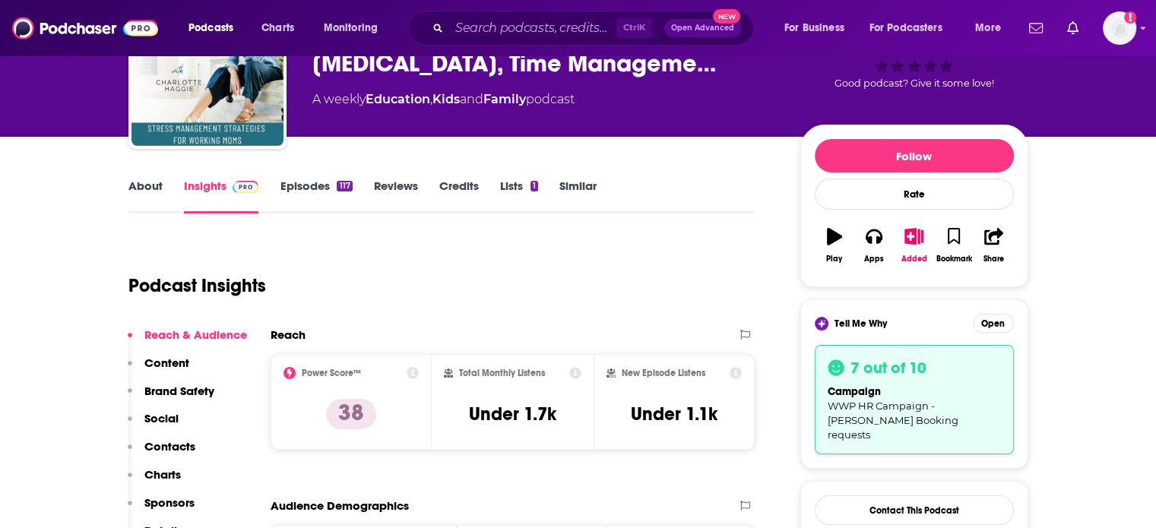
scroll to position [0, 0]
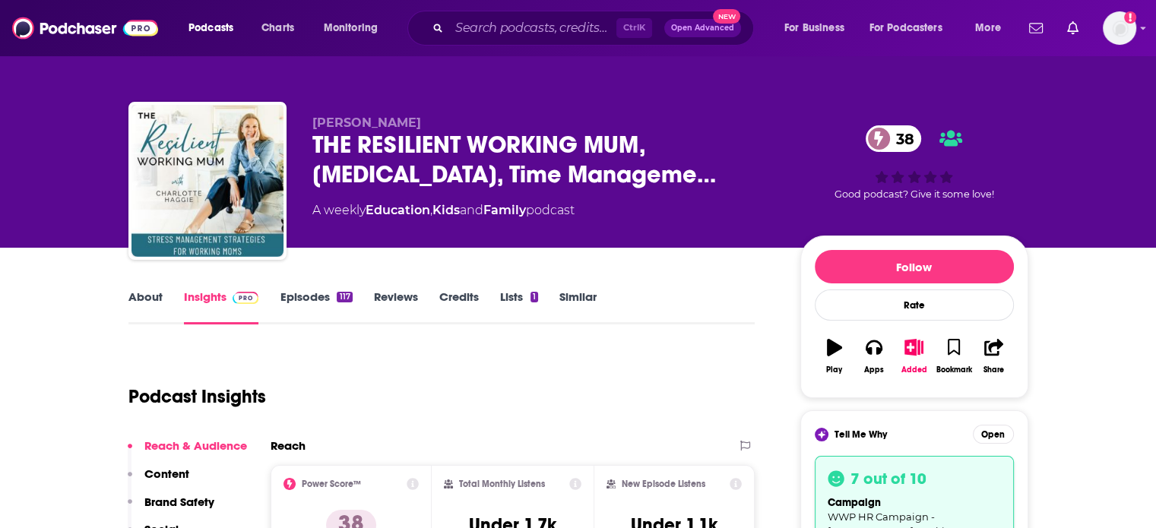
type textarea "Subject: Collaboration Opportunity for Empowering Working Moms Body: Hi [PERSON…"
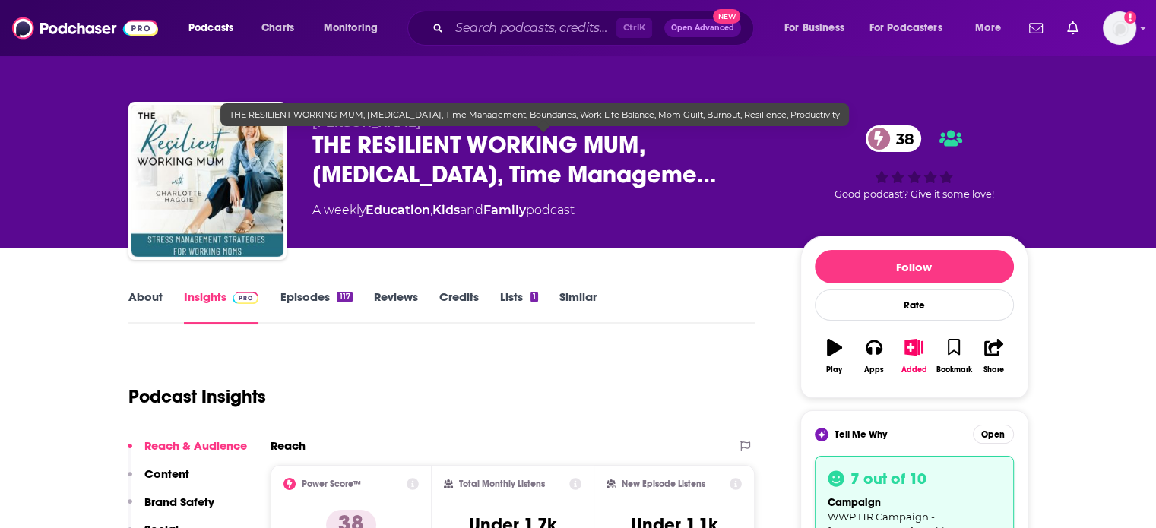
drag, startPoint x: 313, startPoint y: 147, endPoint x: 659, endPoint y: 166, distance: 346.3
click at [659, 166] on span "THE RESILIENT WORKING MUM, [MEDICAL_DATA], Time Manageme…" at bounding box center [544, 159] width 464 height 59
click at [629, 154] on span "THE RESILIENT WORKING MUM, [MEDICAL_DATA], Time Manageme…" at bounding box center [544, 159] width 464 height 59
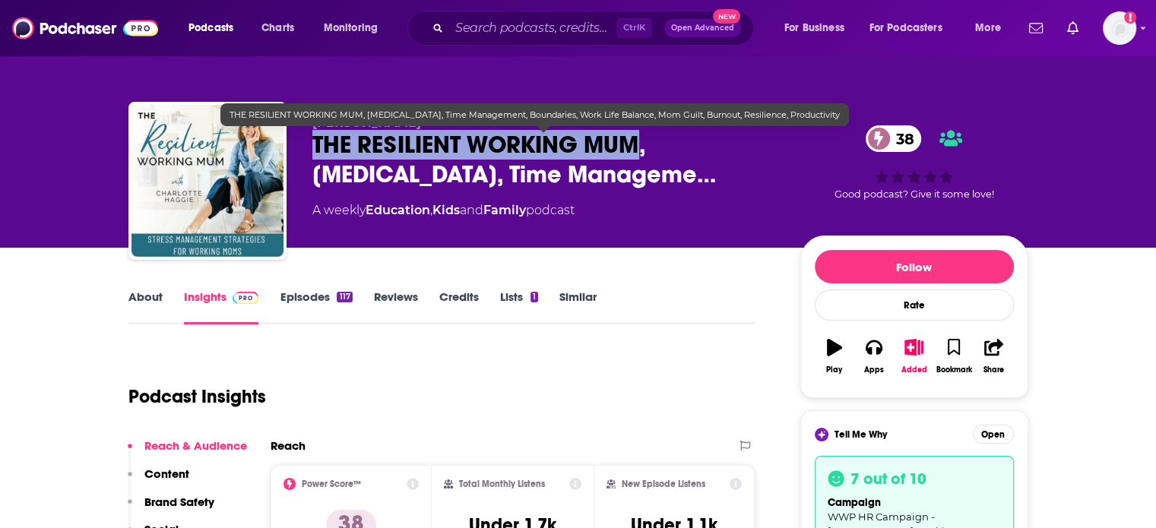
drag, startPoint x: 307, startPoint y: 148, endPoint x: 632, endPoint y: 144, distance: 325.3
click at [632, 144] on div "[PERSON_NAME] THE RESILIENT WORKING MUM, [MEDICAL_DATA], Time Manageme… 38 A we…" at bounding box center [578, 184] width 900 height 164
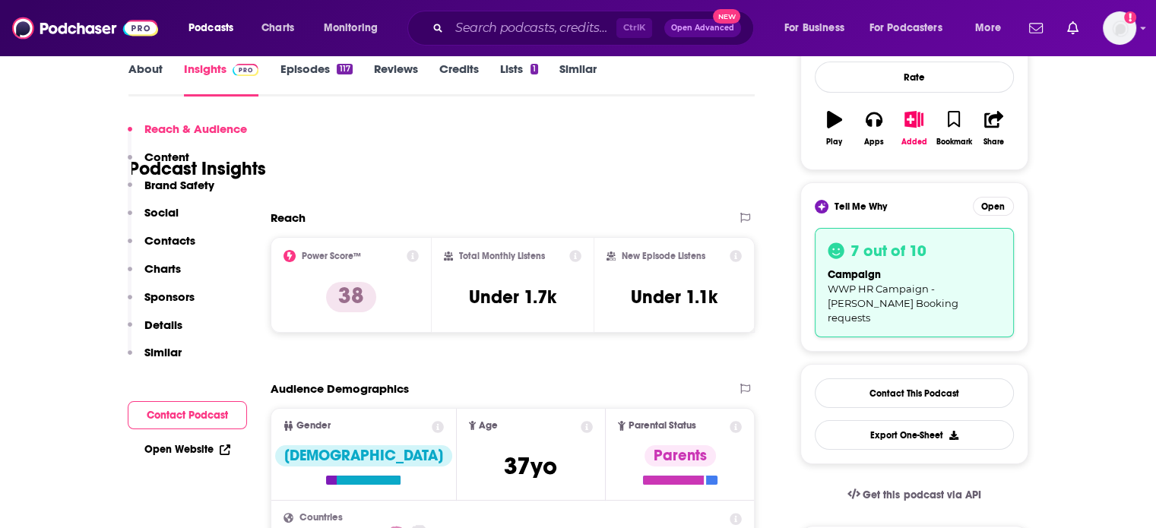
scroll to position [456, 0]
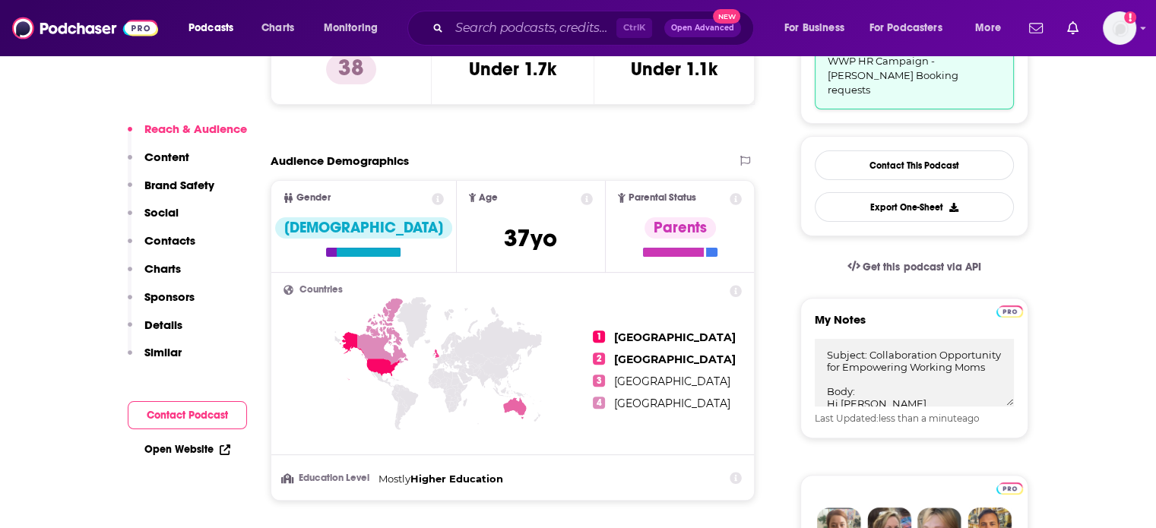
click at [185, 242] on p "Contacts" at bounding box center [169, 240] width 51 height 14
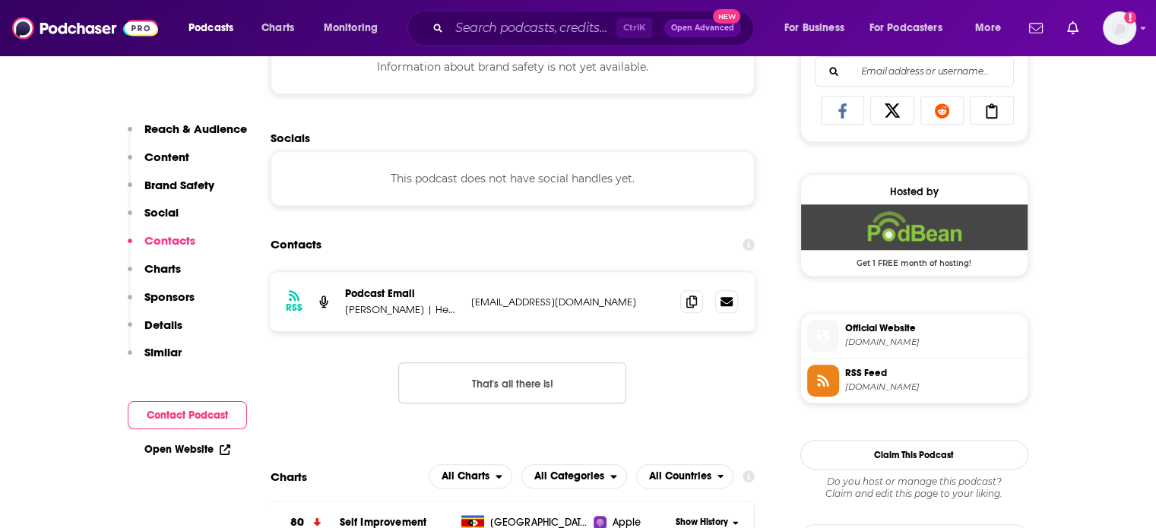
scroll to position [1164, 0]
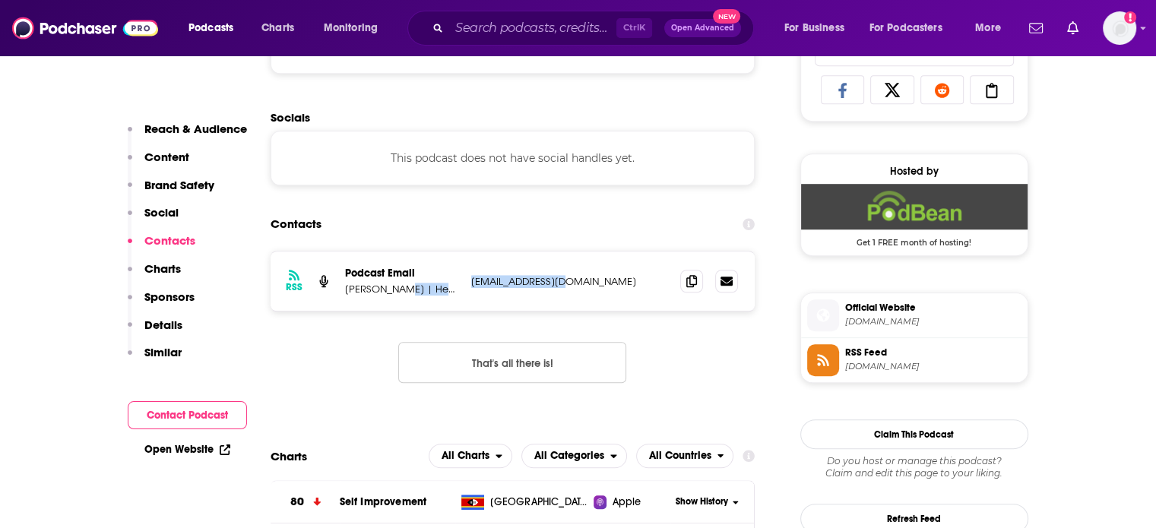
drag, startPoint x: 552, startPoint y: 300, endPoint x: 530, endPoint y: 279, distance: 30.6
click at [398, 286] on div "RSS Podcast Email [PERSON_NAME] | Health & Wellbeing Coach, Speaker, Facilitato…" at bounding box center [513, 281] width 485 height 59
drag, startPoint x: 641, startPoint y: 279, endPoint x: 386, endPoint y: 226, distance: 260.7
click at [0, 0] on div "Podcast Email [PERSON_NAME] | Health & Wellbeing Coach, Speaker, Facilitator [P…" at bounding box center [0, 0] width 0 height 0
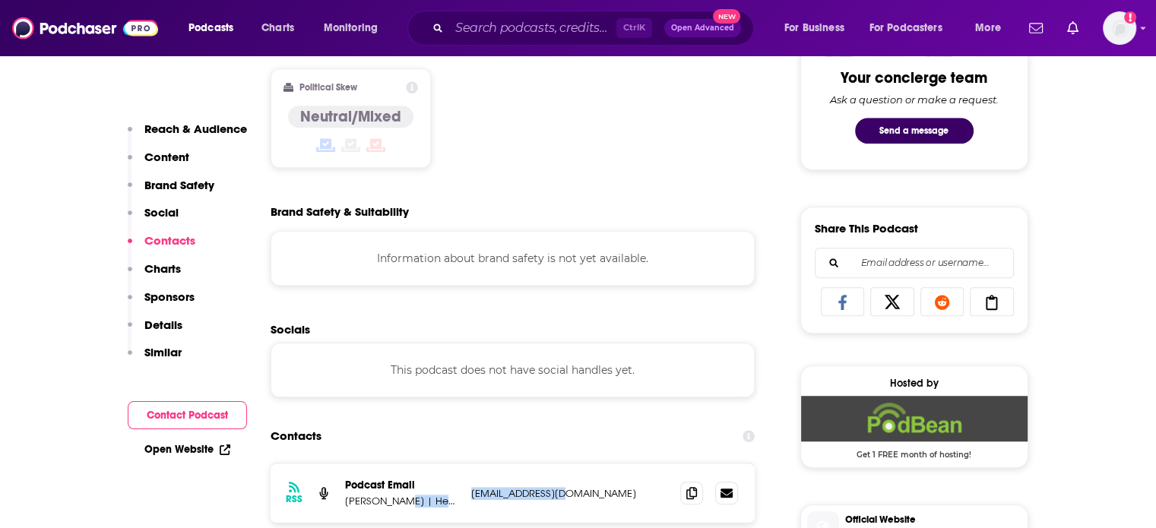
scroll to position [936, 0]
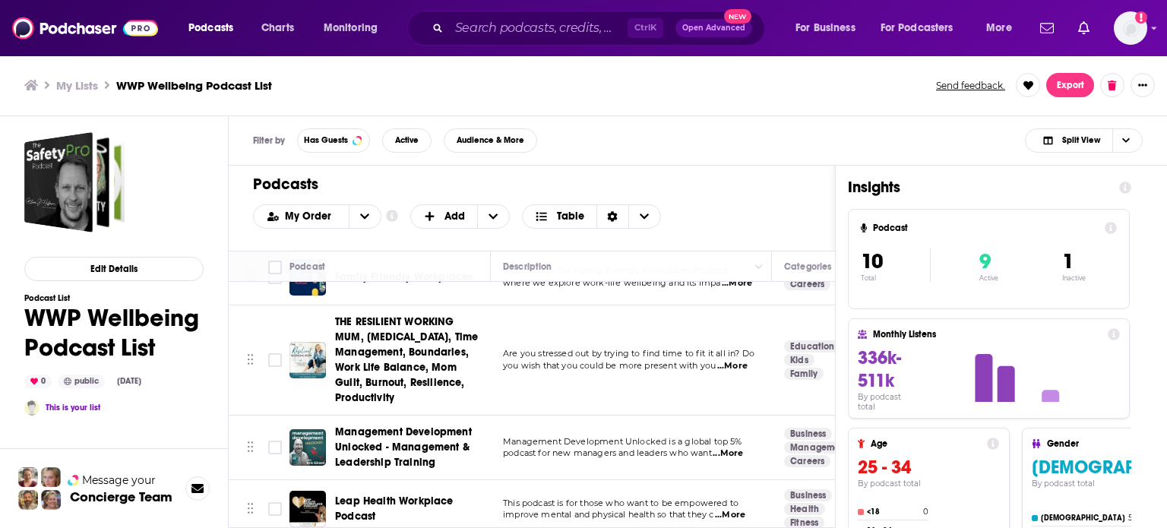
scroll to position [400, 0]
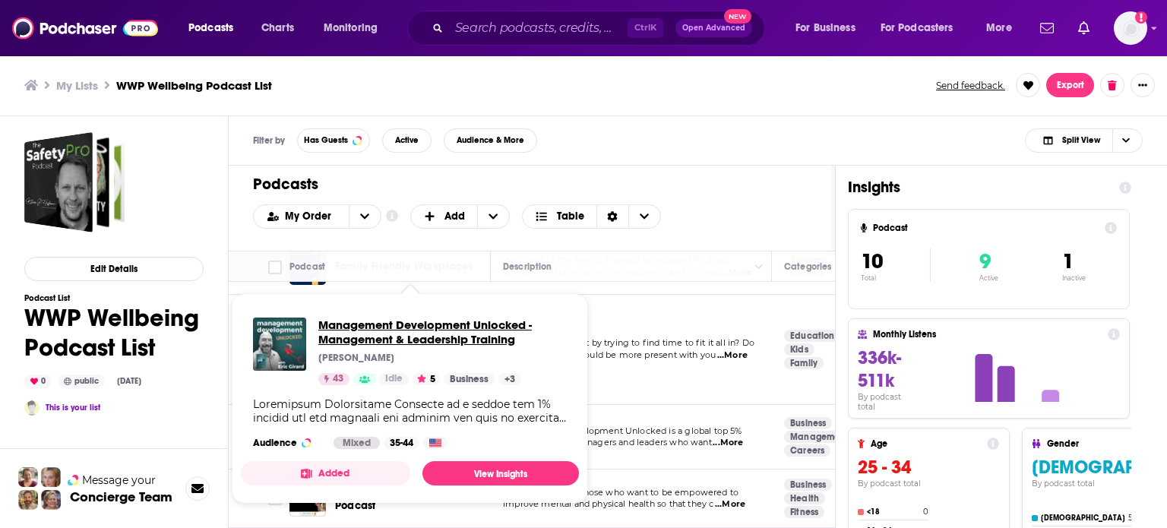
click at [419, 333] on span "Management Development Unlocked - Management & Leadership Training" at bounding box center [442, 332] width 249 height 29
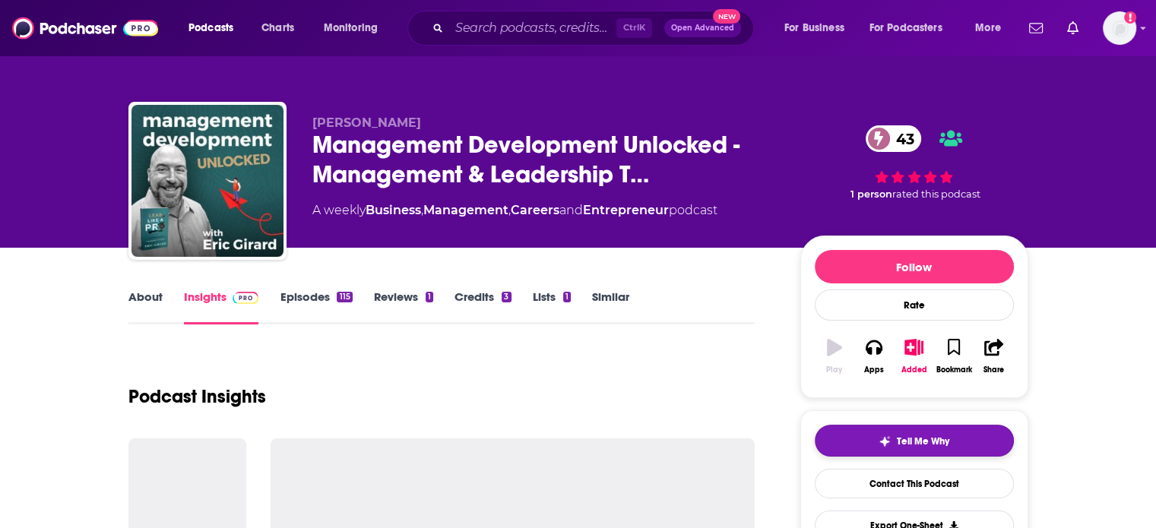
click at [915, 443] on span "Tell Me Why" at bounding box center [923, 441] width 52 height 12
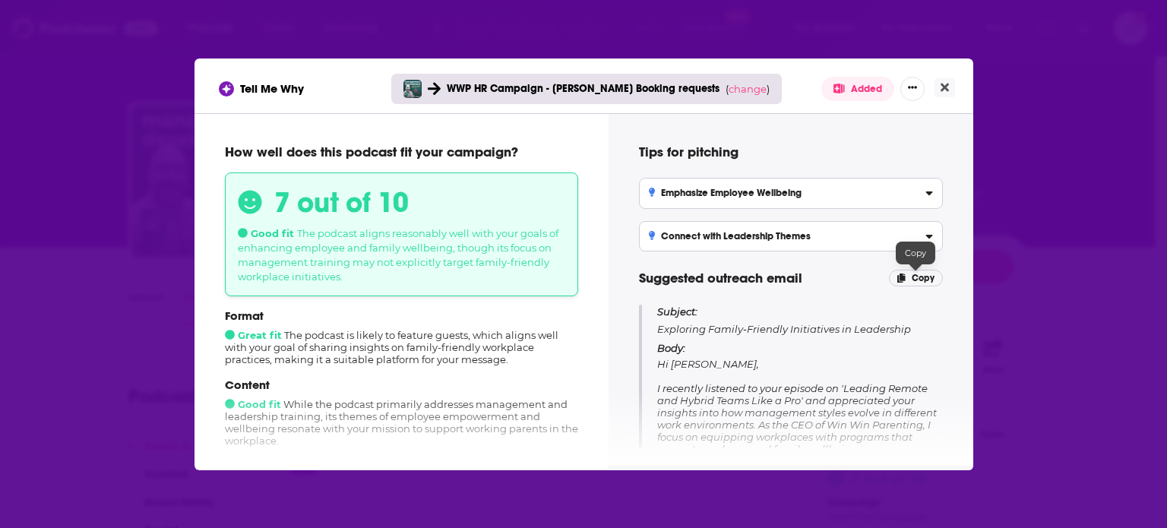
click at [913, 278] on span "Copy" at bounding box center [923, 278] width 23 height 11
click at [942, 83] on icon "Close" at bounding box center [945, 87] width 8 height 12
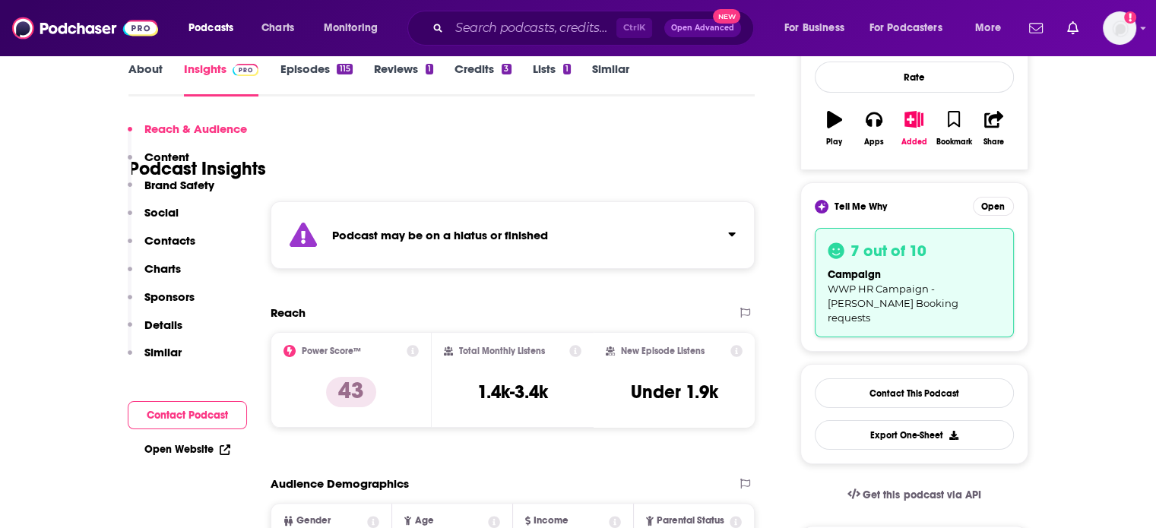
scroll to position [380, 0]
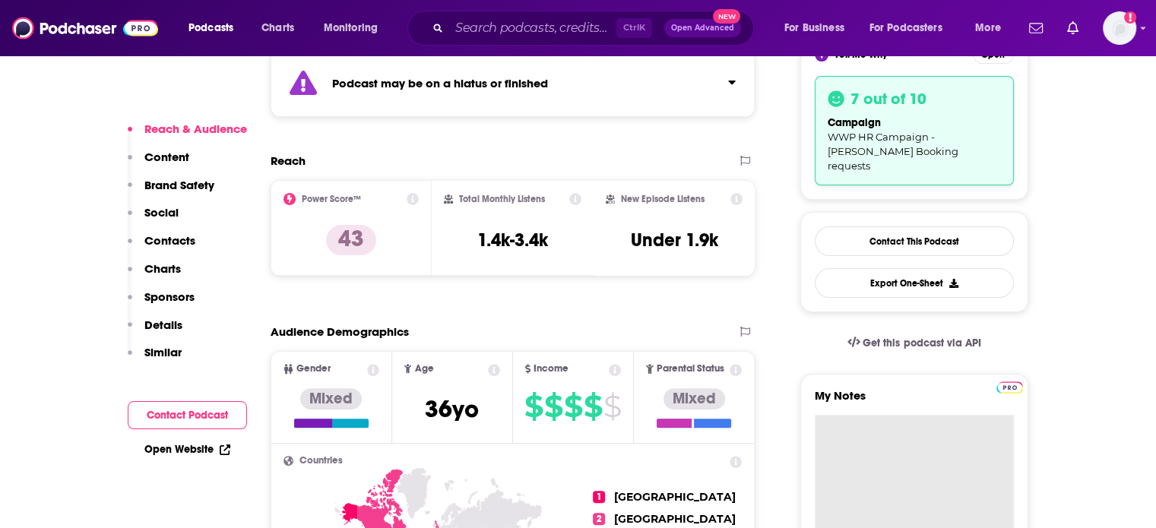
click at [867, 415] on textarea "My Notes" at bounding box center [914, 506] width 199 height 182
paste textarea "Subject: Exploring Family-Friendly Initiatives in Leadership Body: Hi Eric, I r…"
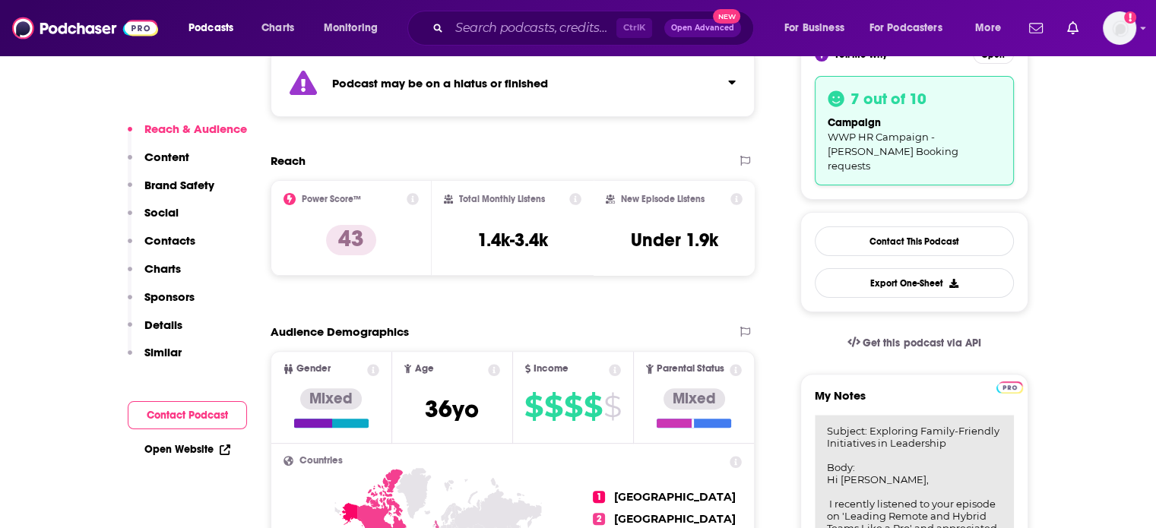
scroll to position [433, 0]
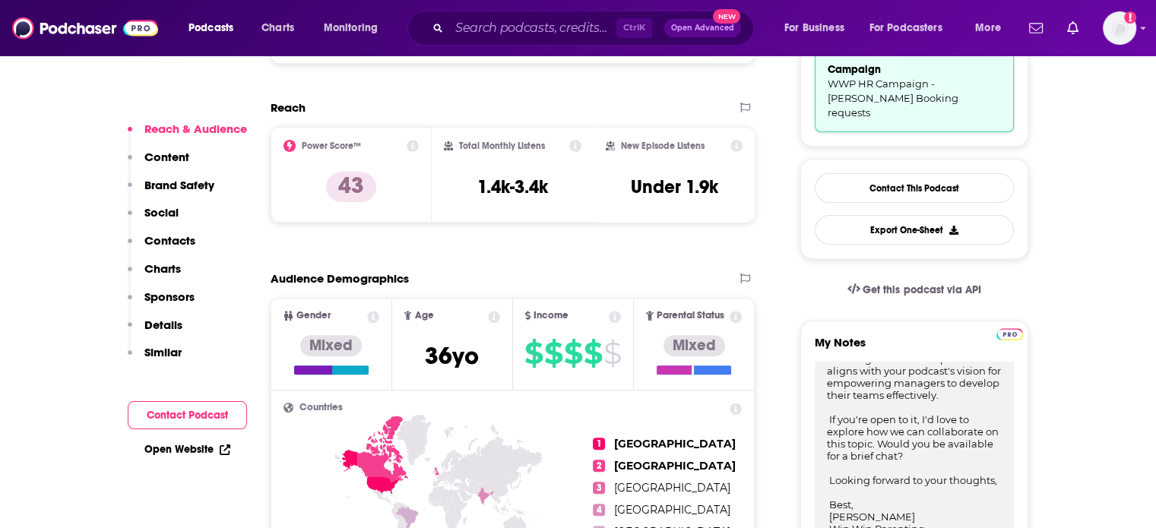
type textarea "Subject: Exploring Family-Friendly Initiatives in Leadership Body: Hi Eric, I r…"
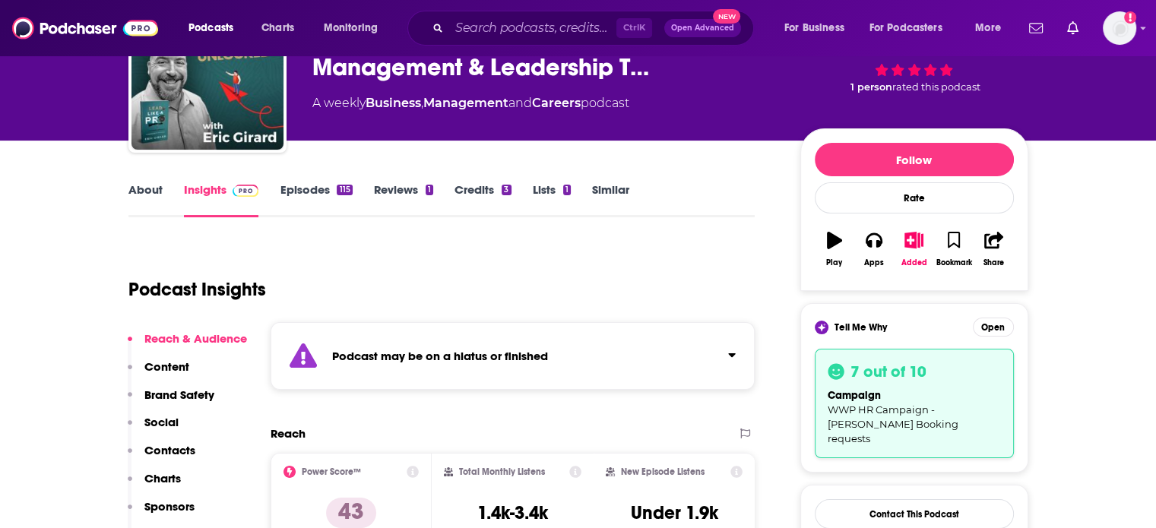
scroll to position [53, 0]
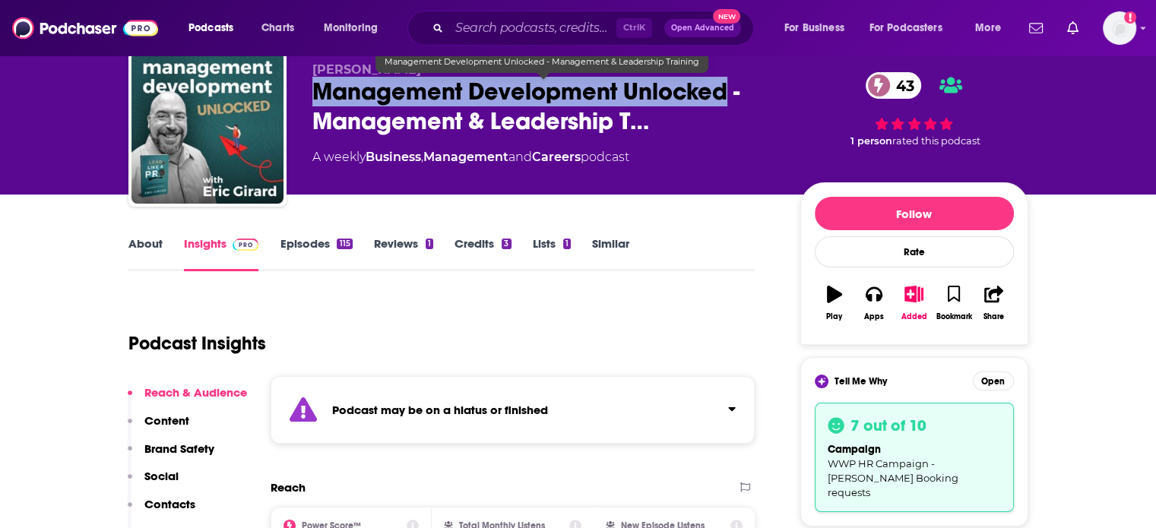
drag, startPoint x: 729, startPoint y: 95, endPoint x: 313, endPoint y: 94, distance: 415.7
click at [313, 94] on span "Management Development Unlocked - Management & Leadership T…" at bounding box center [544, 106] width 464 height 59
copy h2 "Management Development Unlocked"
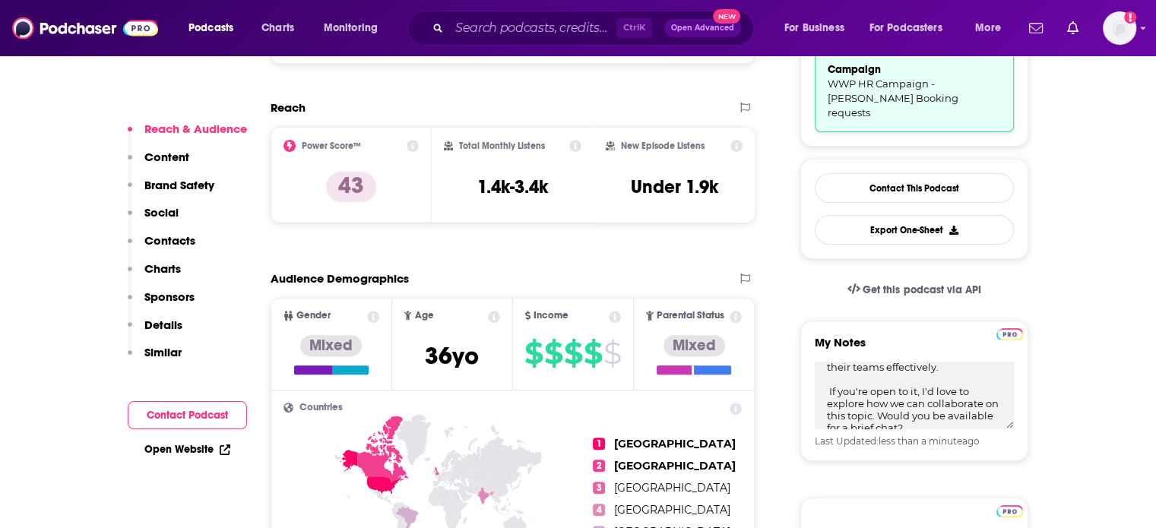
scroll to position [509, 0]
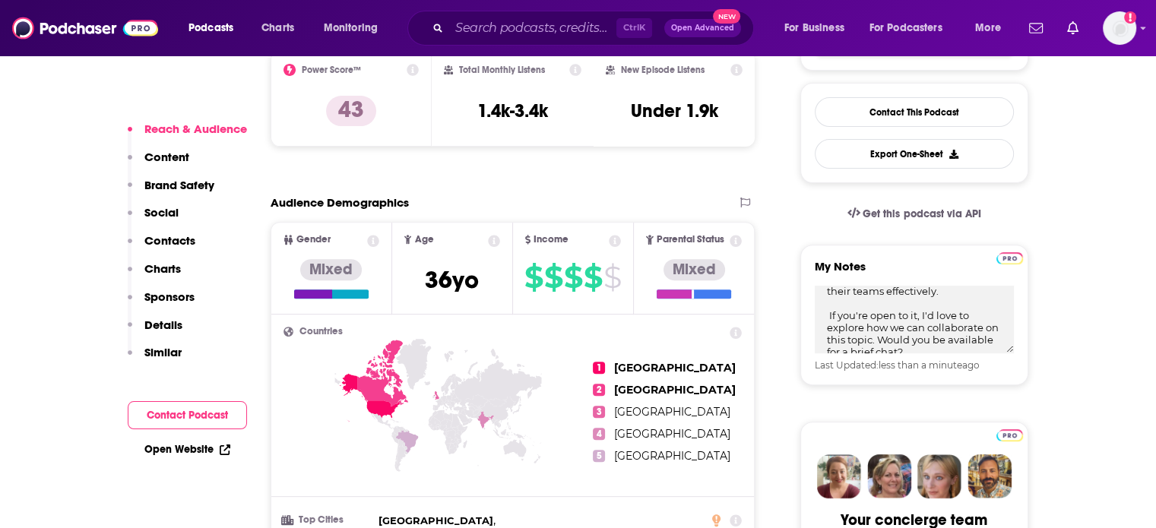
click at [179, 238] on p "Contacts" at bounding box center [169, 240] width 51 height 14
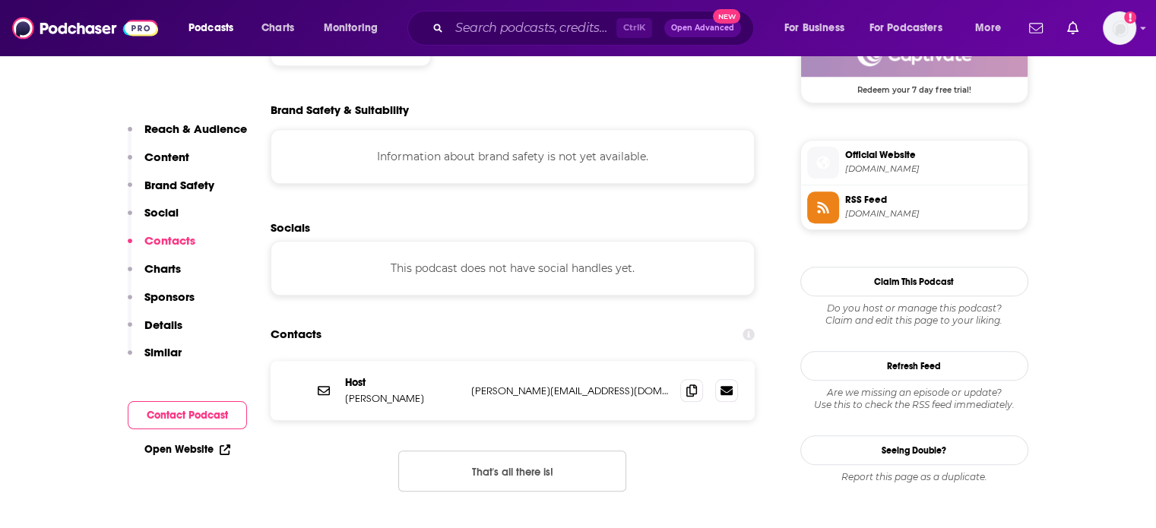
scroll to position [1461, 0]
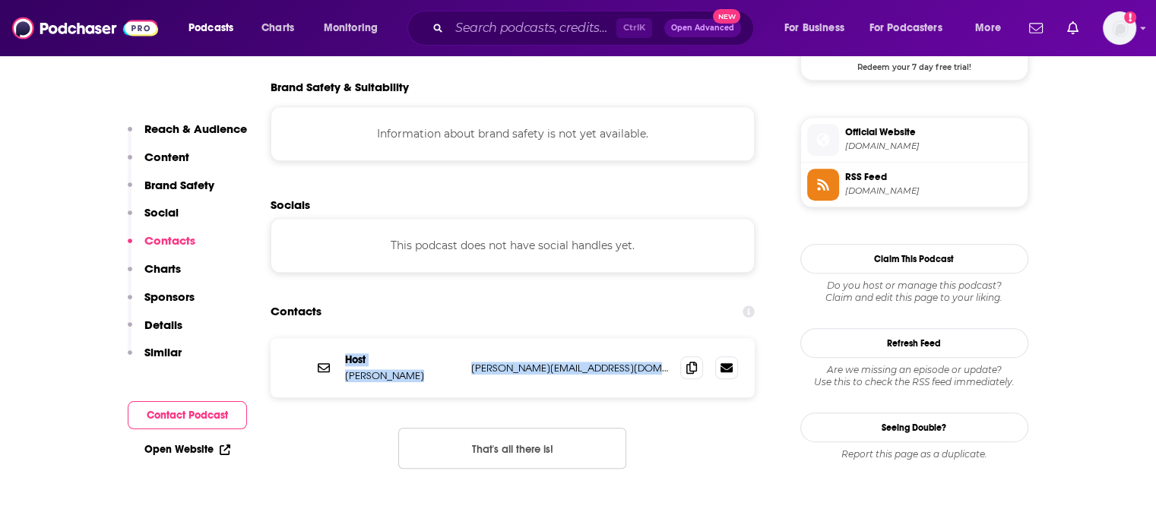
drag, startPoint x: 638, startPoint y: 282, endPoint x: 344, endPoint y: 272, distance: 293.5
click at [0, 0] on div "Host Eric Girard eric@girardtrainingsolutions.com eric@girardtrainingsolutions.…" at bounding box center [0, 0] width 0 height 0
copy div "Host Eric Girard eric@girardtrainingsolutions.com"
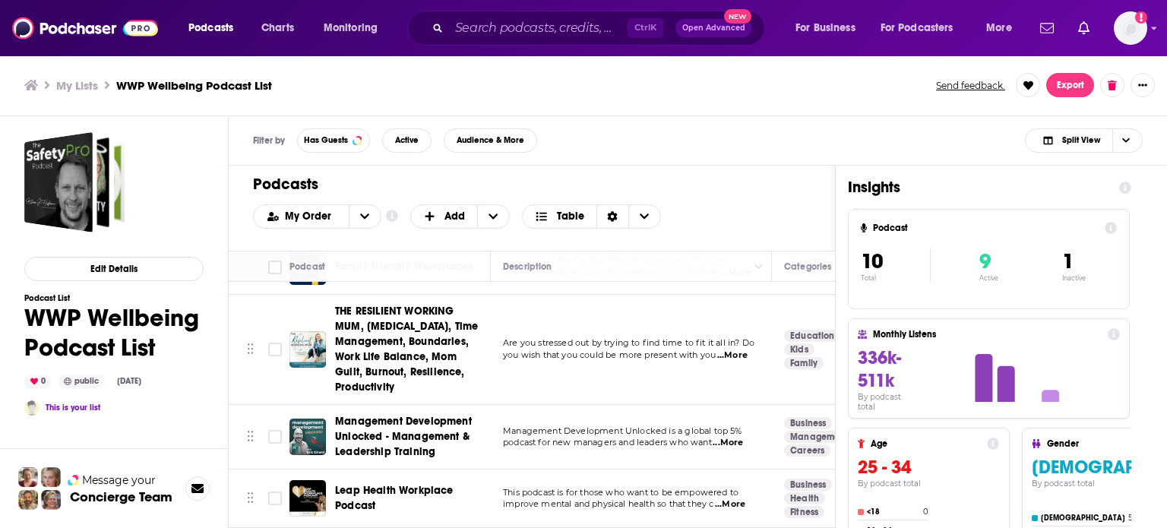
scroll to position [400, 0]
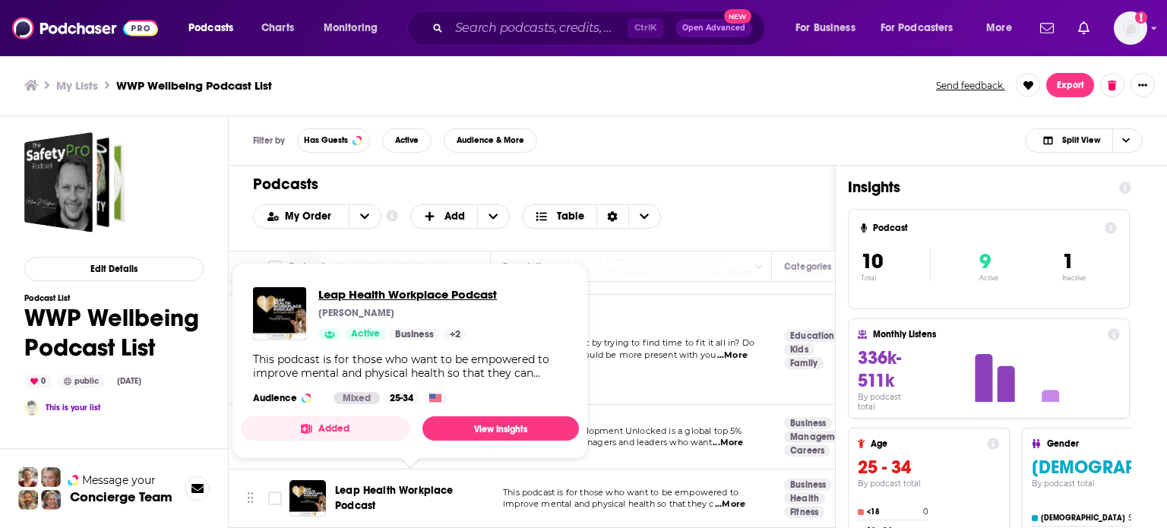
click at [401, 291] on span "Leap Health Workplace Podcast" at bounding box center [407, 294] width 179 height 14
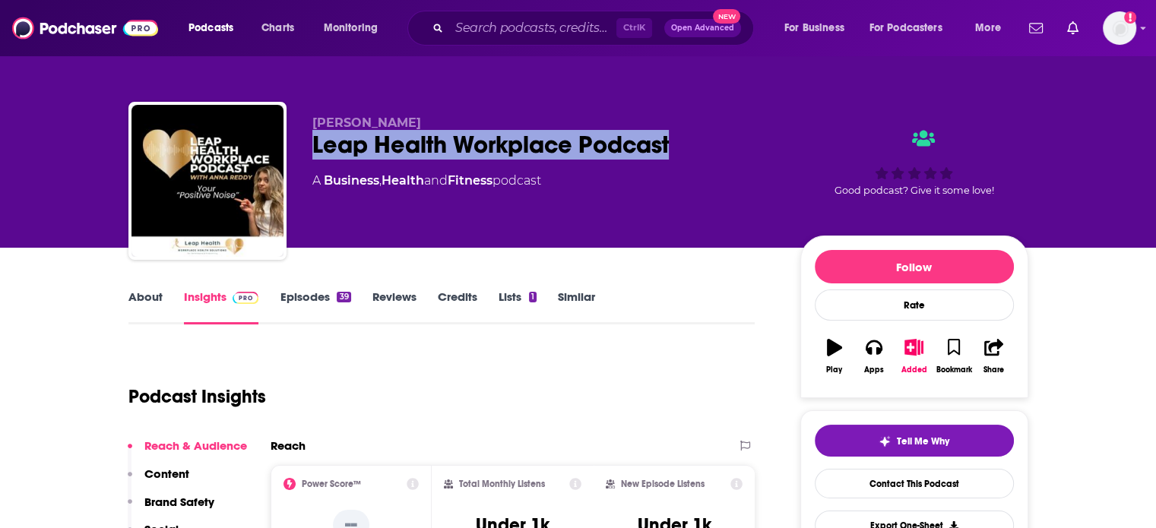
drag, startPoint x: 505, startPoint y: 150, endPoint x: 310, endPoint y: 145, distance: 194.6
click at [310, 145] on div "Anna Reddy Leap Health Workplace Podcast A Business , Health and Fitness podcas…" at bounding box center [578, 184] width 900 height 164
click at [857, 437] on button "Tell Me Why" at bounding box center [914, 441] width 199 height 32
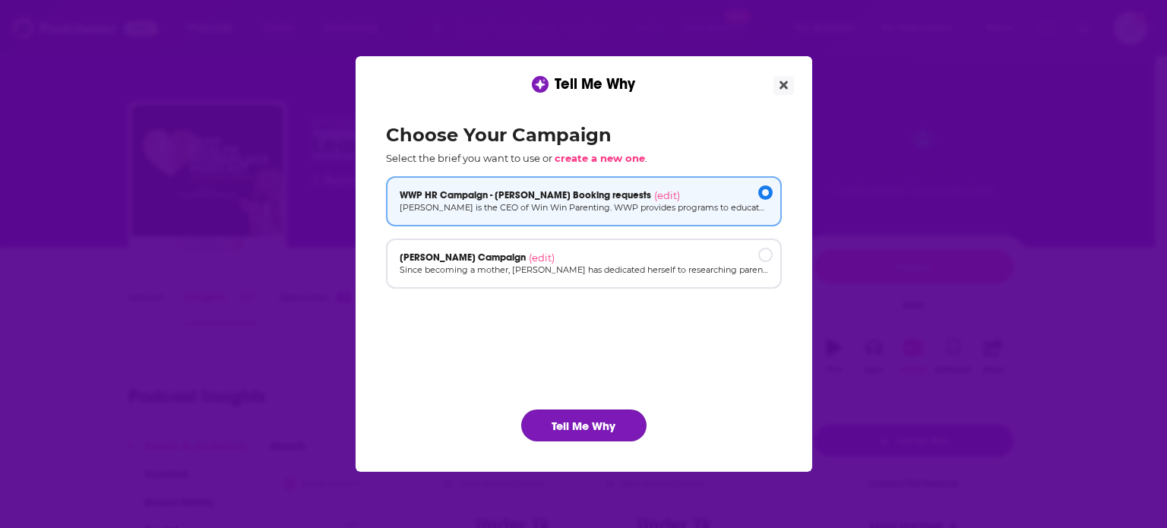
click at [608, 420] on button "Tell Me Why" at bounding box center [583, 426] width 125 height 32
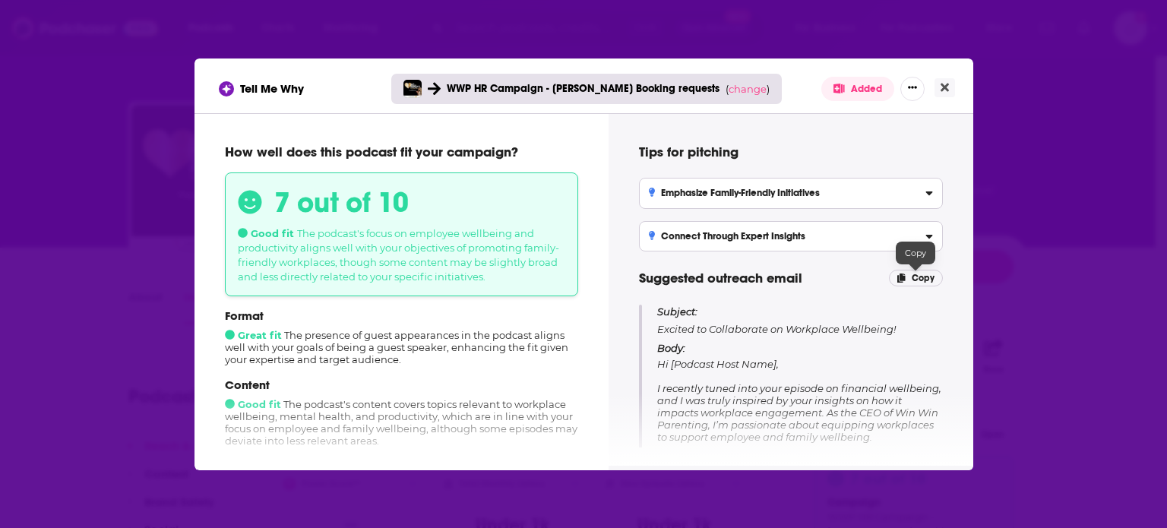
click at [913, 279] on span "Copy" at bounding box center [923, 278] width 23 height 11
click at [944, 81] on button "Close" at bounding box center [945, 87] width 21 height 19
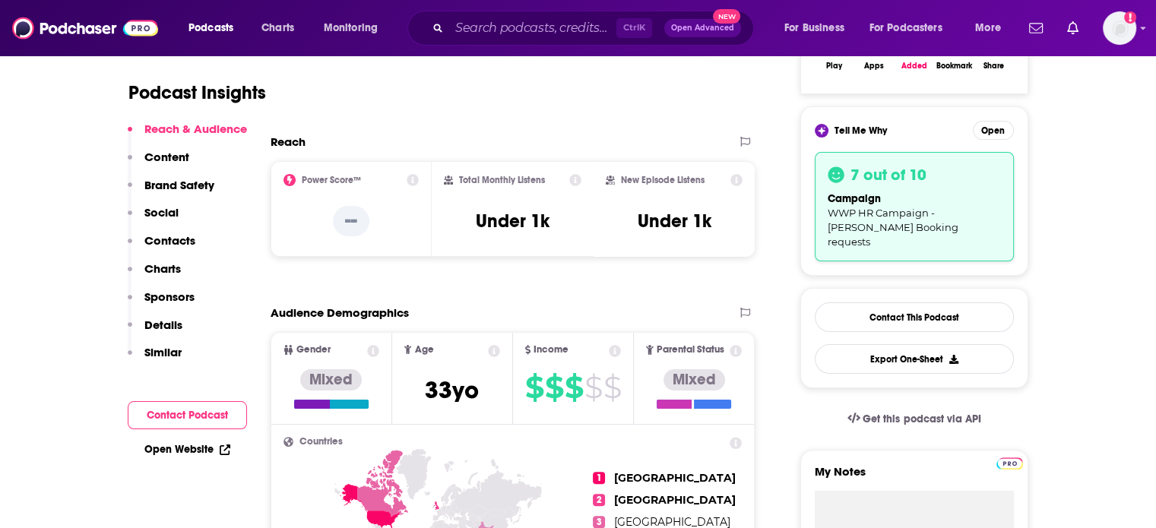
scroll to position [456, 0]
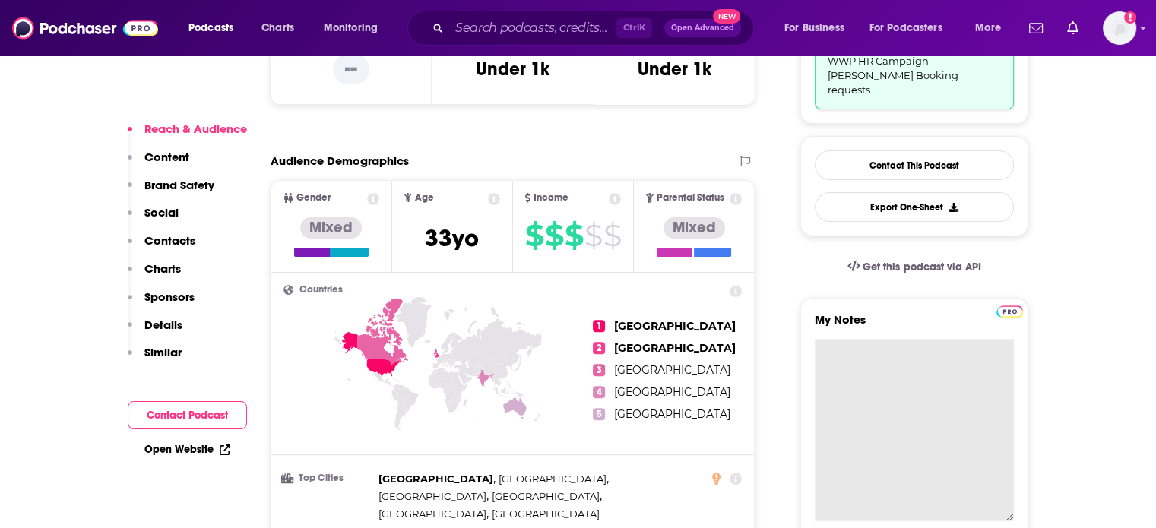
drag, startPoint x: 888, startPoint y: 382, endPoint x: 881, endPoint y: 389, distance: 10.2
click at [888, 381] on textarea "My Notes" at bounding box center [914, 430] width 199 height 182
paste textarea "Subject: Excited to Collaborate on Workplace Wellbeing! Body: Hi [Podcast Host …"
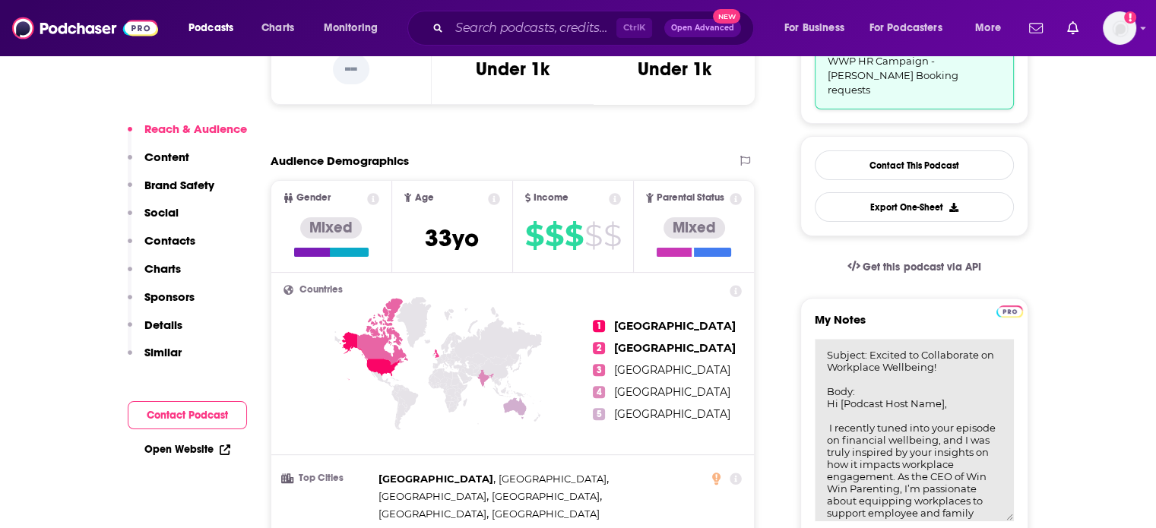
scroll to position [267, 0]
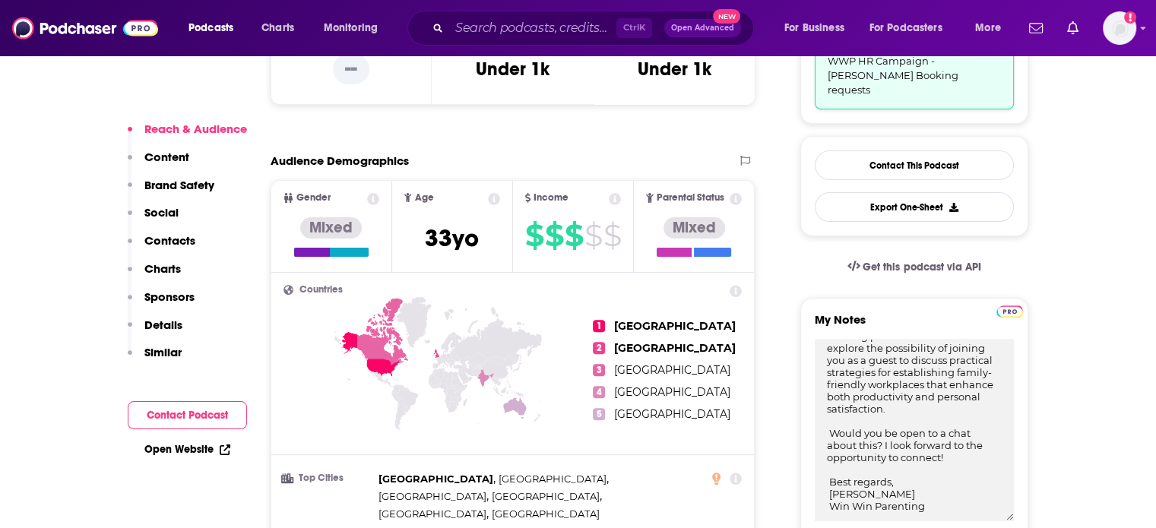
type textarea "Subject: Excited to Collaborate on Workplace Wellbeing! Body: Hi [Podcast Host …"
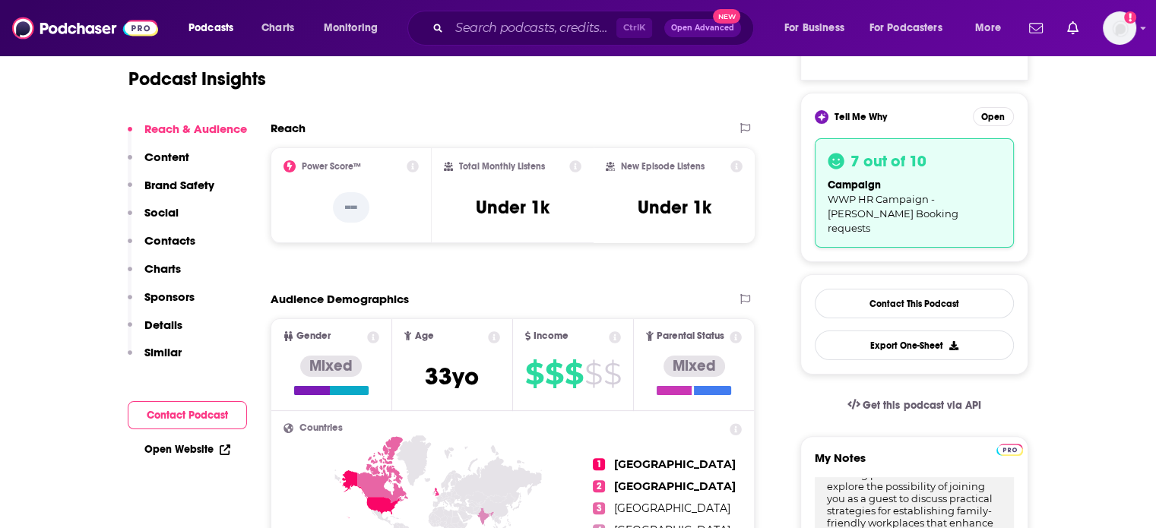
scroll to position [380, 0]
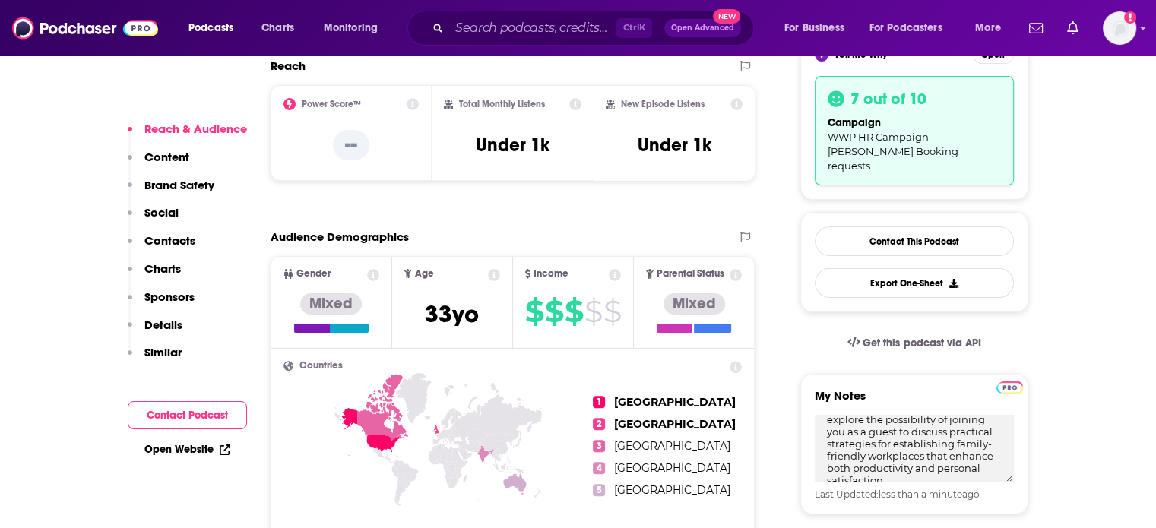
click at [170, 239] on p "Contacts" at bounding box center [169, 240] width 51 height 14
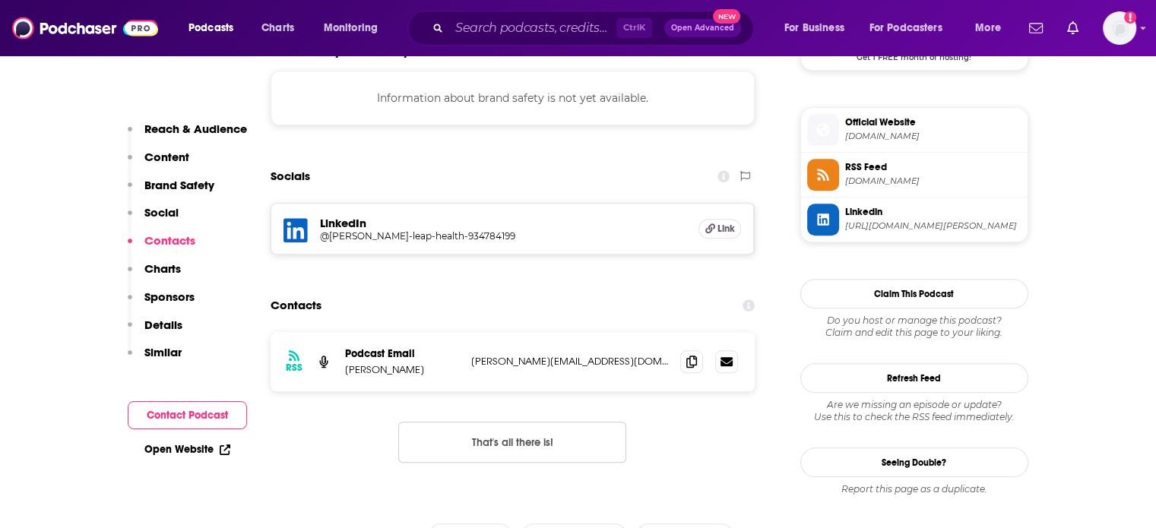
scroll to position [1360, 0]
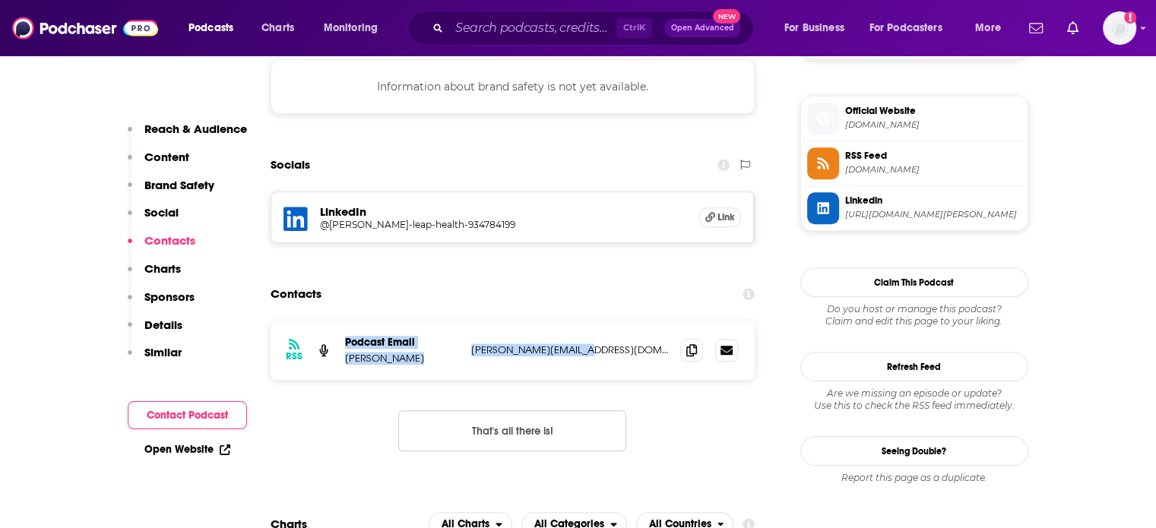
drag, startPoint x: 619, startPoint y: 289, endPoint x: 394, endPoint y: 214, distance: 237.0
click at [334, 321] on div "RSS Podcast Email Anna Reddy anna@leaphealth.co.uk anna@leaphealth.co.uk" at bounding box center [513, 350] width 485 height 59
copy div "Podcast Email Anna Reddy anna@leaphealth.co.uk"
